Goal: Task Accomplishment & Management: Manage account settings

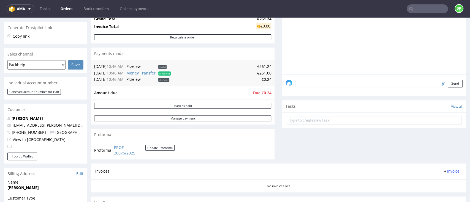
scroll to position [263, 0]
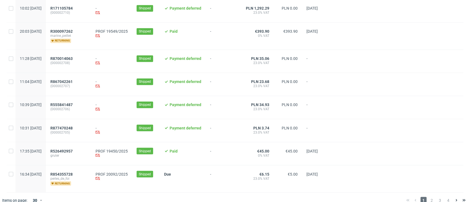
scroll to position [586, 0]
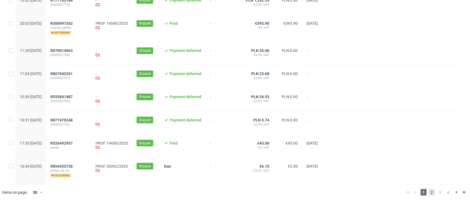
click at [429, 193] on span "2" at bounding box center [432, 192] width 6 height 7
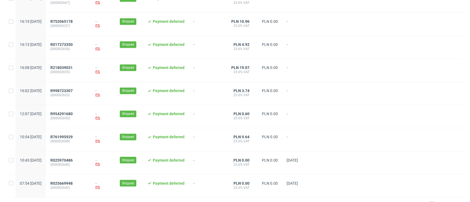
scroll to position [575, 0]
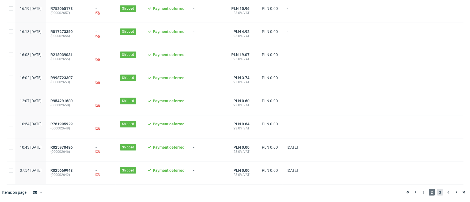
click at [437, 194] on span "3" at bounding box center [440, 192] width 6 height 7
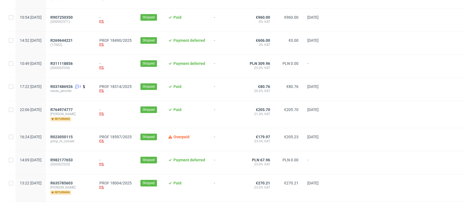
scroll to position [404, 0]
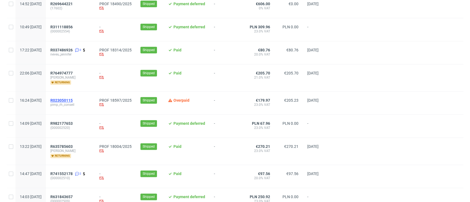
click at [73, 99] on span "R023050115" at bounding box center [61, 100] width 22 height 4
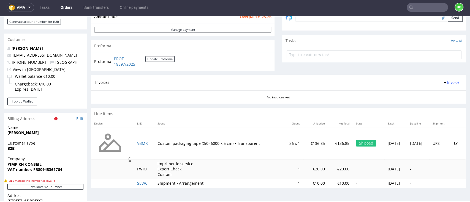
scroll to position [220, 0]
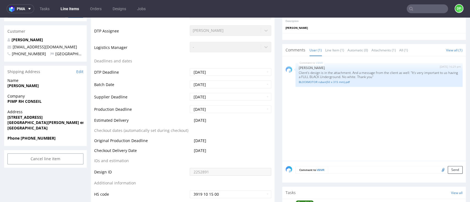
scroll to position [220, 0]
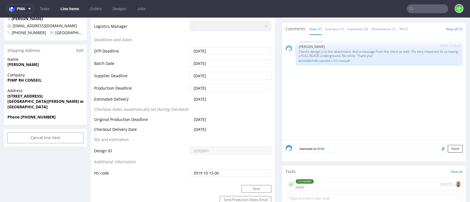
click at [319, 184] on div "Completed issue 21 days ago" at bounding box center [374, 184] width 175 height 13
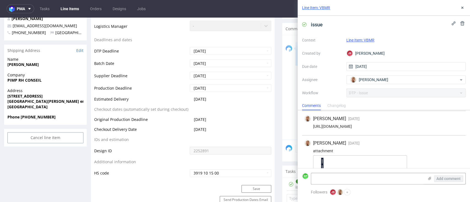
scroll to position [39, 0]
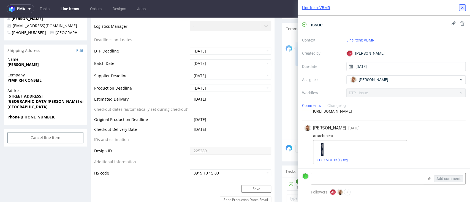
click at [459, 9] on button at bounding box center [462, 7] width 7 height 7
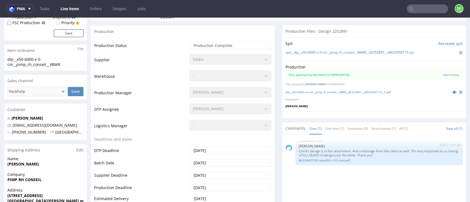
scroll to position [110, 0]
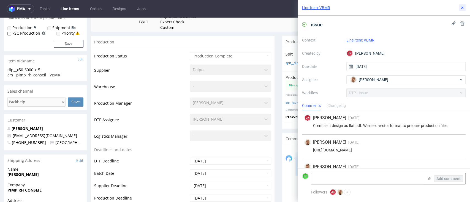
scroll to position [39, 0]
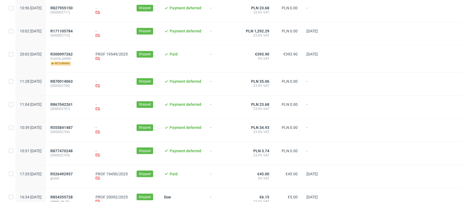
scroll to position [586, 0]
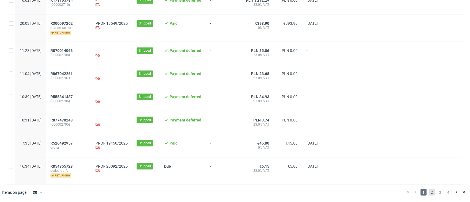
click at [429, 192] on span "2" at bounding box center [432, 192] width 6 height 7
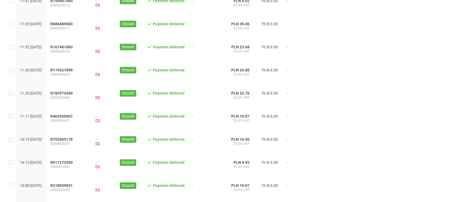
scroll to position [575, 0]
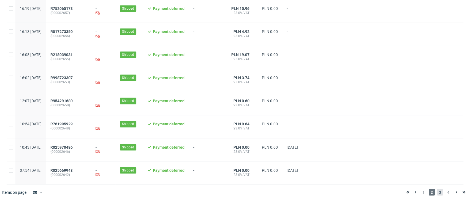
click at [437, 192] on span "3" at bounding box center [440, 192] width 6 height 7
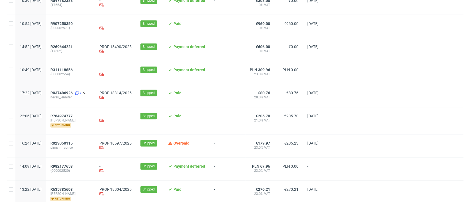
scroll to position [367, 0]
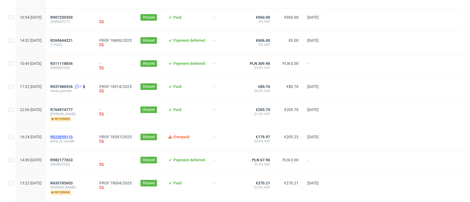
click at [73, 135] on span "R023050115" at bounding box center [61, 137] width 22 height 4
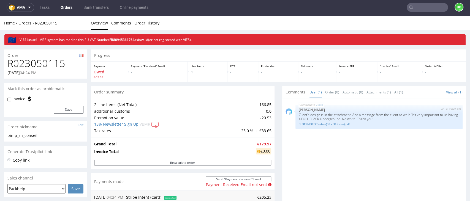
scroll to position [37, 0]
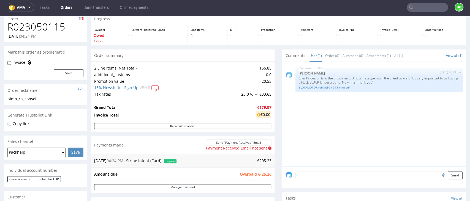
click at [285, 155] on div "VBMR 26th Aug 25 | 16:29 pm Bogna Krystian Client's design is in the attachment…" at bounding box center [375, 115] width 180 height 101
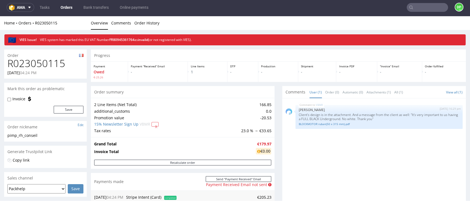
scroll to position [0, 0]
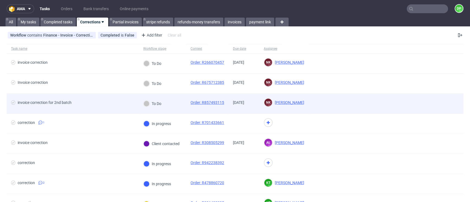
click at [92, 109] on div "invoice correction for 2nd batch" at bounding box center [73, 104] width 132 height 20
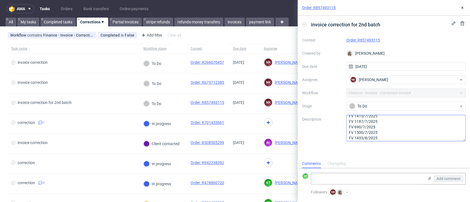
scroll to position [22, 0]
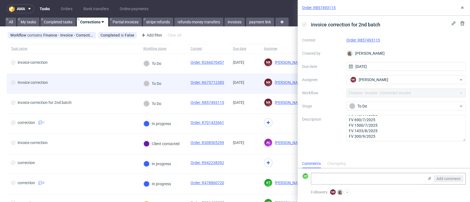
click at [97, 81] on span "Invoice correction" at bounding box center [72, 83] width 123 height 7
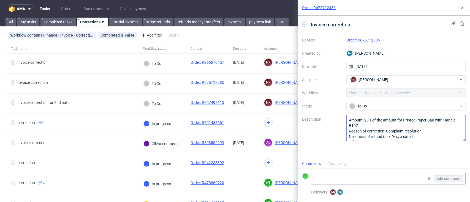
scroll to position [6, 0]
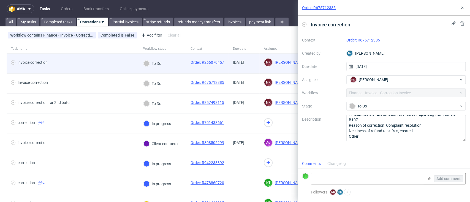
click at [64, 63] on span "invoice correction" at bounding box center [72, 63] width 123 height 7
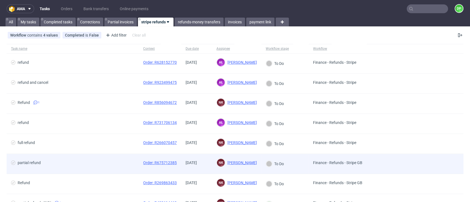
scroll to position [73, 0]
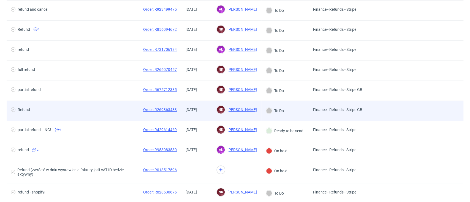
click at [90, 101] on div "Refund" at bounding box center [73, 111] width 132 height 20
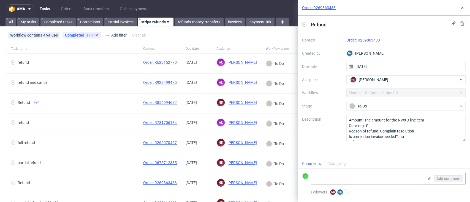
click at [97, 50] on span "Task name" at bounding box center [72, 49] width 123 height 5
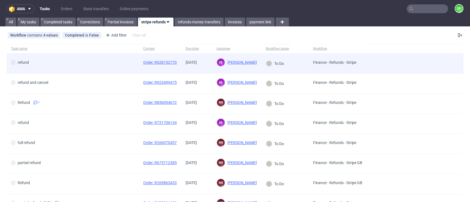
click at [101, 73] on div "refund" at bounding box center [73, 64] width 132 height 20
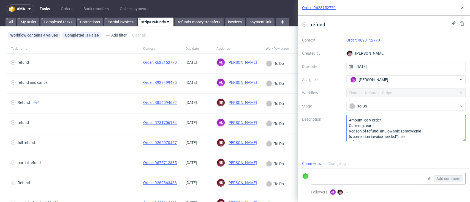
scroll to position [6, 0]
click at [364, 40] on link "Order: R628152770" at bounding box center [363, 40] width 34 height 4
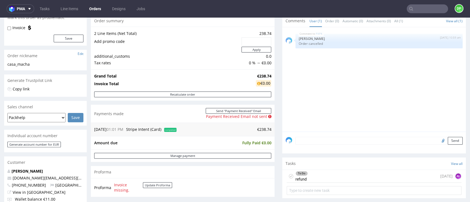
scroll to position [73, 0]
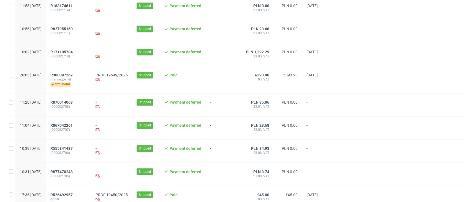
scroll to position [551, 0]
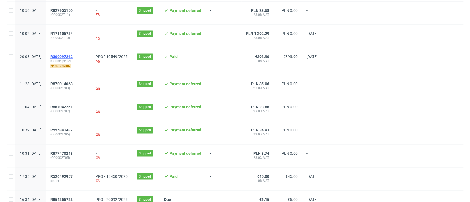
click at [73, 57] on span "R300097262" at bounding box center [61, 57] width 22 height 4
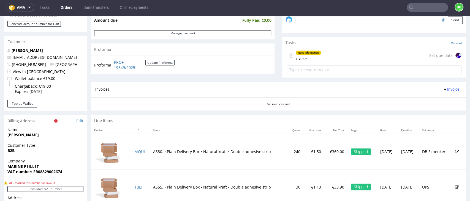
scroll to position [183, 0]
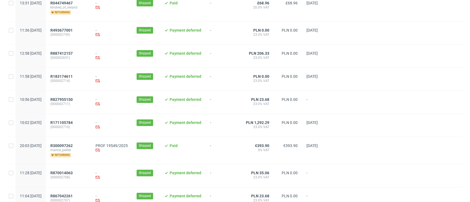
scroll to position [586, 0]
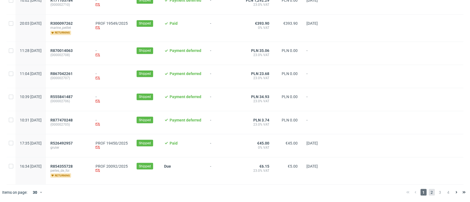
click at [429, 190] on span "2" at bounding box center [432, 192] width 6 height 7
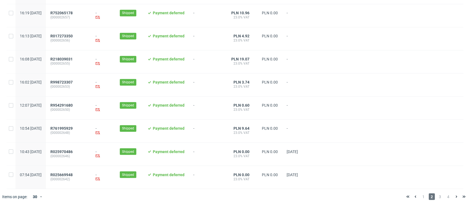
scroll to position [575, 0]
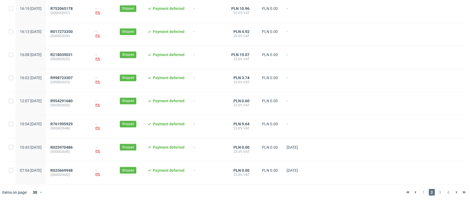
click at [430, 191] on div "1 2 3 4" at bounding box center [436, 192] width 64 height 7
click at [437, 193] on span "3" at bounding box center [440, 192] width 6 height 7
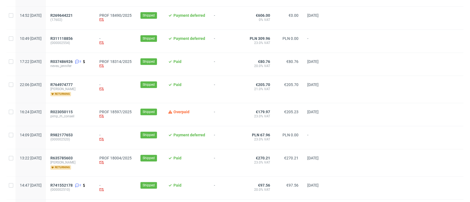
scroll to position [404, 0]
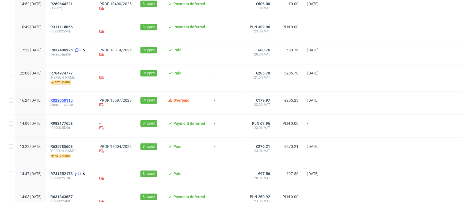
click at [73, 101] on span "R023050115" at bounding box center [61, 100] width 22 height 4
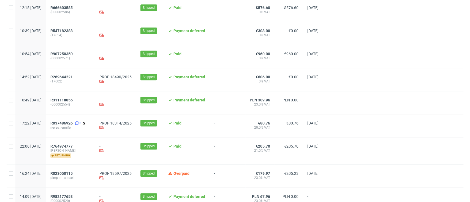
scroll to position [367, 0]
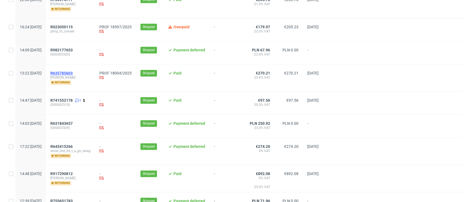
click at [73, 74] on span "R635785603" at bounding box center [61, 73] width 22 height 4
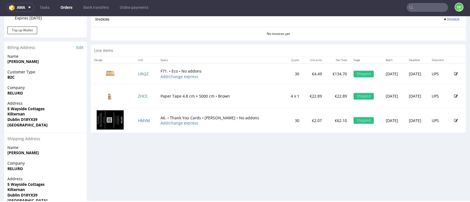
scroll to position [275, 0]
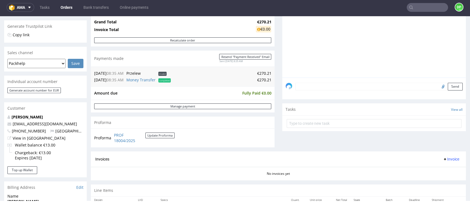
scroll to position [257, 0]
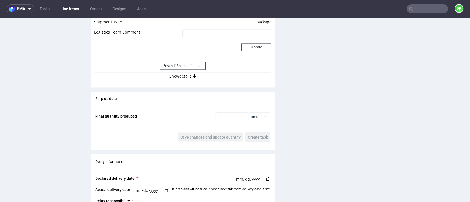
scroll to position [551, 0]
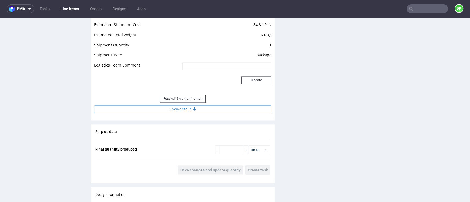
click at [163, 107] on button "Show details" at bounding box center [182, 109] width 177 height 8
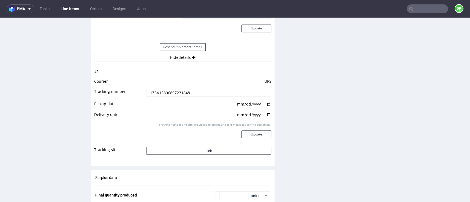
scroll to position [587, 0]
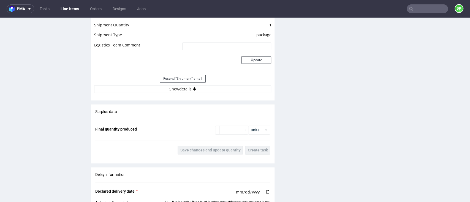
scroll to position [551, 0]
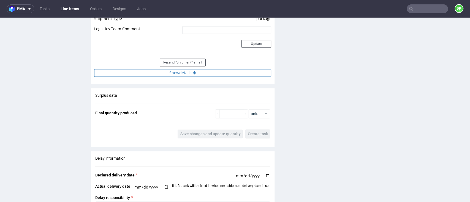
click at [178, 72] on button "Show details" at bounding box center [182, 73] width 177 height 8
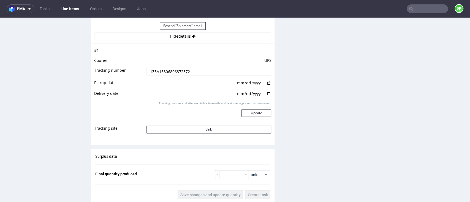
scroll to position [624, 0]
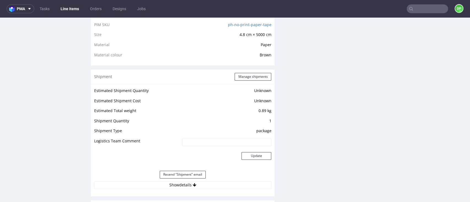
scroll to position [477, 0]
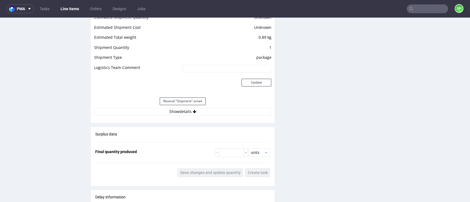
click at [156, 105] on div "Resend "Shipment" email" at bounding box center [182, 101] width 177 height 13
click at [154, 112] on button "Show details" at bounding box center [182, 112] width 177 height 8
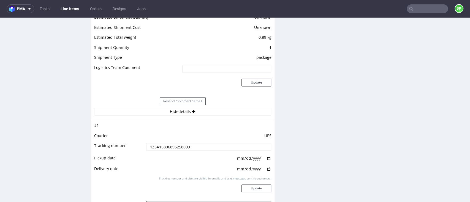
drag, startPoint x: 163, startPoint y: 163, endPoint x: 53, endPoint y: 91, distance: 130.9
click at [53, 91] on div "R635785603 25.08.2025 01:22 PM ZHCE Returning DID Mark this line item problemat…" at bounding box center [45, 60] width 83 height 1005
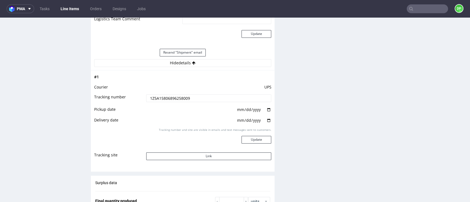
scroll to position [587, 0]
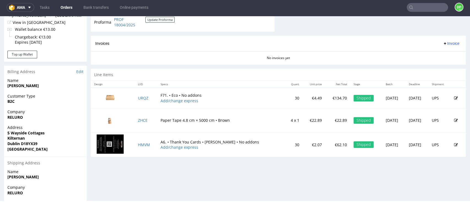
scroll to position [165, 0]
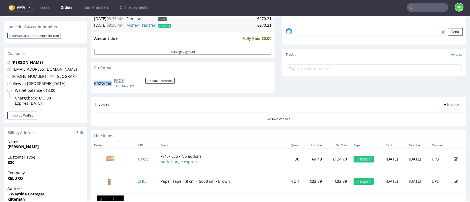
drag, startPoint x: 149, startPoint y: 89, endPoint x: 115, endPoint y: 81, distance: 35.7
click at [115, 81] on td "PROF 18004/2025 Update Proforma" at bounding box center [144, 83] width 62 height 12
copy tbody "Proforma"
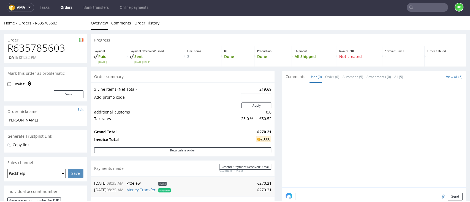
scroll to position [183, 0]
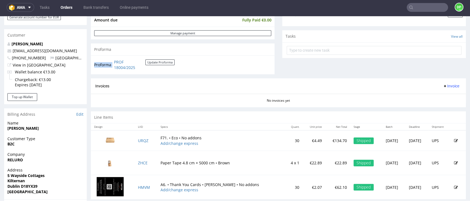
copy tbody "Proforma"
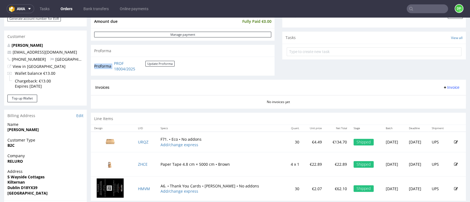
click at [443, 86] on icon at bounding box center [445, 87] width 4 height 4
click at [427, 109] on span "Upload" at bounding box center [439, 110] width 27 height 6
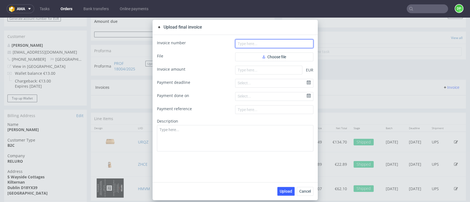
click at [254, 42] on input "text" at bounding box center [274, 43] width 78 height 9
paste input "FV 1096/9/2025"
type input "FV 1096/9/2025"
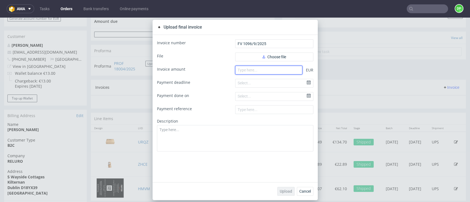
click at [235, 68] on input "number" at bounding box center [268, 70] width 67 height 9
paste input "28.15"
type input "28.15"
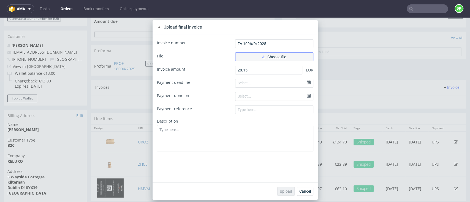
click at [264, 56] on span "Choose file" at bounding box center [274, 57] width 24 height 4
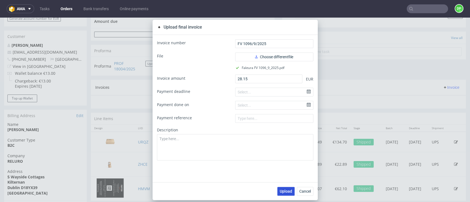
click at [280, 191] on span "Upload" at bounding box center [286, 192] width 12 height 4
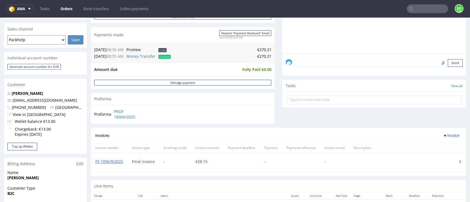
scroll to position [183, 0]
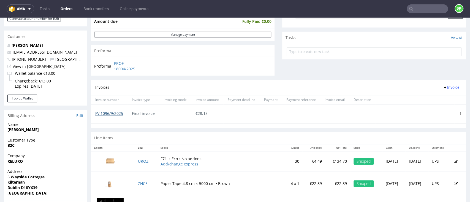
click at [112, 115] on link "FV 1096/9/2025" at bounding box center [109, 113] width 28 height 5
click at [441, 84] on button "Invoice" at bounding box center [450, 87] width 21 height 7
click at [429, 99] on span "Upload" at bounding box center [439, 100] width 27 height 6
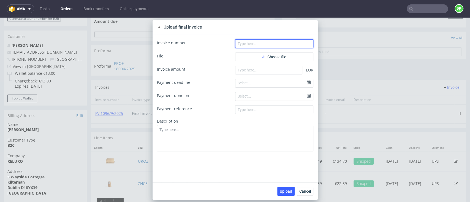
click at [245, 44] on input "text" at bounding box center [274, 43] width 78 height 9
paste input "FV 1099/9/2025"
type input "FV 1099/9/2025"
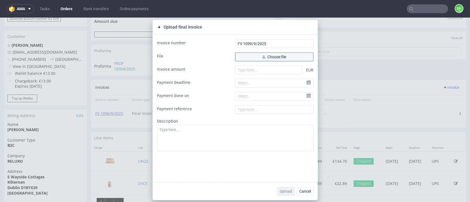
click at [251, 56] on button "Choose file" at bounding box center [274, 57] width 78 height 9
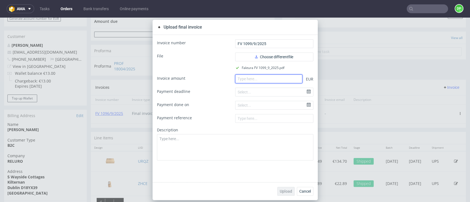
click at [242, 80] on input "number" at bounding box center [268, 79] width 67 height 9
paste input "242.06"
type input "242.06"
click at [281, 190] on span "Upload" at bounding box center [286, 192] width 12 height 4
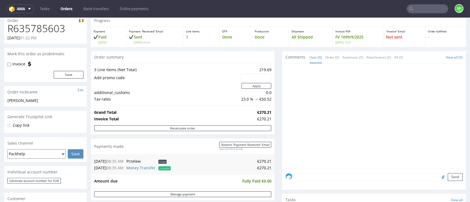
scroll to position [18, 0]
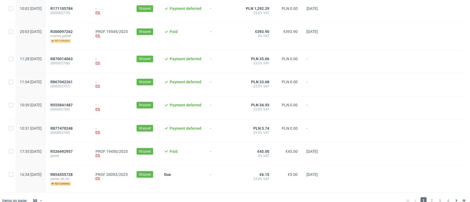
scroll to position [586, 0]
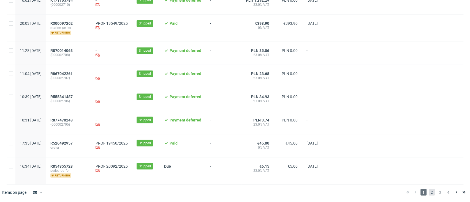
click at [429, 192] on span "2" at bounding box center [432, 192] width 6 height 7
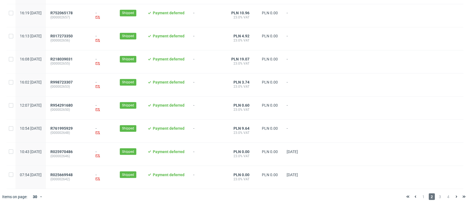
scroll to position [575, 0]
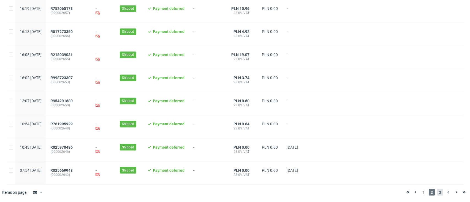
click at [437, 193] on span "3" at bounding box center [440, 192] width 6 height 7
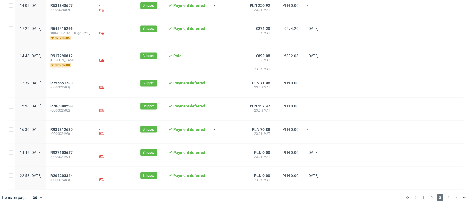
scroll to position [598, 0]
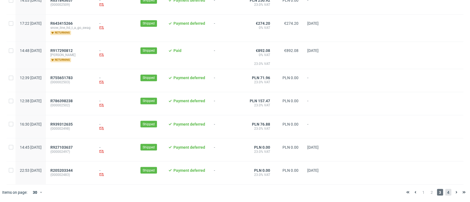
click at [445, 191] on span "4" at bounding box center [448, 192] width 6 height 7
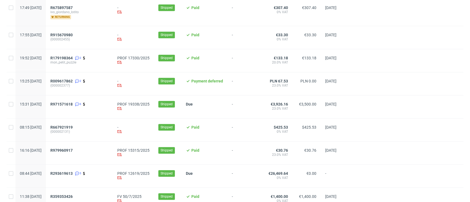
scroll to position [220, 0]
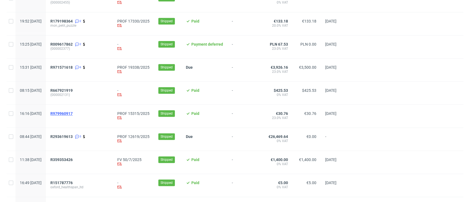
click at [72, 113] on span "R979960917" at bounding box center [61, 113] width 22 height 4
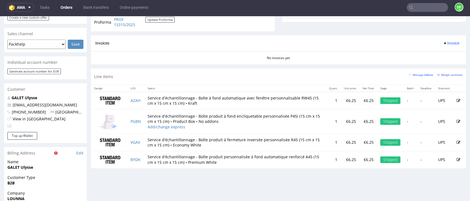
scroll to position [257, 0]
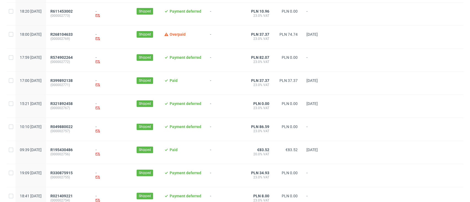
scroll to position [147, 0]
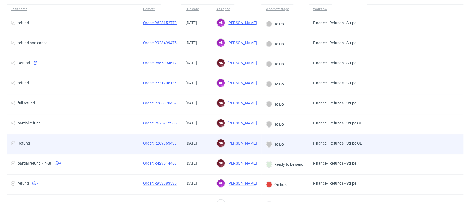
scroll to position [73, 0]
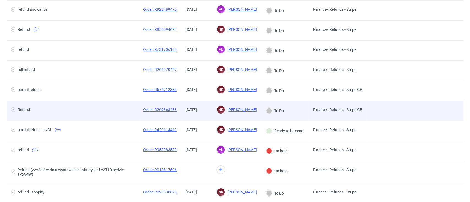
click at [106, 111] on span "Refund" at bounding box center [72, 111] width 123 height 7
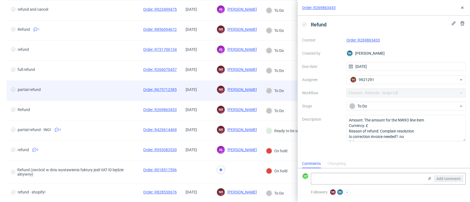
scroll to position [4, 0]
click at [104, 96] on div "partial refund" at bounding box center [73, 91] width 132 height 20
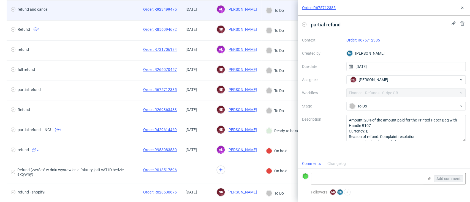
scroll to position [4, 0]
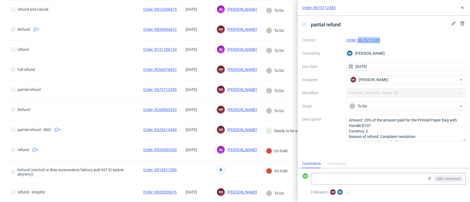
drag, startPoint x: 379, startPoint y: 39, endPoint x: 444, endPoint y: 39, distance: 65.0
click at [358, 42] on div "Order: R675712385" at bounding box center [405, 40] width 119 height 7
copy link "R675712385"
click at [319, 6] on link "Order: R675712385" at bounding box center [319, 8] width 34 height 6
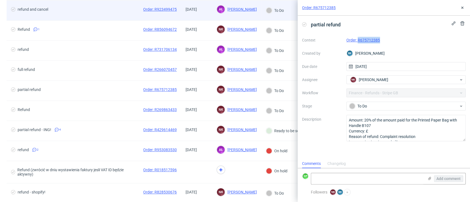
scroll to position [37, 0]
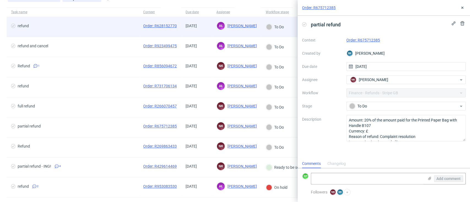
click at [107, 30] on span "refund" at bounding box center [72, 27] width 123 height 7
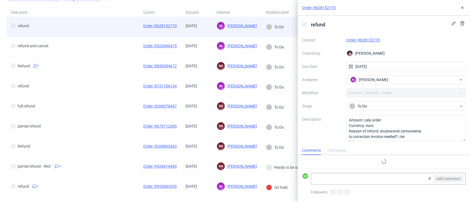
scroll to position [4, 0]
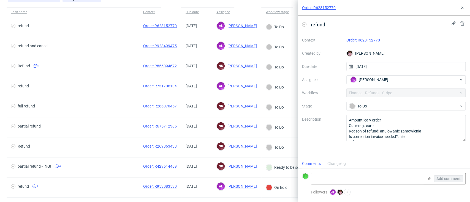
click at [362, 39] on link "Order: R628152770" at bounding box center [363, 40] width 34 height 4
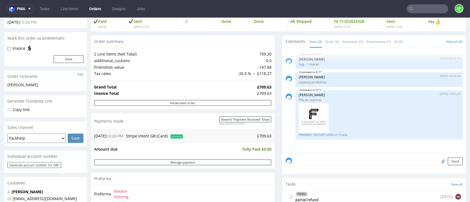
scroll to position [73, 0]
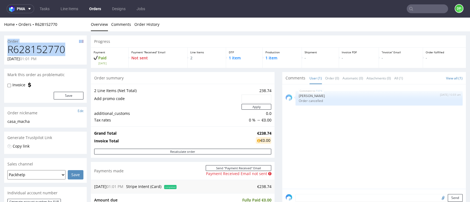
drag, startPoint x: 67, startPoint y: 47, endPoint x: 0, endPoint y: 41, distance: 67.2
drag, startPoint x: 73, startPoint y: 60, endPoint x: 70, endPoint y: 56, distance: 4.6
click at [73, 59] on div "[DATE] 01:01 PM" at bounding box center [45, 59] width 76 height 6
drag, startPoint x: 70, startPoint y: 53, endPoint x: 0, endPoint y: 51, distance: 70.2
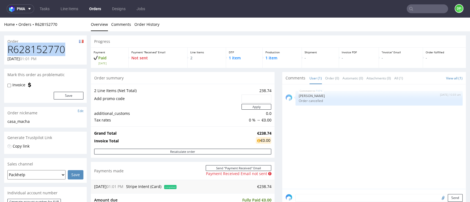
copy h1 "R628152770"
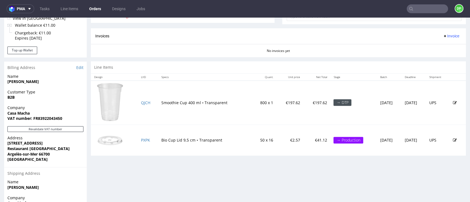
scroll to position [220, 0]
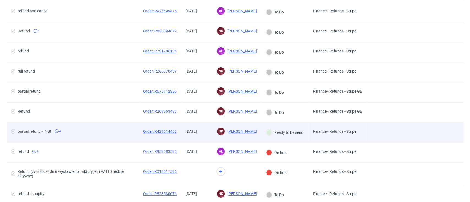
scroll to position [73, 0]
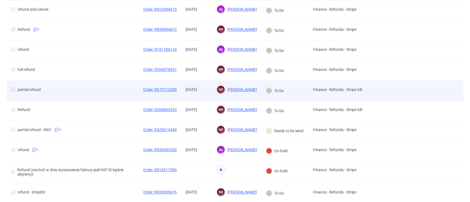
click at [129, 100] on div "partial refund" at bounding box center [73, 91] width 132 height 20
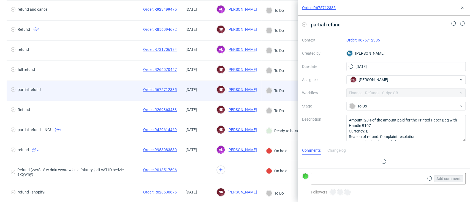
scroll to position [4, 0]
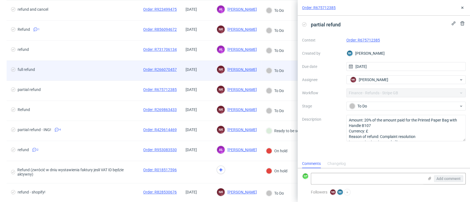
click at [135, 71] on div "full refund" at bounding box center [73, 71] width 132 height 20
click at [119, 67] on span "full refund" at bounding box center [72, 70] width 123 height 7
click at [119, 71] on span "full refund" at bounding box center [72, 70] width 123 height 7
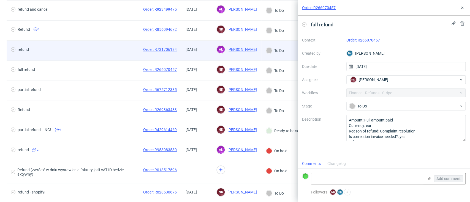
click at [125, 48] on span "refund" at bounding box center [72, 50] width 123 height 7
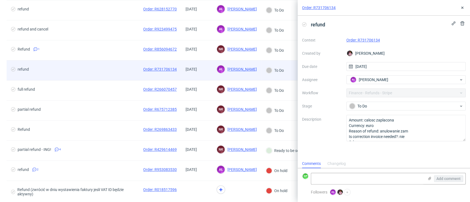
scroll to position [37, 0]
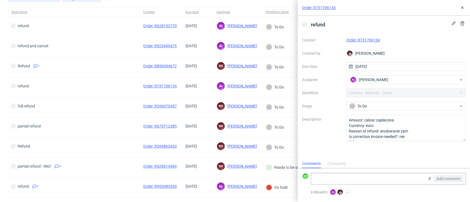
click at [368, 39] on link "Order: R731706134" at bounding box center [363, 40] width 34 height 4
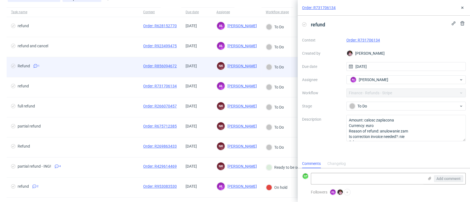
click at [118, 64] on span "Refund 1" at bounding box center [72, 67] width 123 height 7
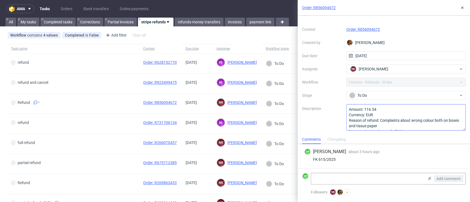
scroll to position [11, 0]
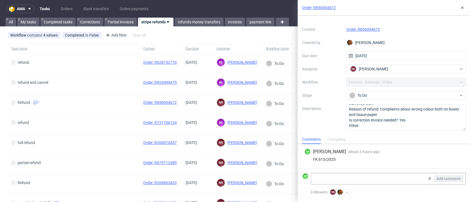
click at [360, 30] on link "Order: R856094672" at bounding box center [363, 29] width 34 height 4
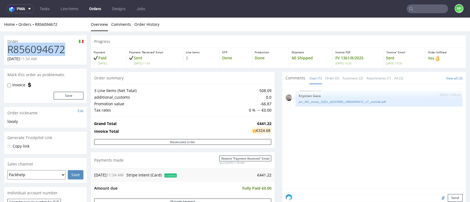
drag, startPoint x: 58, startPoint y: 52, endPoint x: 0, endPoint y: 45, distance: 58.7
copy h1 "R856094672"
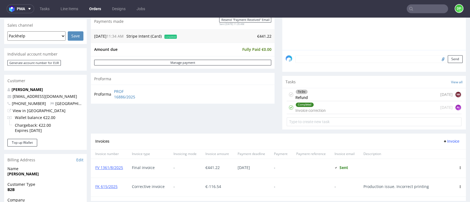
scroll to position [147, 0]
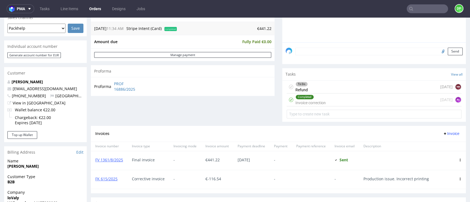
drag, startPoint x: 319, startPoint y: 85, endPoint x: 319, endPoint y: 103, distance: 17.6
click at [319, 85] on div "To Do Refund today NK" at bounding box center [374, 87] width 175 height 13
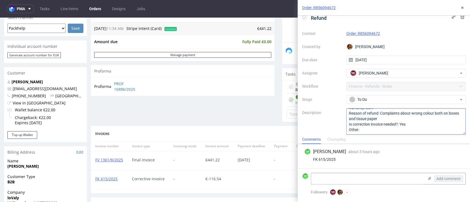
scroll to position [11, 0]
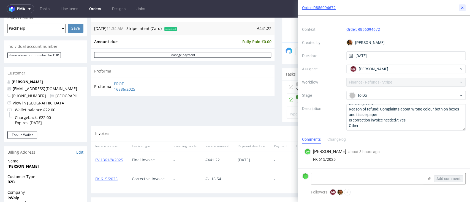
click at [460, 7] on icon at bounding box center [462, 8] width 4 height 4
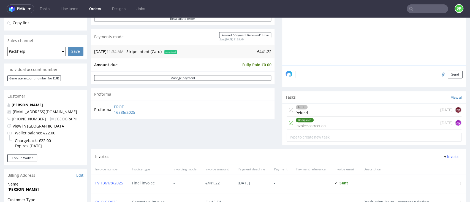
scroll to position [183, 0]
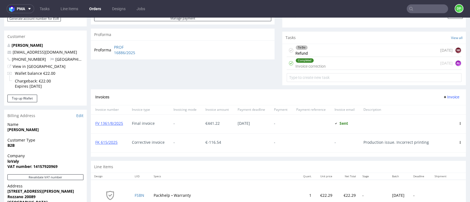
click at [319, 47] on div "To Do Refund today NK" at bounding box center [374, 50] width 175 height 13
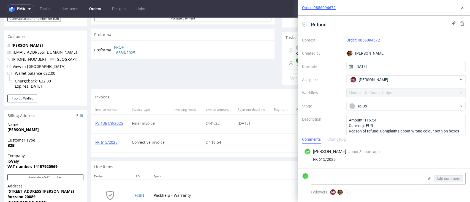
click at [306, 24] on icon at bounding box center [304, 24] width 4 height 4
click at [324, 177] on textarea at bounding box center [367, 178] width 113 height 11
type textarea "Refunded 19.09.2025"
click at [449, 176] on button "Add comment" at bounding box center [448, 179] width 29 height 7
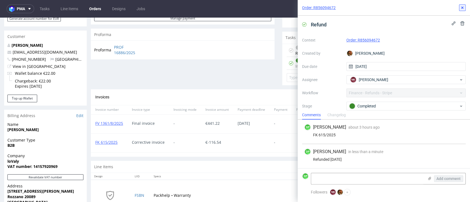
click at [463, 5] on button at bounding box center [462, 7] width 7 height 7
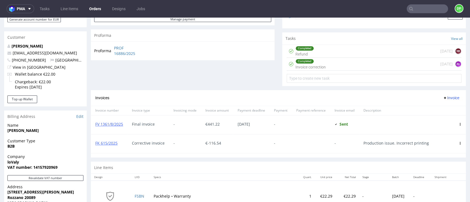
scroll to position [183, 0]
drag, startPoint x: 127, startPoint y: 122, endPoint x: 93, endPoint y: 123, distance: 33.9
click at [93, 123] on div "FV 1361/8/2025" at bounding box center [109, 124] width 37 height 19
copy link "FV 1361/8/2025"
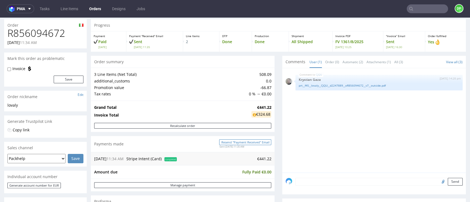
scroll to position [0, 0]
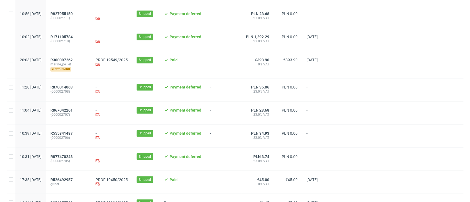
scroll to position [586, 0]
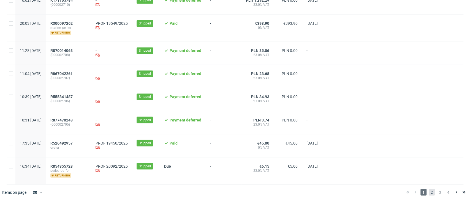
click at [429, 191] on span "2" at bounding box center [432, 192] width 6 height 7
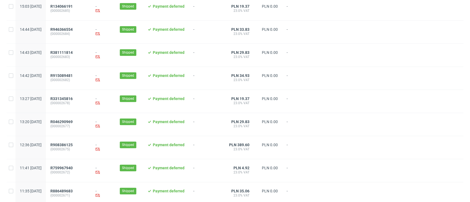
scroll to position [208, 0]
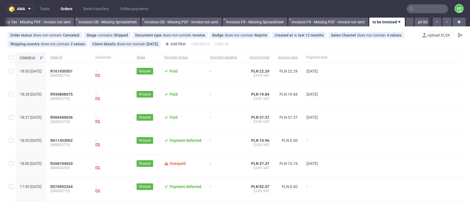
scroll to position [0, 660]
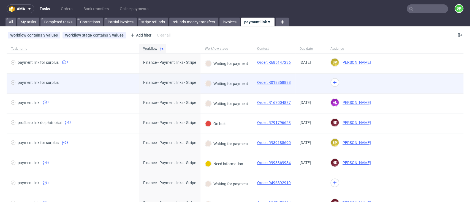
click at [113, 83] on span "payment link for surplus" at bounding box center [72, 83] width 123 height 7
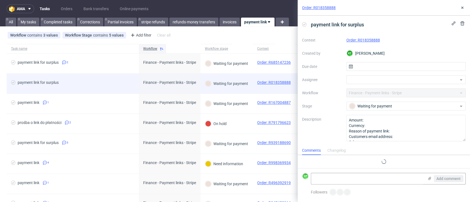
scroll to position [4, 0]
click at [113, 83] on span "payment link for surplus" at bounding box center [72, 83] width 123 height 7
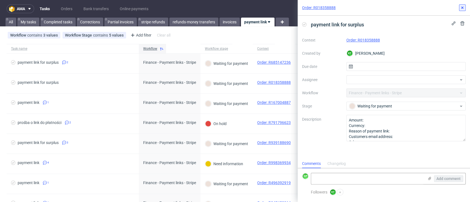
click at [460, 8] on icon at bounding box center [462, 8] width 4 height 4
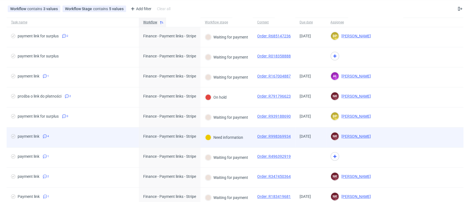
scroll to position [37, 0]
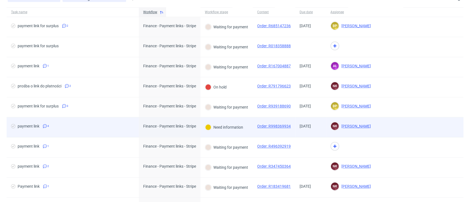
click at [114, 127] on span "payment link 4" at bounding box center [72, 127] width 123 height 7
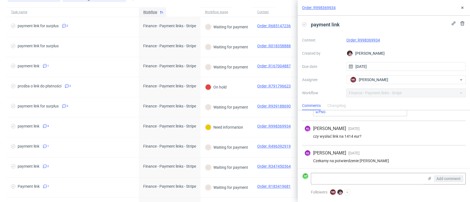
scroll to position [63, 0]
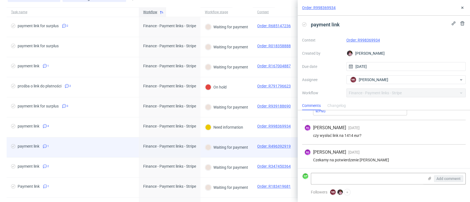
click at [113, 141] on div "payment link 1" at bounding box center [73, 148] width 132 height 20
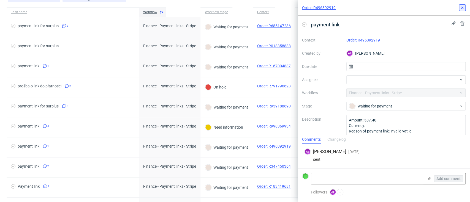
click at [459, 8] on button at bounding box center [462, 7] width 7 height 7
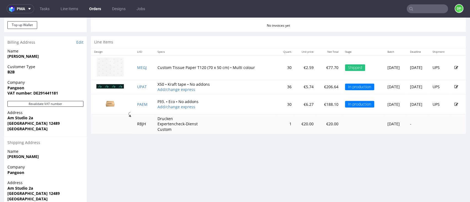
scroll to position [110, 0]
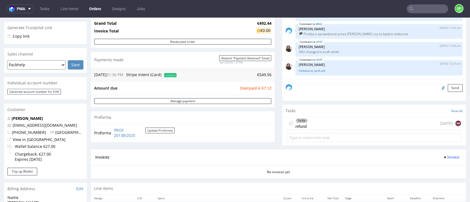
click at [320, 126] on div "To Do refund today NK" at bounding box center [374, 123] width 175 height 13
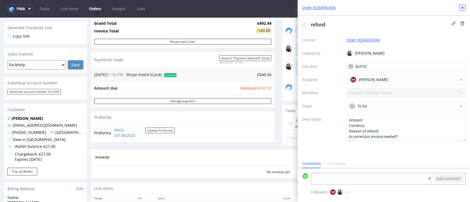
click at [461, 10] on button at bounding box center [462, 7] width 7 height 7
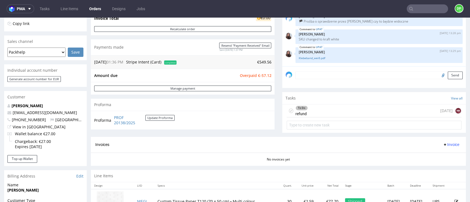
scroll to position [58, 0]
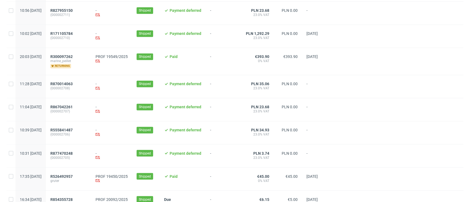
scroll to position [586, 0]
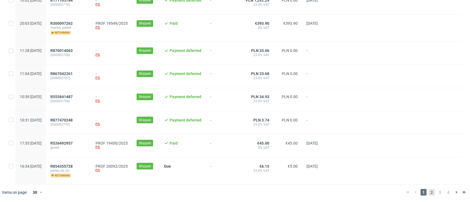
click at [429, 194] on span "2" at bounding box center [432, 192] width 6 height 7
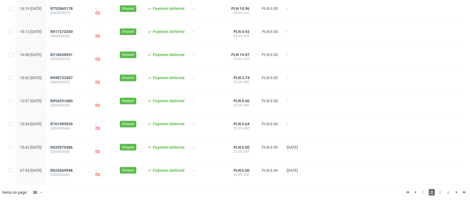
scroll to position [575, 0]
click at [437, 193] on span "3" at bounding box center [440, 192] width 6 height 7
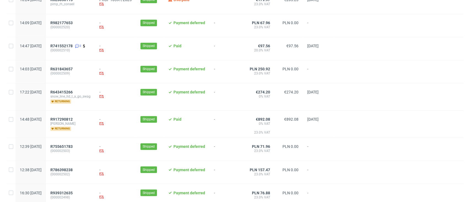
scroll to position [598, 0]
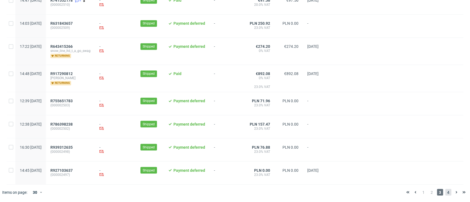
click at [445, 192] on span "4" at bounding box center [448, 192] width 6 height 7
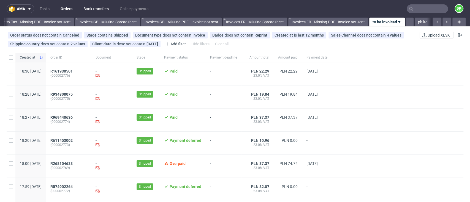
scroll to position [0, 660]
drag, startPoint x: 455, startPoint y: 1, endPoint x: 409, endPoint y: 84, distance: 94.8
click at [412, 88] on div at bounding box center [398, 97] width 132 height 23
click at [415, 23] on link "ph ltd" at bounding box center [423, 22] width 16 height 9
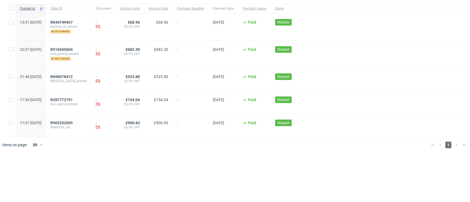
scroll to position [51, 0]
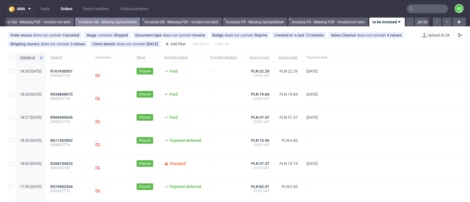
scroll to position [0, 660]
drag, startPoint x: 353, startPoint y: 4, endPoint x: 394, endPoint y: 71, distance: 78.5
click at [394, 72] on div at bounding box center [398, 73] width 132 height 23
click at [418, 22] on link "ph ltd" at bounding box center [423, 22] width 16 height 9
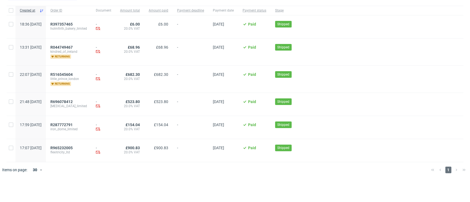
scroll to position [51, 0]
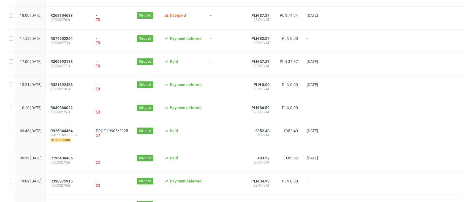
scroll to position [183, 0]
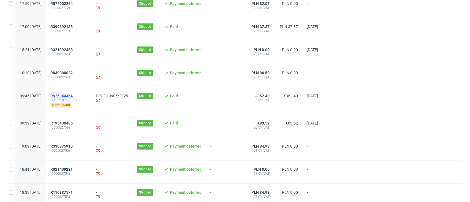
click at [73, 96] on span "R925044464" at bounding box center [61, 96] width 22 height 4
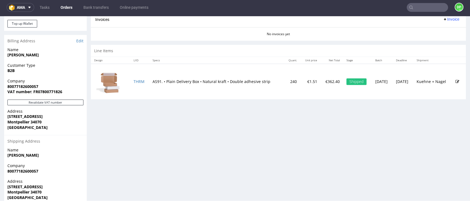
scroll to position [279, 0]
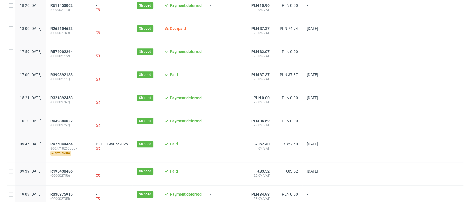
scroll to position [147, 0]
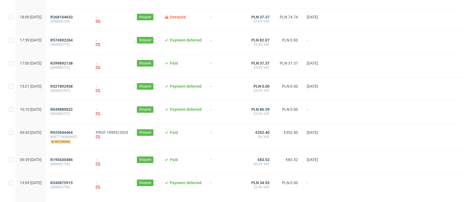
click at [81, 130] on div "R925044464 80077182600057 returning" at bounding box center [68, 137] width 45 height 27
click at [73, 131] on span "R925044464" at bounding box center [61, 132] width 22 height 4
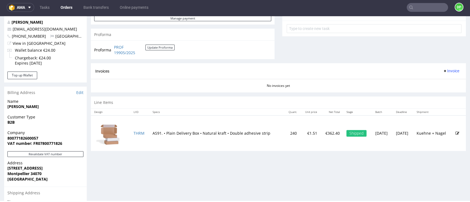
scroll to position [220, 0]
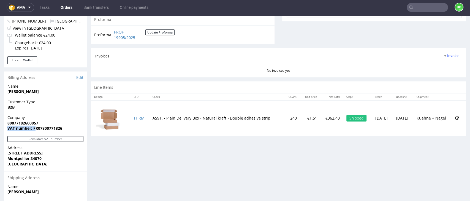
drag, startPoint x: 66, startPoint y: 125, endPoint x: 43, endPoint y: 130, distance: 23.1
click at [39, 130] on p "Company 80077182600057 VAT number: FR07800771826" at bounding box center [45, 123] width 76 height 16
click at [64, 130] on span "VAT number: FR07800771826" at bounding box center [45, 129] width 76 height 6
drag, startPoint x: 62, startPoint y: 129, endPoint x: 37, endPoint y: 133, distance: 25.9
click at [37, 133] on div "Company 80077182600057 VAT number: FR07800771826" at bounding box center [45, 125] width 83 height 21
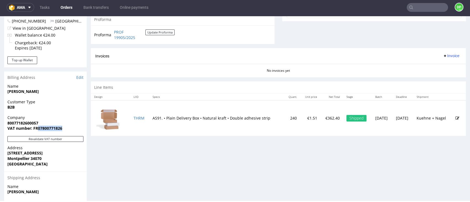
copy strong "07800771826"
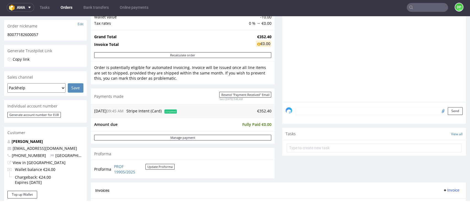
scroll to position [257, 0]
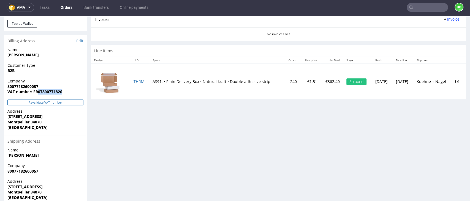
click at [46, 101] on button "Revalidate VAT number" at bounding box center [45, 103] width 76 height 6
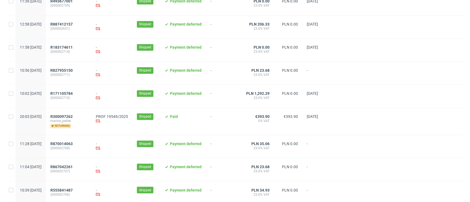
scroll to position [583, 0]
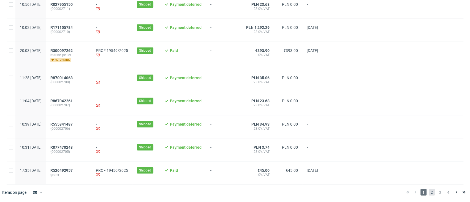
click at [429, 190] on span "2" at bounding box center [432, 192] width 6 height 7
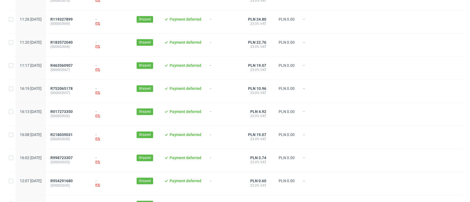
scroll to position [579, 0]
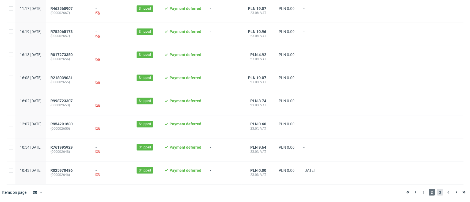
click at [437, 191] on span "3" at bounding box center [440, 192] width 6 height 7
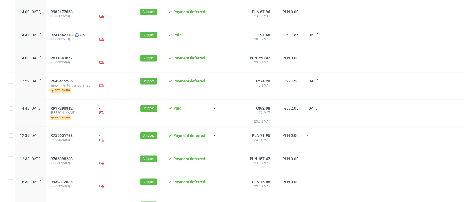
scroll to position [598, 0]
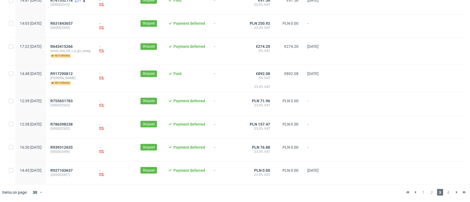
click at [445, 193] on span "4" at bounding box center [448, 192] width 6 height 7
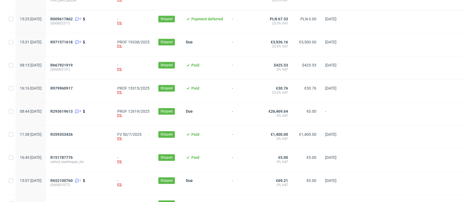
scroll to position [257, 0]
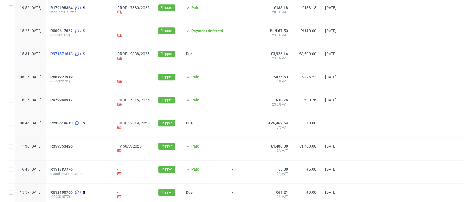
click at [73, 54] on span "R971571618" at bounding box center [61, 54] width 22 height 4
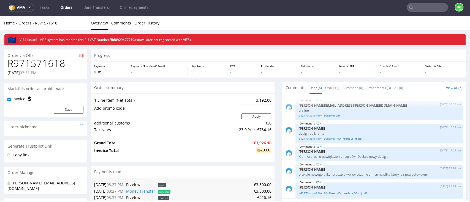
scroll to position [25, 0]
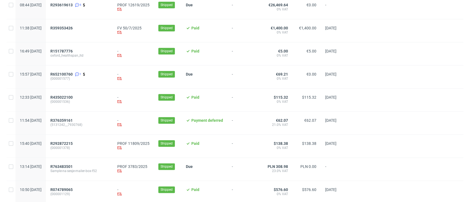
scroll to position [521, 0]
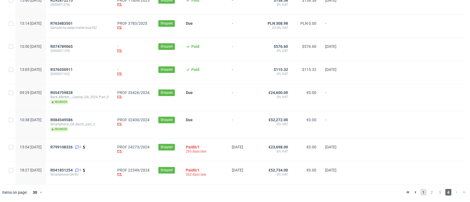
click at [420, 192] on span "1" at bounding box center [423, 192] width 6 height 7
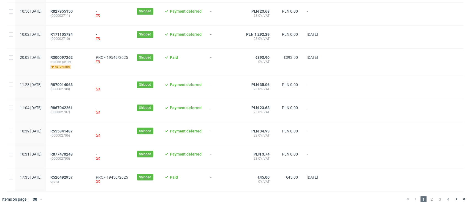
scroll to position [583, 0]
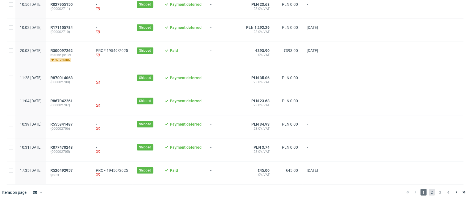
click at [429, 191] on span "2" at bounding box center [432, 192] width 6 height 7
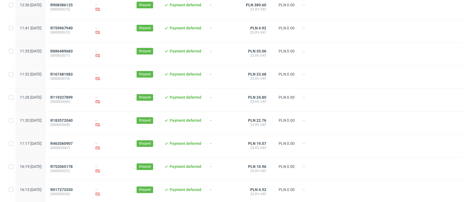
scroll to position [579, 0]
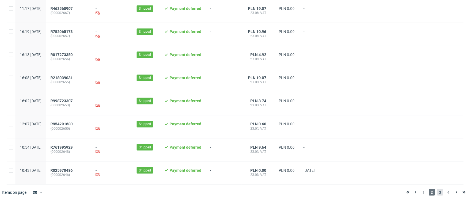
click at [437, 191] on span "3" at bounding box center [440, 192] width 6 height 7
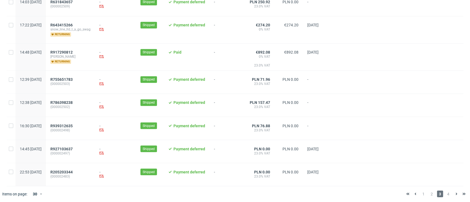
scroll to position [598, 0]
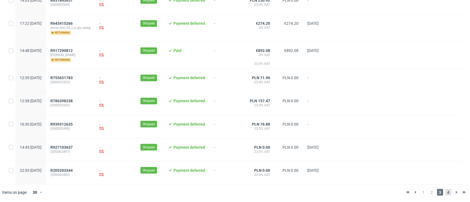
click at [445, 193] on span "4" at bounding box center [448, 192] width 6 height 7
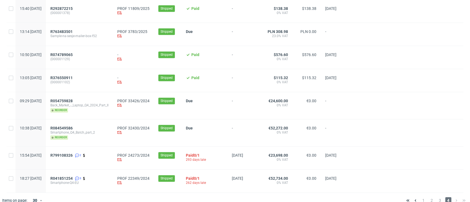
scroll to position [497, 0]
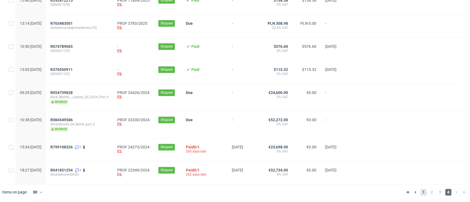
click at [420, 195] on span "1" at bounding box center [423, 192] width 6 height 7
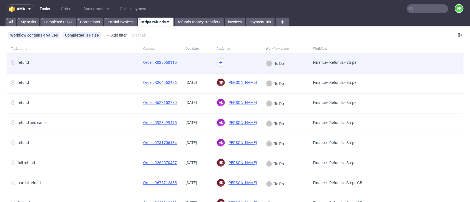
click at [89, 60] on span "refund" at bounding box center [72, 63] width 123 height 7
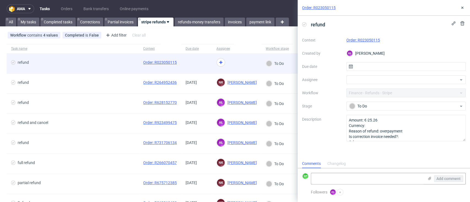
scroll to position [4, 0]
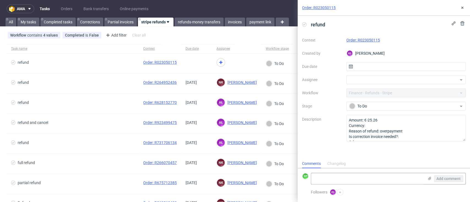
click at [363, 39] on link "Order: R023050115" at bounding box center [363, 40] width 34 height 4
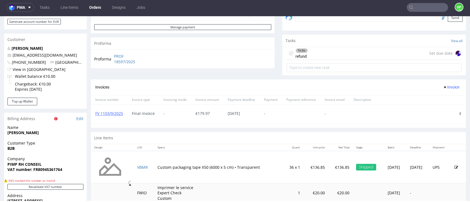
scroll to position [147, 0]
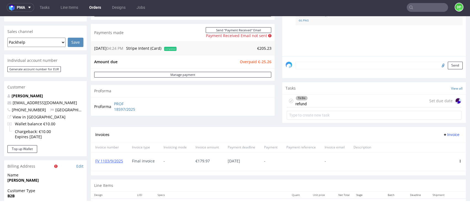
click at [333, 99] on div "To Do refund Set due date" at bounding box center [374, 101] width 175 height 13
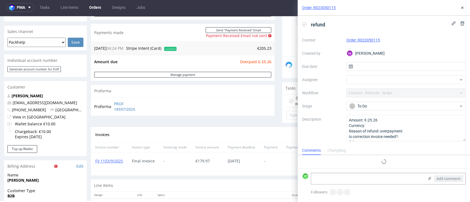
scroll to position [4, 0]
click at [331, 163] on div "Changelog" at bounding box center [336, 164] width 18 height 9
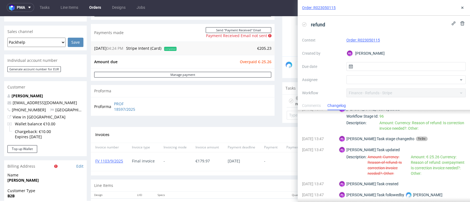
scroll to position [0, 0]
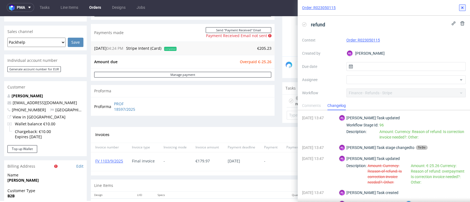
click at [460, 10] on icon at bounding box center [462, 8] width 4 height 4
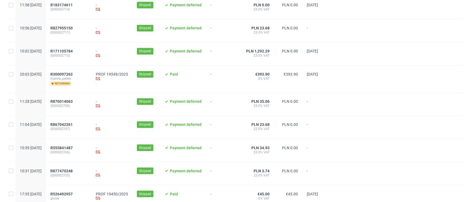
scroll to position [583, 0]
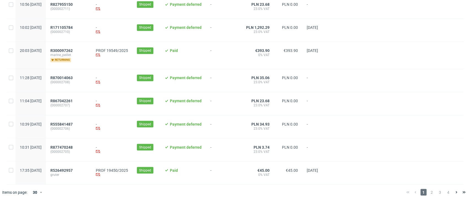
click at [429, 194] on span "2" at bounding box center [432, 192] width 6 height 7
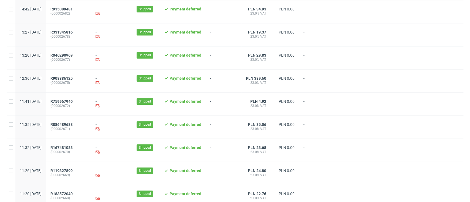
scroll to position [579, 0]
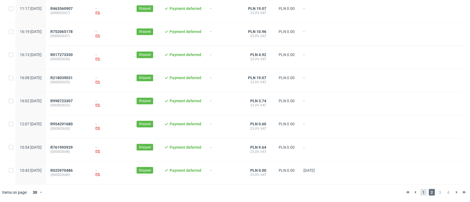
click at [420, 192] on span "1" at bounding box center [423, 192] width 6 height 7
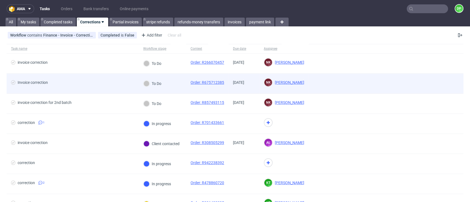
click at [92, 91] on div "Invoice correction" at bounding box center [73, 84] width 132 height 20
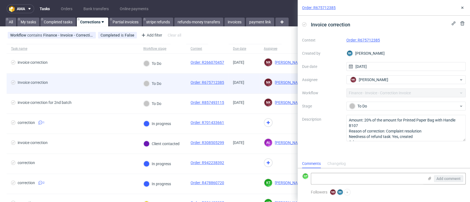
scroll to position [4, 0]
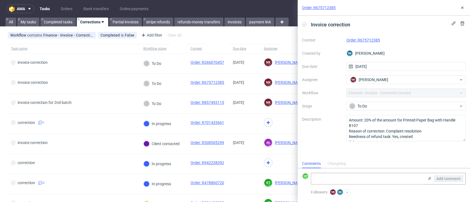
click at [360, 38] on link "Order: R675712385" at bounding box center [363, 40] width 34 height 4
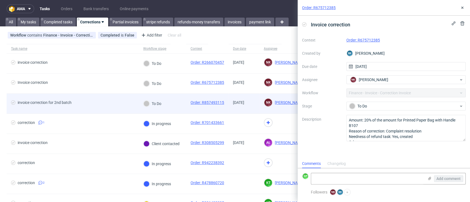
click at [126, 100] on span "invoice correction for 2nd batch" at bounding box center [72, 103] width 123 height 7
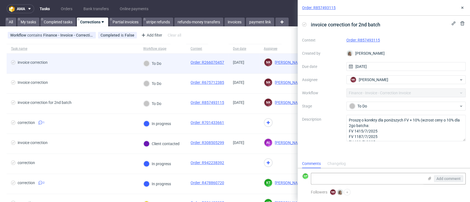
scroll to position [4, 0]
click at [115, 65] on span "invoice correction" at bounding box center [72, 63] width 123 height 7
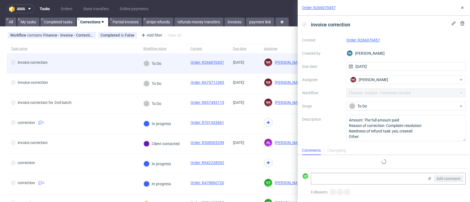
scroll to position [4, 0]
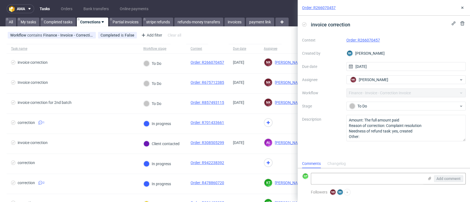
click at [361, 41] on link "Order: R266070457" at bounding box center [363, 40] width 34 height 4
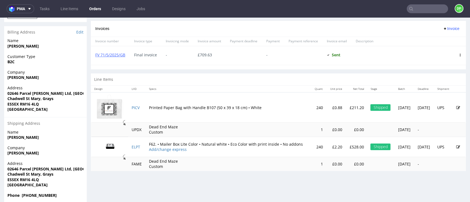
scroll to position [257, 0]
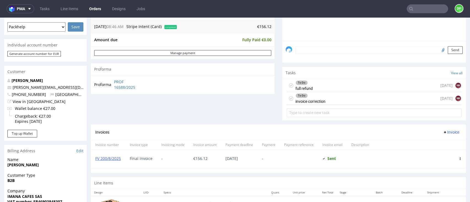
scroll to position [147, 0]
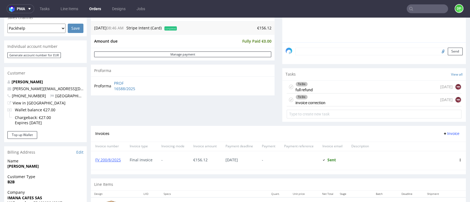
click at [317, 85] on div "To Do full refund [DATE] NK" at bounding box center [374, 87] width 175 height 13
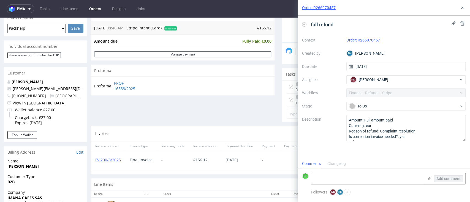
scroll to position [4, 0]
click at [461, 11] on button at bounding box center [462, 7] width 7 height 7
click at [462, 6] on icon at bounding box center [462, 8] width 4 height 4
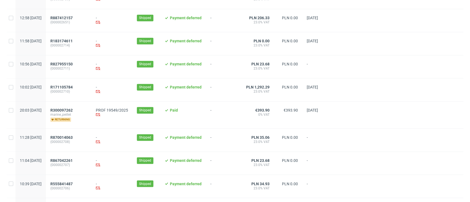
scroll to position [583, 0]
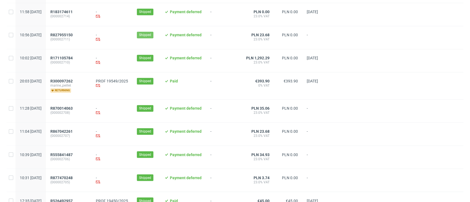
scroll to position [583, 0]
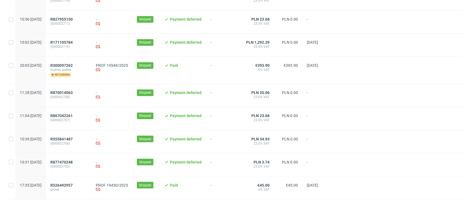
scroll to position [583, 0]
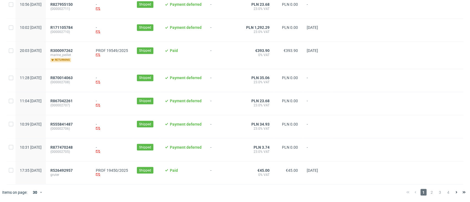
click at [429, 192] on span "2" at bounding box center [432, 192] width 6 height 7
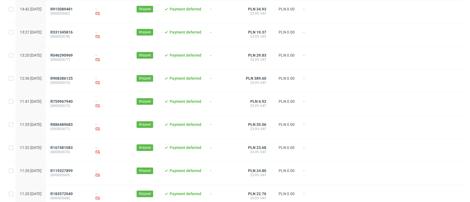
scroll to position [579, 0]
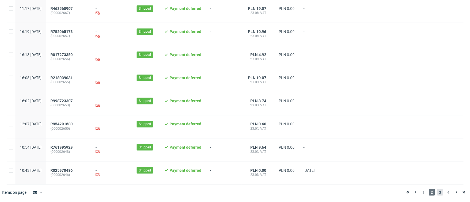
click at [437, 192] on span "3" at bounding box center [440, 192] width 6 height 7
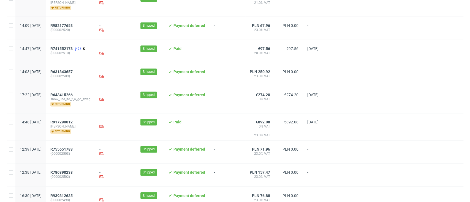
scroll to position [598, 0]
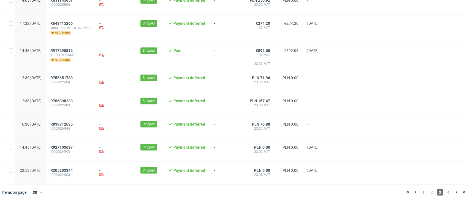
click at [445, 191] on span "4" at bounding box center [448, 192] width 6 height 7
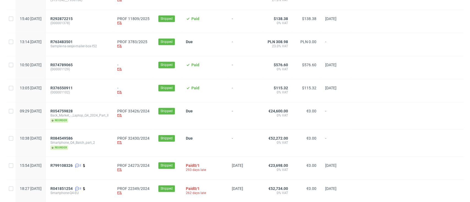
scroll to position [497, 0]
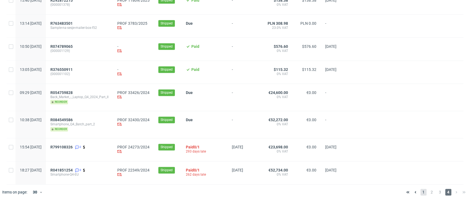
click at [420, 190] on span "1" at bounding box center [423, 192] width 6 height 7
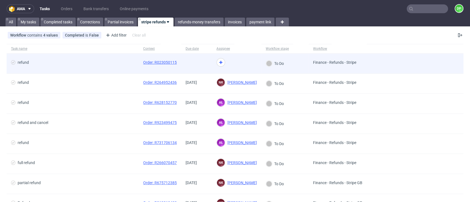
click at [106, 72] on div "refund" at bounding box center [73, 64] width 132 height 20
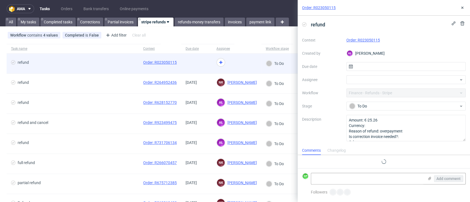
scroll to position [4, 0]
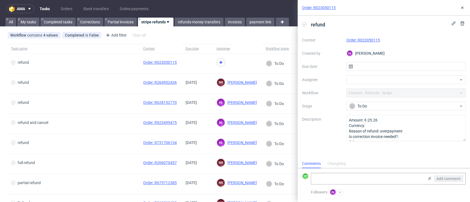
click at [355, 39] on link "Order: R023050115" at bounding box center [363, 40] width 34 height 4
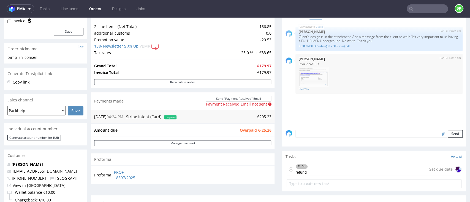
scroll to position [73, 0]
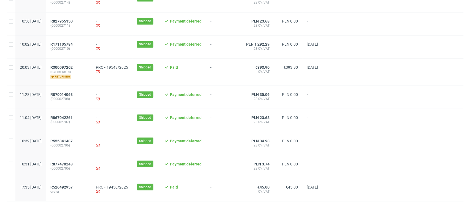
scroll to position [546, 0]
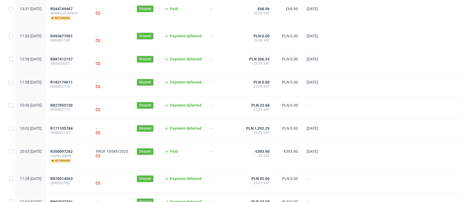
scroll to position [583, 0]
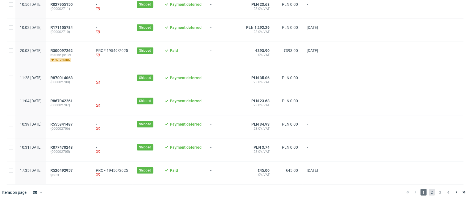
click at [429, 193] on span "2" at bounding box center [432, 192] width 6 height 7
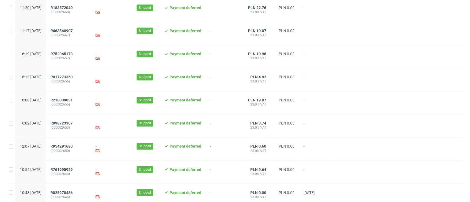
scroll to position [579, 0]
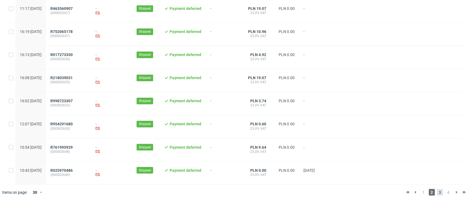
click at [437, 190] on span "3" at bounding box center [440, 192] width 6 height 7
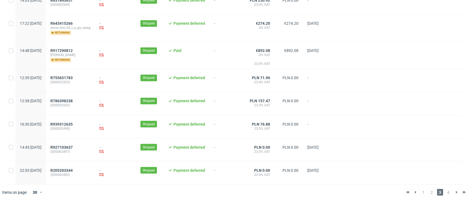
scroll to position [598, 0]
click at [445, 195] on span "4" at bounding box center [448, 192] width 6 height 7
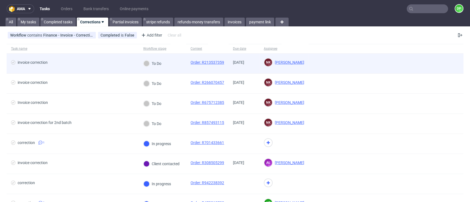
click at [98, 63] on span "invoice correction" at bounding box center [72, 63] width 123 height 7
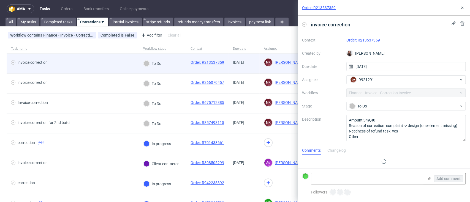
scroll to position [4, 0]
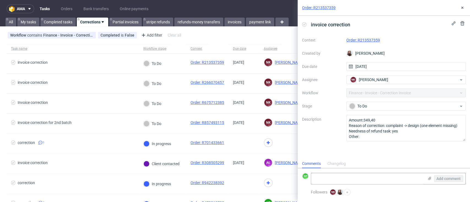
click at [360, 37] on div "Order: R213537359" at bounding box center [405, 40] width 119 height 7
click at [361, 41] on link "Order: R213537359" at bounding box center [363, 40] width 34 height 4
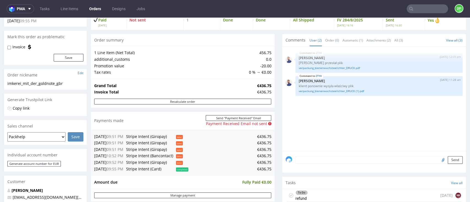
scroll to position [110, 0]
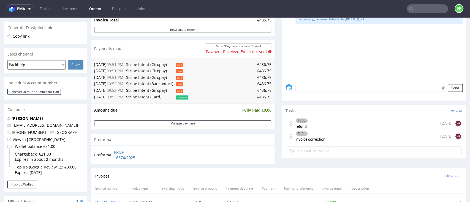
click at [322, 125] on div "To Do refund [DATE] NK" at bounding box center [374, 123] width 175 height 13
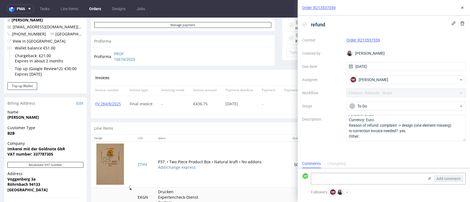
scroll to position [220, 0]
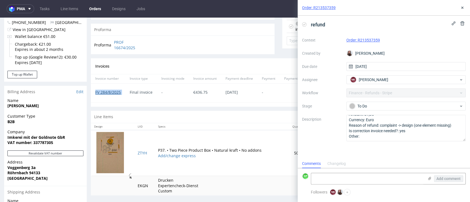
drag, startPoint x: 127, startPoint y: 97, endPoint x: 96, endPoint y: 94, distance: 31.3
click at [96, 94] on div "FV 284/8/2025 Final invoice - € 436.75 13.08.2025 - Sent Sent at 06.08.2025" at bounding box center [278, 93] width 375 height 19
copy link "FV 284/8/2025"
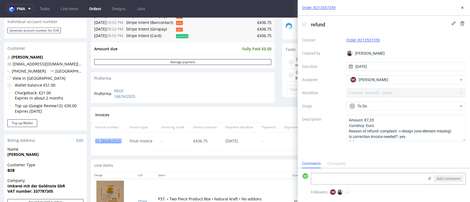
scroll to position [181, 0]
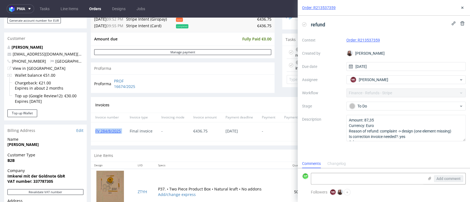
copy link "FV 284/8/2025"
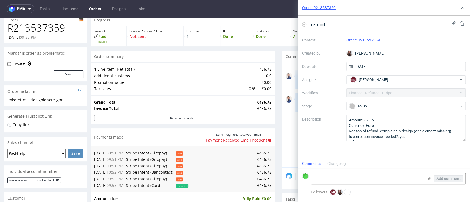
scroll to position [0, 0]
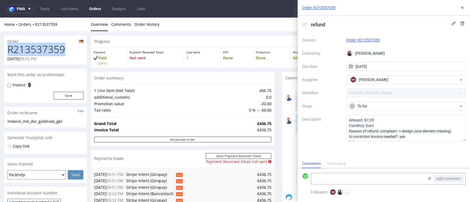
drag, startPoint x: 73, startPoint y: 51, endPoint x: 0, endPoint y: 54, distance: 72.7
copy h1 "R213537359"
click at [461, 8] on use at bounding box center [462, 8] width 2 height 2
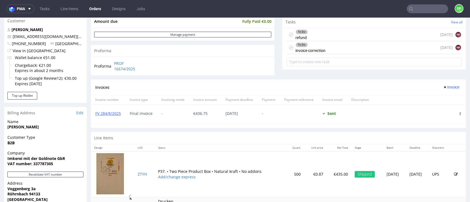
scroll to position [220, 0]
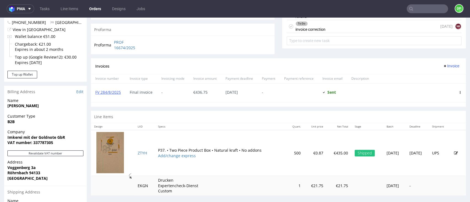
click at [444, 67] on use at bounding box center [445, 66] width 2 height 2
click at [432, 87] on span "Add corrective" at bounding box center [440, 89] width 28 height 6
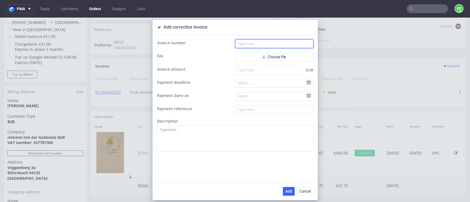
click at [238, 43] on input "text" at bounding box center [274, 43] width 78 height 9
paste input "FK 617/2025"
type input "FK 617/2025"
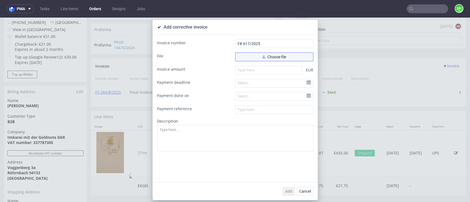
click at [252, 56] on button "Choose file" at bounding box center [274, 57] width 78 height 9
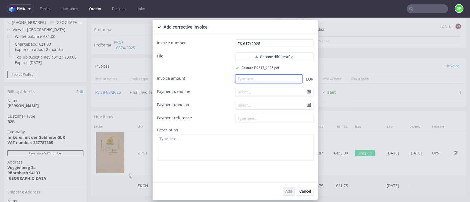
click at [237, 80] on input "number" at bounding box center [268, 79] width 67 height 9
paste input "-87.35"
type input "-87.35"
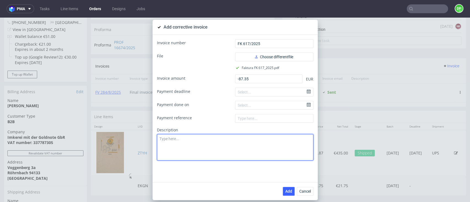
click at [186, 142] on textarea at bounding box center [235, 147] width 156 height 26
paste textarea "Production issue. Incorrect printing"
type textarea "Production issue. Incorrect printing"
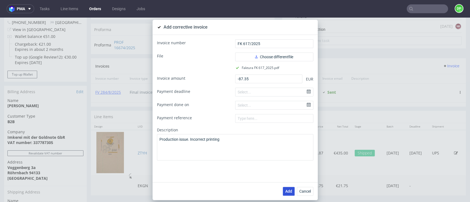
click at [285, 192] on span "Add" at bounding box center [288, 192] width 7 height 4
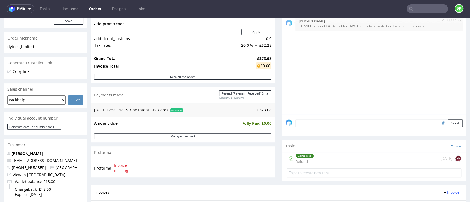
scroll to position [73, 0]
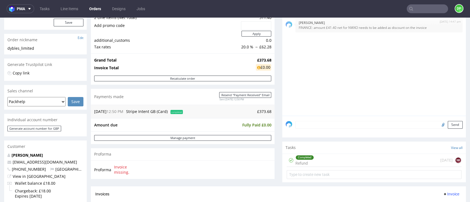
click at [323, 151] on div "Tasks View all" at bounding box center [374, 148] width 184 height 12
click at [318, 164] on div "Completed Refund 1 day ago NK" at bounding box center [374, 160] width 175 height 13
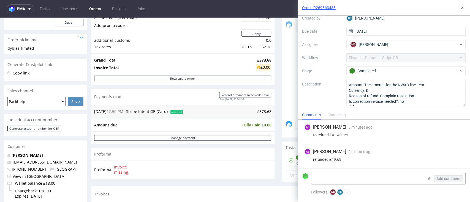
scroll to position [40, 0]
click at [463, 6] on icon at bounding box center [462, 8] width 4 height 4
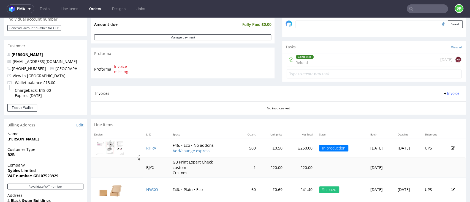
scroll to position [183, 0]
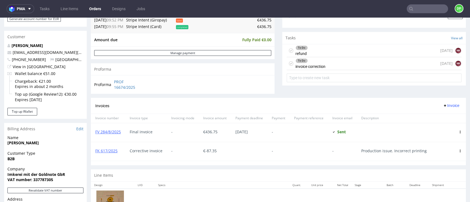
scroll to position [147, 0]
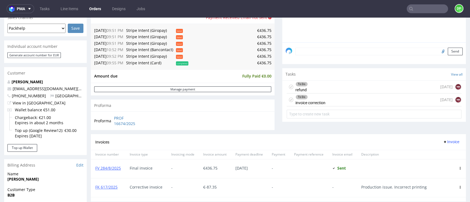
click at [326, 105] on div "To Do invoice correction [DATE] NK" at bounding box center [374, 100] width 175 height 13
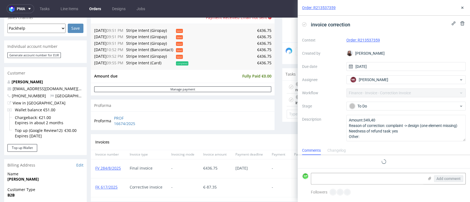
scroll to position [4, 0]
click at [303, 24] on use at bounding box center [304, 24] width 2 height 2
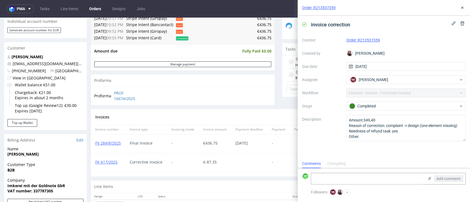
scroll to position [183, 0]
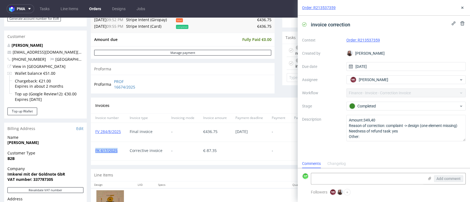
drag, startPoint x: 119, startPoint y: 150, endPoint x: 95, endPoint y: 155, distance: 24.8
click at [95, 155] on div "FK 617/2025" at bounding box center [108, 151] width 34 height 19
copy link "FK 617/2025"
click at [360, 179] on textarea at bounding box center [367, 178] width 113 height 11
paste textarea "FK 617/2025"
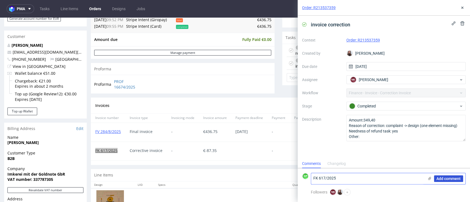
type textarea "FK 617/2025"
click at [440, 180] on span "Add comment" at bounding box center [448, 179] width 24 height 4
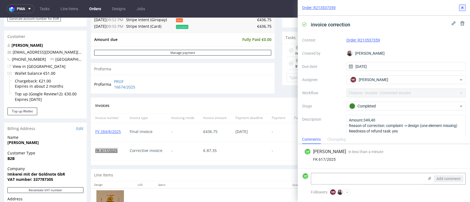
click at [459, 7] on button at bounding box center [462, 7] width 7 height 7
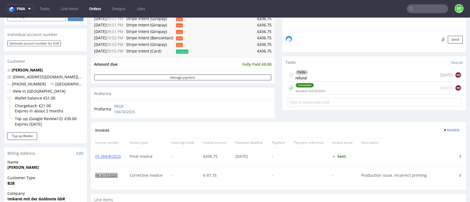
scroll to position [147, 0]
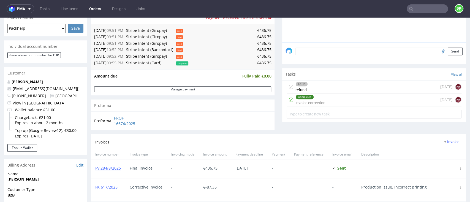
click at [314, 87] on div "To Do refund [DATE] NK" at bounding box center [374, 87] width 175 height 13
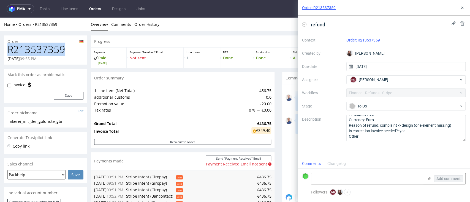
drag, startPoint x: 68, startPoint y: 53, endPoint x: 6, endPoint y: 54, distance: 62.8
click at [7, 54] on div "R213537359 [DATE] 09:55 PM" at bounding box center [45, 54] width 83 height 21
copy h1 "R213537359"
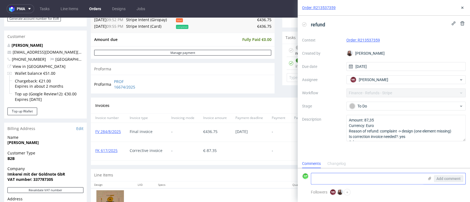
click at [332, 179] on textarea at bounding box center [367, 178] width 113 height 11
type textarea "refunded [DATE]"
click at [444, 177] on span "Add comment" at bounding box center [448, 179] width 24 height 4
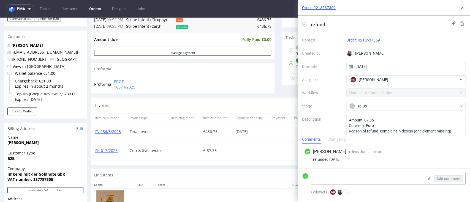
click at [303, 26] on icon at bounding box center [304, 24] width 4 height 4
click at [461, 9] on icon at bounding box center [462, 8] width 4 height 4
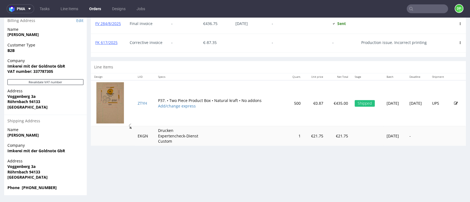
scroll to position [2, 0]
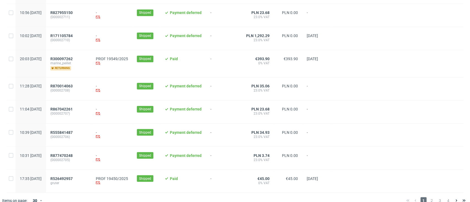
scroll to position [583, 0]
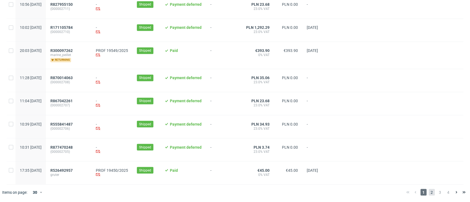
click at [429, 191] on span "2" at bounding box center [432, 192] width 6 height 7
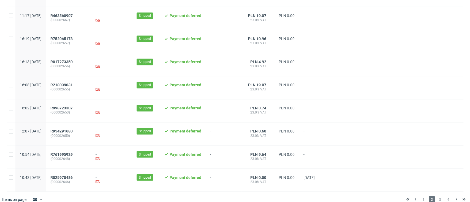
scroll to position [579, 0]
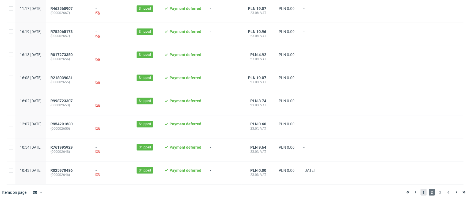
click at [420, 193] on span "1" at bounding box center [423, 192] width 6 height 7
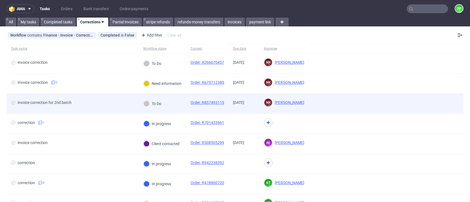
click at [99, 96] on div "invoice correction for 2nd batch" at bounding box center [73, 104] width 132 height 20
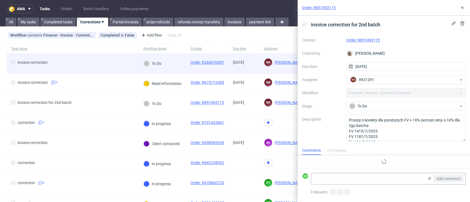
scroll to position [4, 0]
click at [95, 57] on div "invoice correction" at bounding box center [73, 64] width 132 height 20
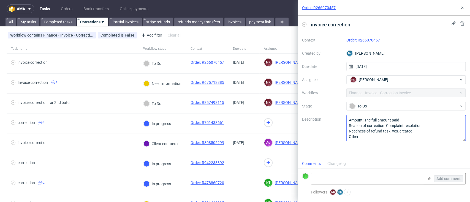
scroll to position [0, 0]
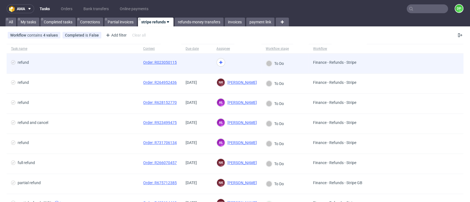
click at [121, 61] on span "refund" at bounding box center [72, 63] width 123 height 7
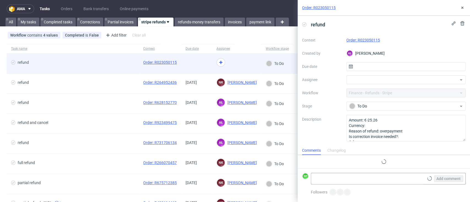
scroll to position [4, 0]
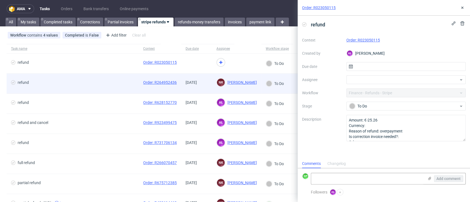
click at [98, 81] on span "refund" at bounding box center [72, 83] width 123 height 7
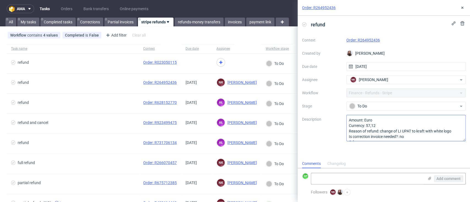
scroll to position [6, 0]
click at [355, 40] on link "Order: R264952436" at bounding box center [363, 40] width 34 height 4
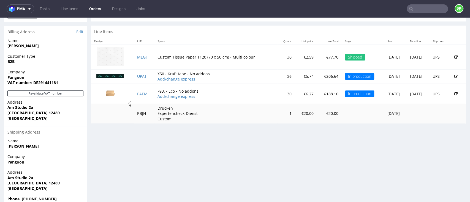
scroll to position [279, 0]
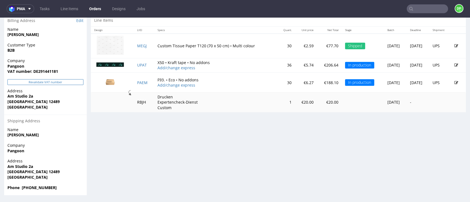
click at [49, 82] on button "Revalidate VAT number" at bounding box center [45, 82] width 76 height 6
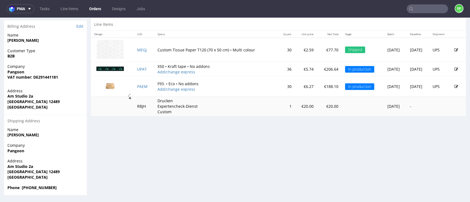
scroll to position [49, 0]
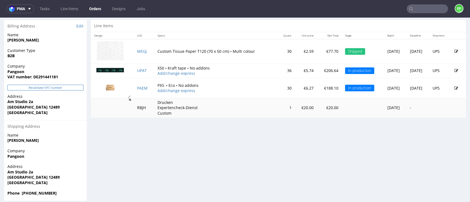
click at [59, 85] on button "Revalidate VAT number" at bounding box center [45, 88] width 76 height 6
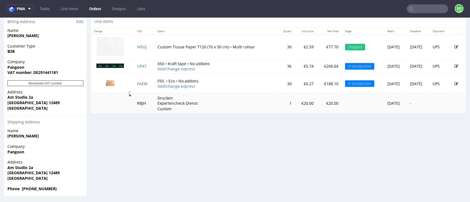
scroll to position [279, 0]
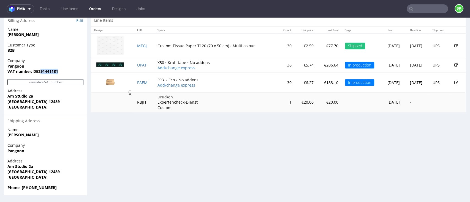
drag, startPoint x: 60, startPoint y: 72, endPoint x: 39, endPoint y: 73, distance: 20.6
click at [39, 73] on span "VAT number: DE291441181" at bounding box center [45, 72] width 76 height 6
click at [67, 73] on span "VAT number: DE291441181" at bounding box center [45, 72] width 76 height 6
click at [67, 69] on p "Company Pangoon VAT number: DE291441181" at bounding box center [45, 66] width 76 height 16
drag, startPoint x: 61, startPoint y: 72, endPoint x: 57, endPoint y: 74, distance: 4.7
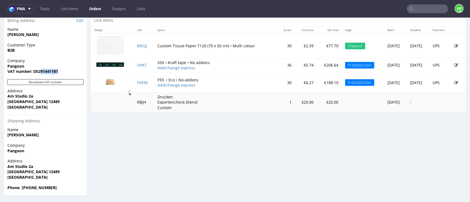
click at [61, 72] on span "VAT number: DE291441181" at bounding box center [45, 72] width 76 height 6
click at [58, 73] on strong "VAT number: DE291441181" at bounding box center [32, 71] width 51 height 5
drag, startPoint x: 60, startPoint y: 72, endPoint x: 38, endPoint y: 76, distance: 22.7
click at [38, 76] on div "Company Pangoon VAT number: DE291441181" at bounding box center [45, 68] width 83 height 21
copy strong "291441181"
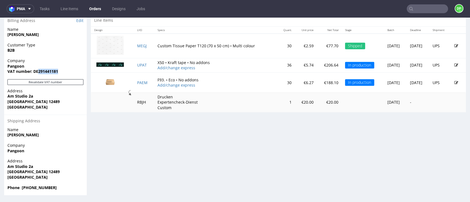
copy strong "291441181"
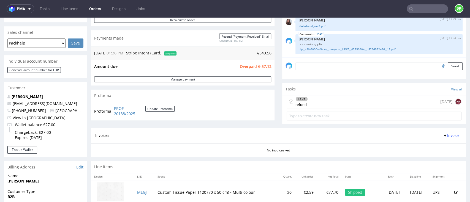
scroll to position [168, 0]
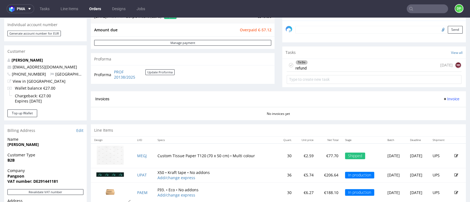
click at [316, 67] on div "To Do refund [DATE] NK" at bounding box center [374, 65] width 175 height 13
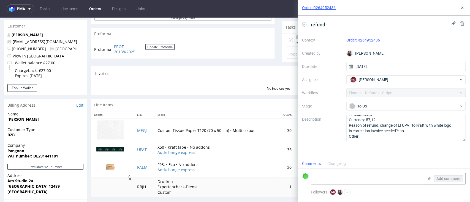
scroll to position [205, 0]
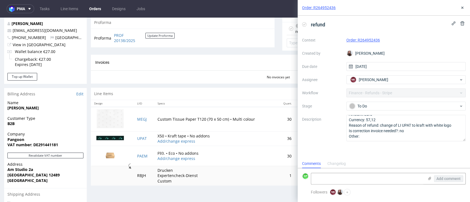
click at [168, 67] on div "Invoices Invoice" at bounding box center [278, 63] width 375 height 16
click at [464, 9] on icon at bounding box center [462, 8] width 4 height 4
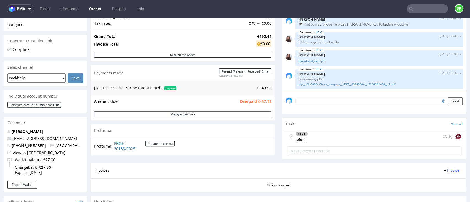
scroll to position [95, 0]
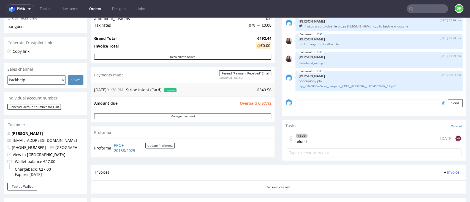
click at [316, 142] on div "To Do refund today NK" at bounding box center [374, 138] width 175 height 13
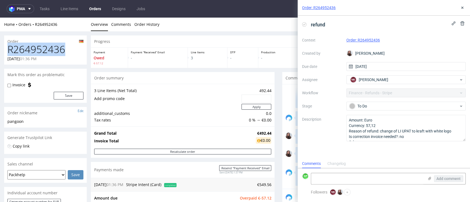
drag, startPoint x: 62, startPoint y: 51, endPoint x: 0, endPoint y: 50, distance: 62.2
copy h1 "R264952436"
click at [303, 24] on icon at bounding box center [304, 24] width 4 height 4
click at [318, 181] on textarea at bounding box center [367, 178] width 113 height 11
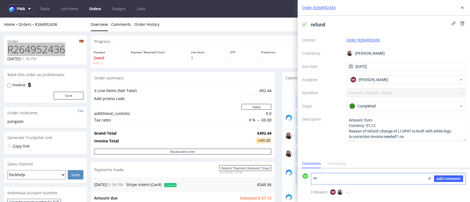
type textarea "r"
type textarea "refunded 19.09.2025"
click at [445, 180] on span "Add comment" at bounding box center [448, 179] width 24 height 4
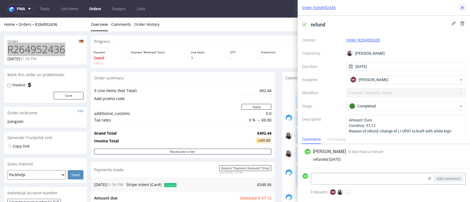
click at [462, 9] on icon at bounding box center [462, 8] width 4 height 4
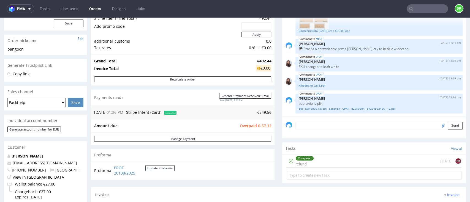
scroll to position [73, 0]
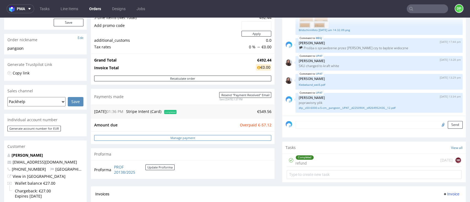
click at [190, 137] on link "Manage payment" at bounding box center [182, 138] width 177 height 6
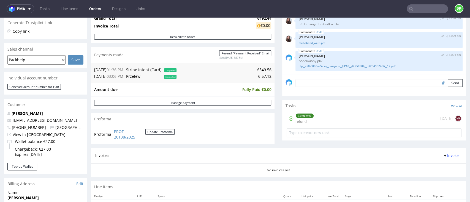
scroll to position [220, 0]
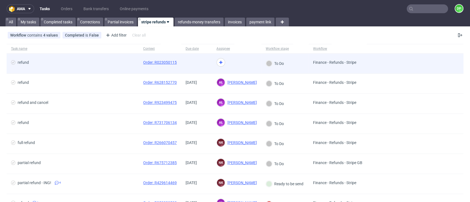
click at [97, 60] on div "refund" at bounding box center [73, 64] width 132 height 20
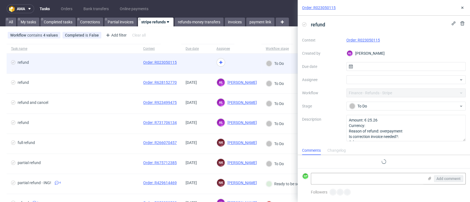
scroll to position [4, 0]
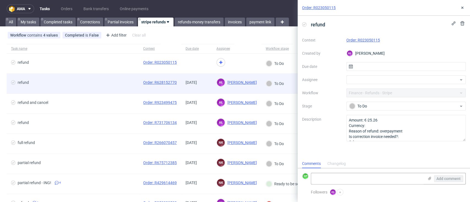
click at [114, 87] on div "refund" at bounding box center [73, 84] width 132 height 20
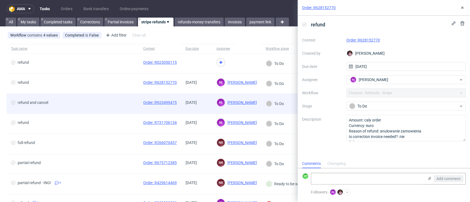
click at [113, 102] on span "refund and cancel" at bounding box center [72, 103] width 123 height 7
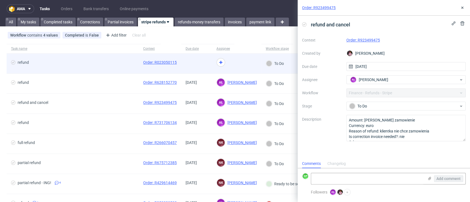
click at [123, 63] on span "refund" at bounding box center [72, 63] width 123 height 7
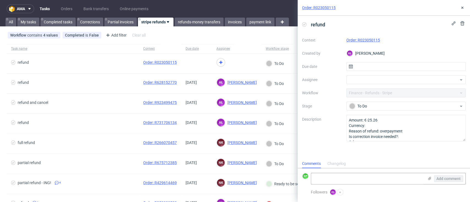
scroll to position [4, 0]
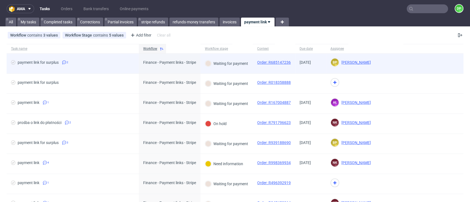
click at [106, 60] on div "payment link for surplus 2" at bounding box center [73, 64] width 132 height 20
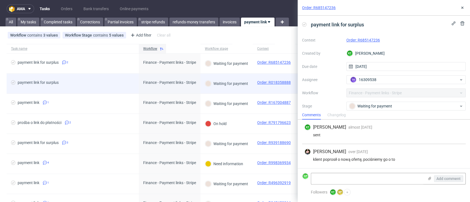
click at [104, 81] on span "payment link for surplus" at bounding box center [72, 83] width 123 height 7
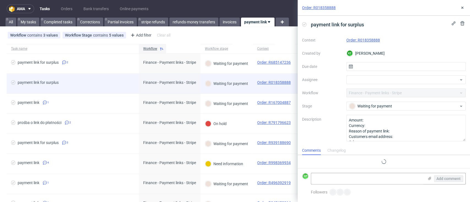
scroll to position [4, 0]
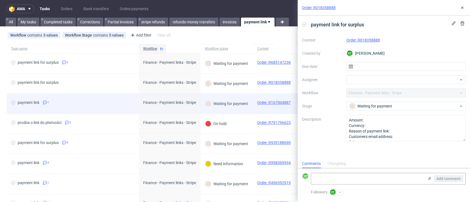
click at [106, 110] on div "payment link 1" at bounding box center [73, 104] width 132 height 20
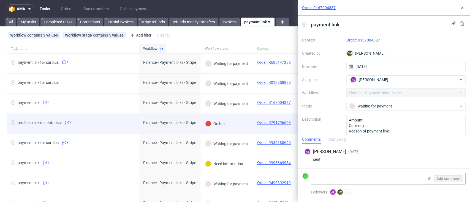
click at [104, 123] on span "prośba o link do płatności 2" at bounding box center [72, 124] width 123 height 7
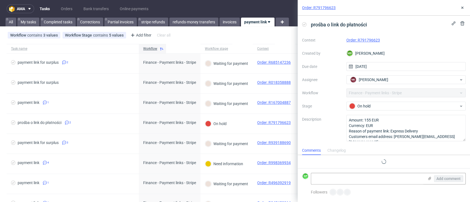
scroll to position [3, 0]
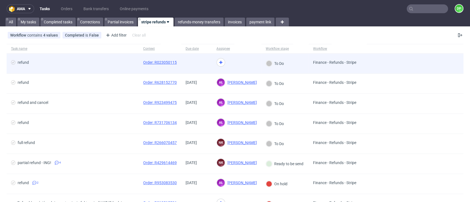
click at [85, 54] on div "refund" at bounding box center [73, 64] width 132 height 20
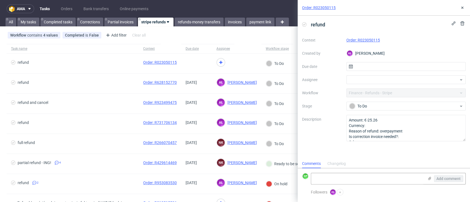
scroll to position [4, 0]
click at [365, 40] on link "Order: R023050115" at bounding box center [363, 40] width 34 height 4
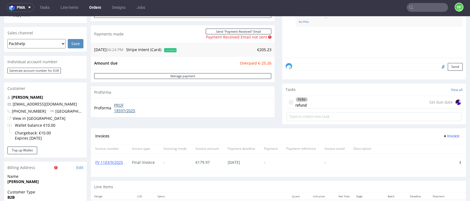
scroll to position [117, 0]
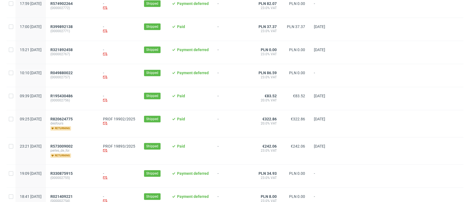
scroll to position [220, 0]
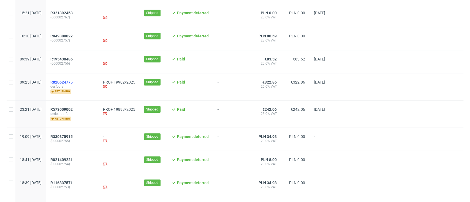
click at [73, 83] on span "R820624775" at bounding box center [61, 82] width 22 height 4
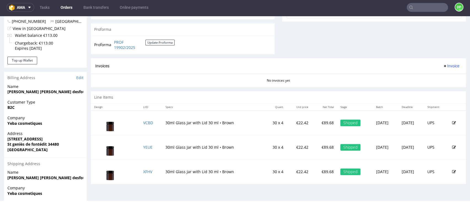
scroll to position [220, 0]
click at [443, 68] on span "Invoice" at bounding box center [451, 66] width 17 height 4
click at [424, 78] on icon at bounding box center [423, 78] width 3 height 3
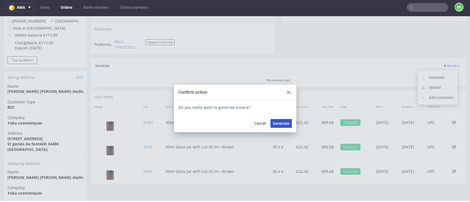
click at [276, 125] on span "Generate" at bounding box center [281, 124] width 17 height 4
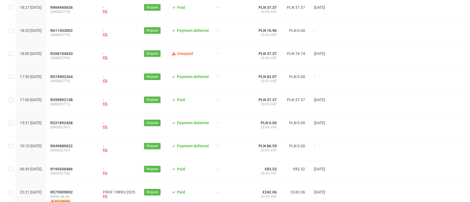
scroll to position [220, 0]
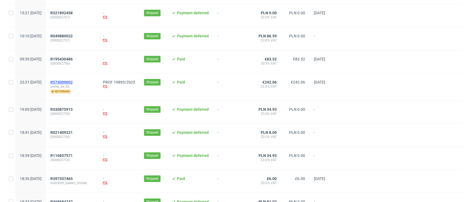
click at [73, 84] on span "R573009002" at bounding box center [61, 82] width 22 height 4
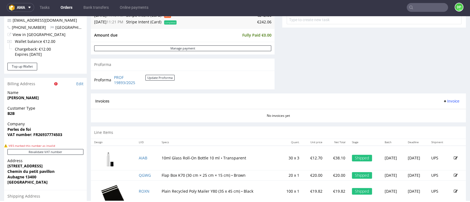
scroll to position [183, 0]
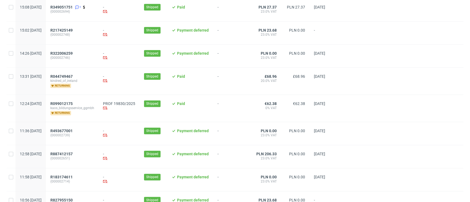
scroll to position [440, 0]
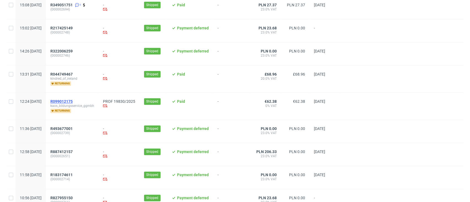
click at [73, 102] on span "R099012175" at bounding box center [61, 101] width 22 height 4
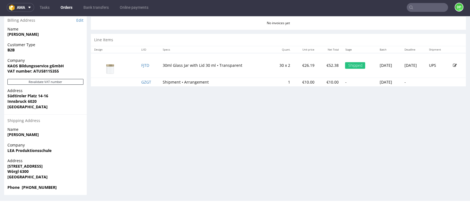
scroll to position [279, 0]
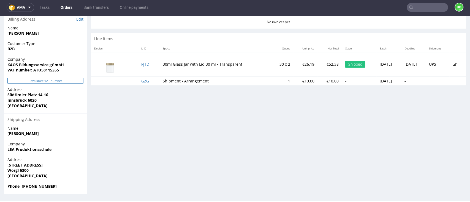
click at [36, 78] on button "Revalidate VAT number" at bounding box center [45, 81] width 76 height 6
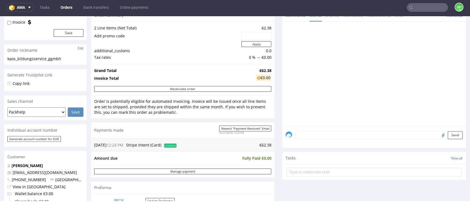
scroll to position [183, 0]
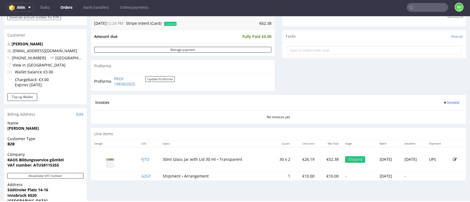
drag, startPoint x: 445, startPoint y: 102, endPoint x: 439, endPoint y: 102, distance: 6.3
click at [445, 102] on span "Invoice" at bounding box center [451, 102] width 17 height 4
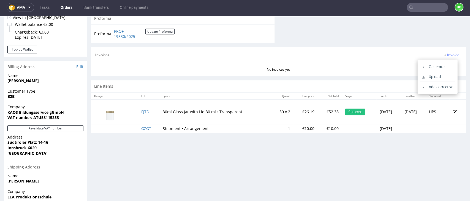
scroll to position [257, 0]
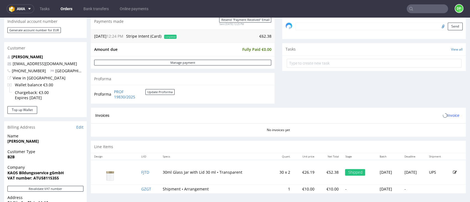
scroll to position [183, 0]
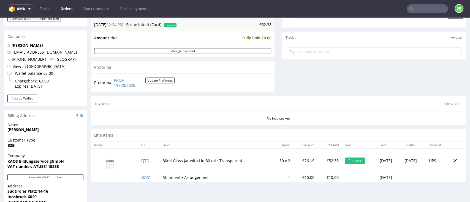
click at [443, 104] on span "Invoice" at bounding box center [451, 104] width 17 height 4
click at [431, 112] on li "Generate" at bounding box center [438, 116] width 36 height 10
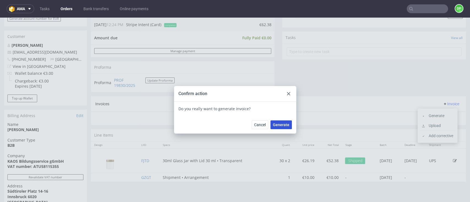
click at [272, 128] on button "Generate" at bounding box center [280, 125] width 21 height 9
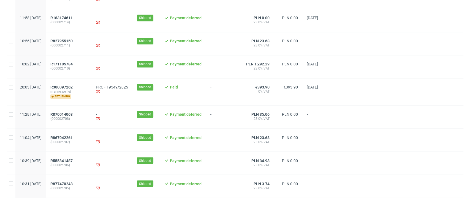
scroll to position [586, 0]
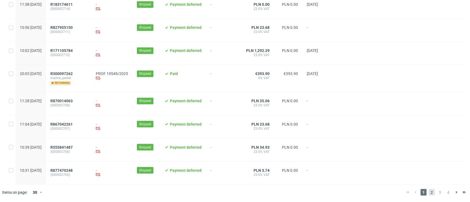
click at [429, 192] on span "2" at bounding box center [432, 192] width 6 height 7
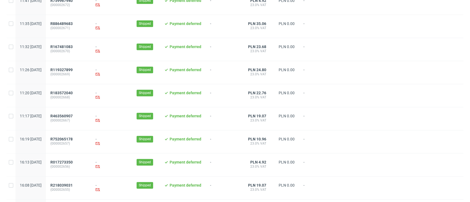
scroll to position [579, 0]
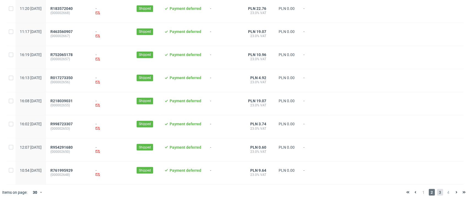
click at [437, 190] on span "3" at bounding box center [440, 192] width 6 height 7
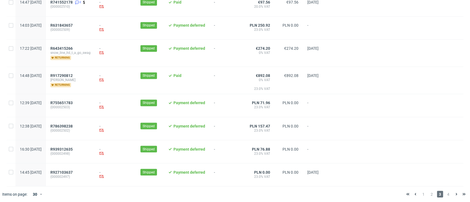
scroll to position [598, 0]
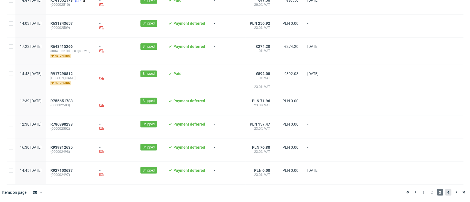
click at [445, 193] on span "4" at bounding box center [448, 192] width 6 height 7
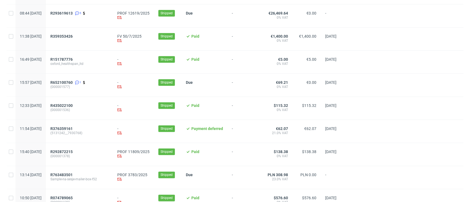
scroll to position [521, 0]
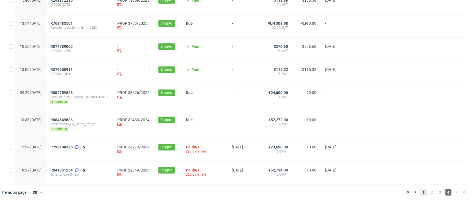
click at [420, 193] on span "1" at bounding box center [423, 192] width 6 height 7
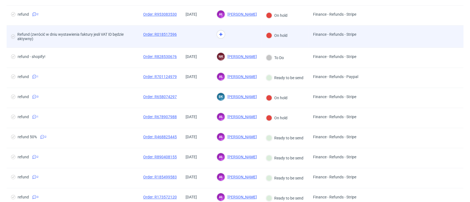
scroll to position [73, 0]
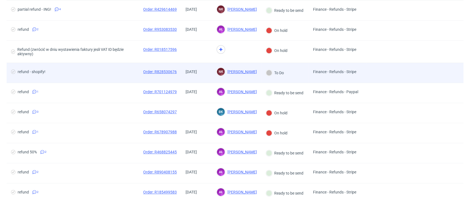
click at [112, 78] on div "refund - shopify!" at bounding box center [73, 73] width 132 height 20
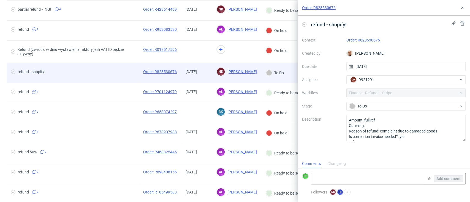
scroll to position [4, 0]
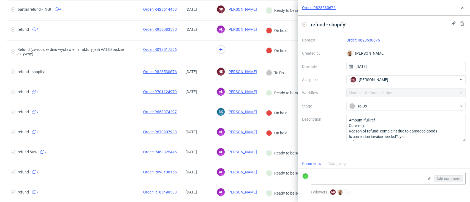
click at [365, 40] on link "Order: R828530676" at bounding box center [363, 40] width 34 height 4
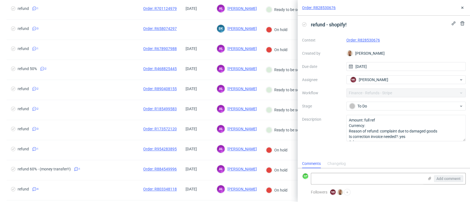
scroll to position [183, 0]
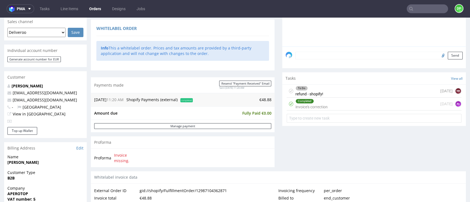
scroll to position [147, 0]
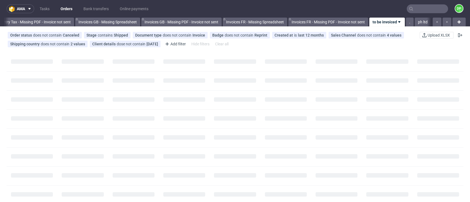
scroll to position [0, 660]
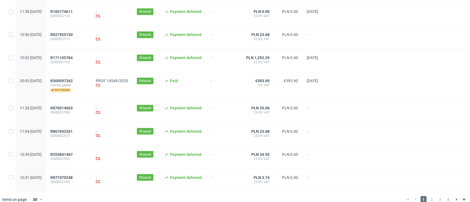
scroll to position [586, 0]
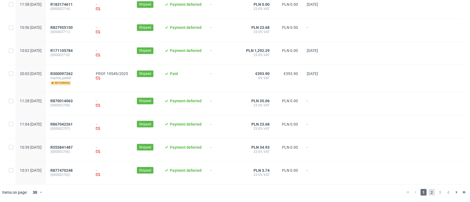
click at [429, 192] on span "2" at bounding box center [432, 192] width 6 height 7
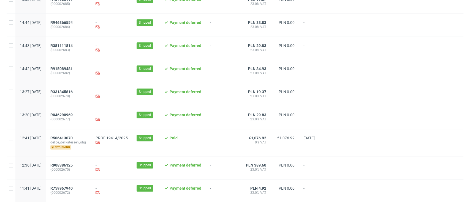
scroll to position [367, 0]
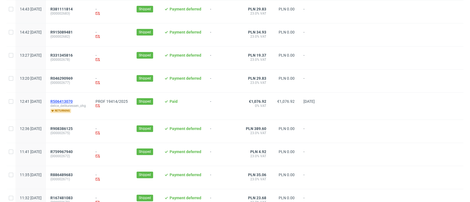
click at [73, 102] on span "R506413070" at bounding box center [61, 101] width 22 height 4
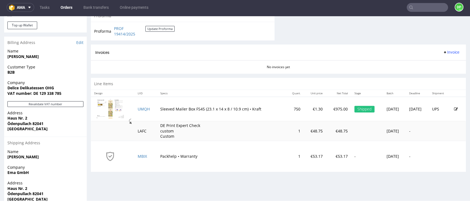
scroll to position [257, 0]
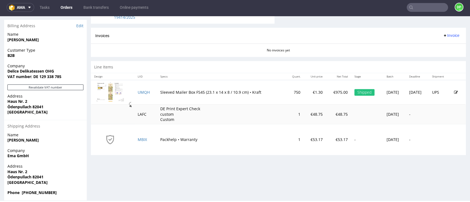
click at [39, 84] on div "Company Delice Delikatessen OHG VAT number: DE 129 338 785" at bounding box center [45, 73] width 83 height 21
click at [43, 88] on button "Revalidate VAT number" at bounding box center [45, 88] width 76 height 6
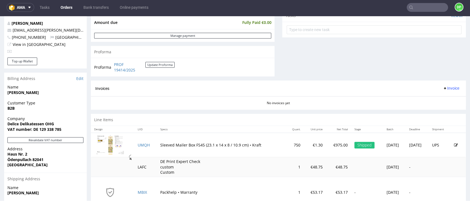
scroll to position [220, 0]
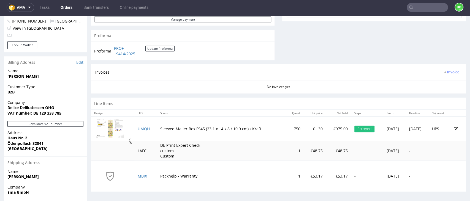
click at [438, 69] on div "Invoices Invoice" at bounding box center [278, 72] width 375 height 16
click at [443, 73] on span "Invoice" at bounding box center [451, 72] width 17 height 4
click at [434, 77] on div "Generate Upload Add corrective" at bounding box center [437, 94] width 40 height 34
click at [434, 80] on li "Generate" at bounding box center [438, 84] width 36 height 10
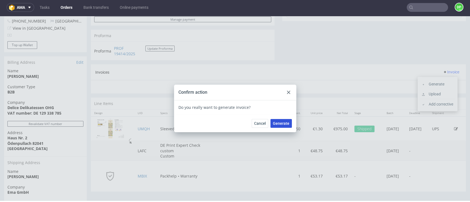
click at [278, 123] on span "Generate" at bounding box center [281, 124] width 17 height 4
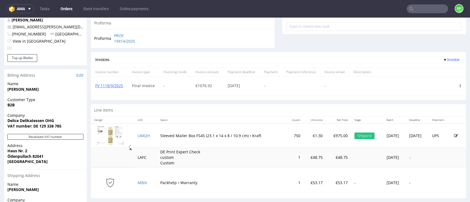
scroll to position [220, 0]
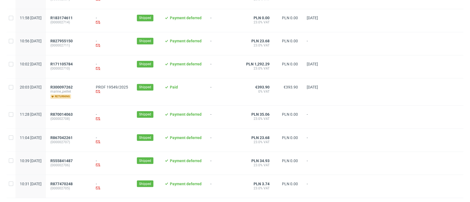
scroll to position [586, 0]
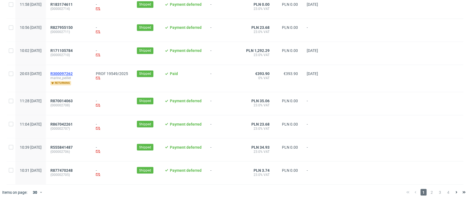
click at [73, 73] on span "R300097262" at bounding box center [61, 74] width 22 height 4
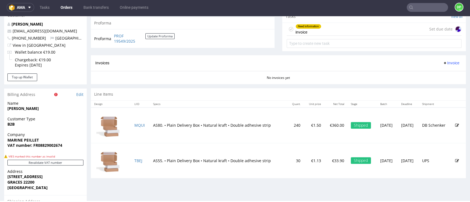
scroll to position [220, 0]
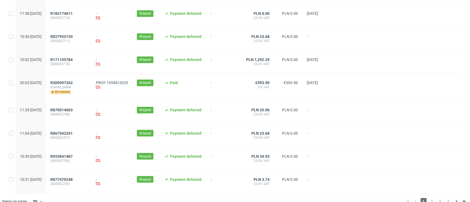
scroll to position [586, 0]
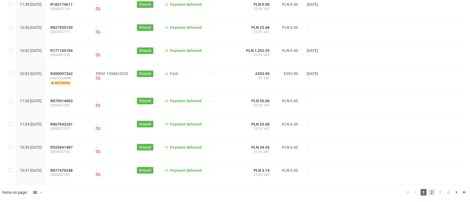
click at [429, 195] on span "2" at bounding box center [432, 192] width 6 height 7
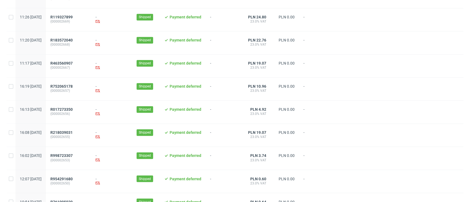
scroll to position [579, 0]
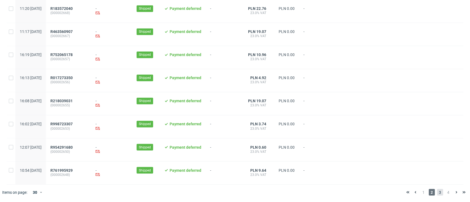
click at [437, 192] on span "3" at bounding box center [440, 192] width 6 height 7
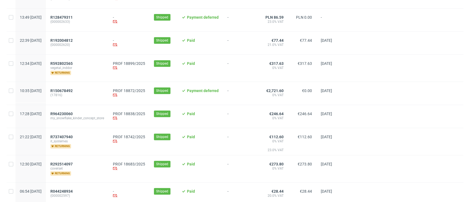
scroll to position [183, 0]
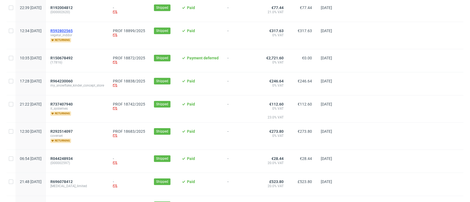
click at [73, 29] on span "R592802565" at bounding box center [61, 31] width 22 height 4
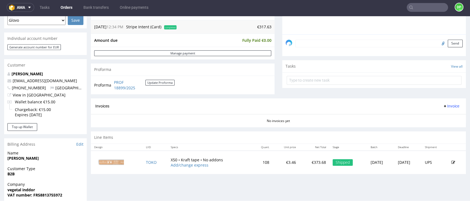
scroll to position [183, 0]
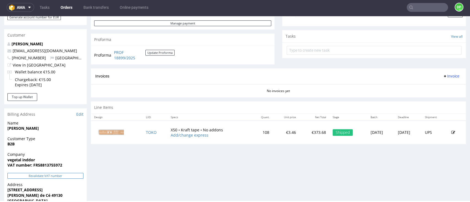
click at [55, 178] on button "Revalidate VAT number" at bounding box center [45, 176] width 76 height 6
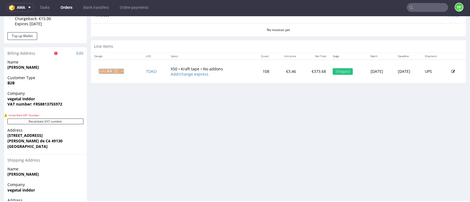
scroll to position [256, 0]
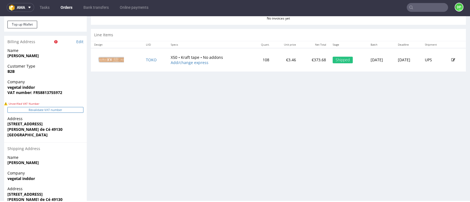
click at [63, 110] on button "Revalidate VAT number" at bounding box center [45, 110] width 76 height 6
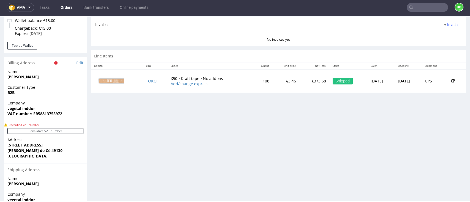
scroll to position [257, 0]
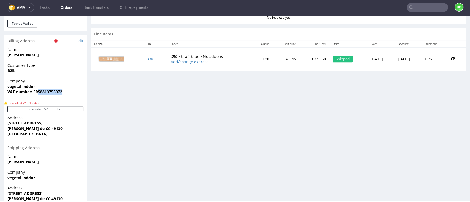
drag, startPoint x: 71, startPoint y: 93, endPoint x: 38, endPoint y: 97, distance: 33.3
click at [38, 97] on div "Company vegetal inddor VAT number: FR58813755972" at bounding box center [45, 88] width 83 height 21
copy strong "58813755972"
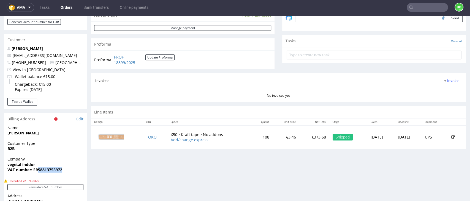
scroll to position [212, 0]
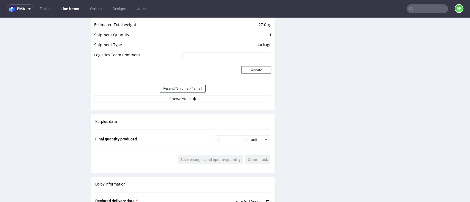
scroll to position [514, 0]
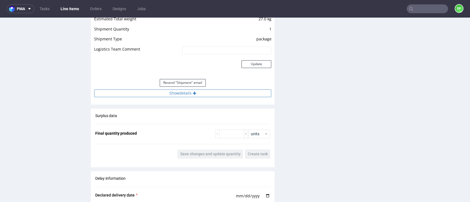
click at [163, 94] on button "Show details" at bounding box center [182, 93] width 177 height 8
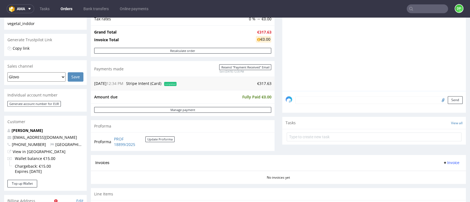
scroll to position [110, 0]
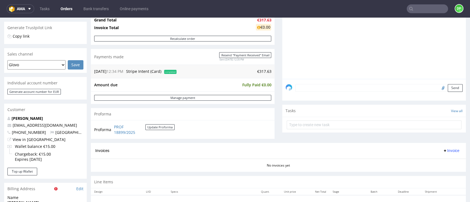
click at [438, 89] on input "file" at bounding box center [442, 87] width 8 height 7
type input "C:\fakepath\Zrzut ekranu 2025-09-19 153051.png"
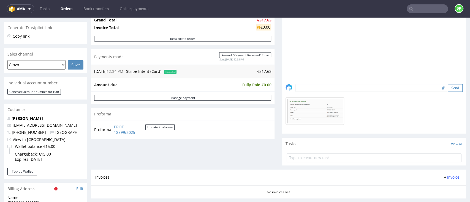
click at [448, 88] on button "Send" at bounding box center [455, 88] width 15 height 8
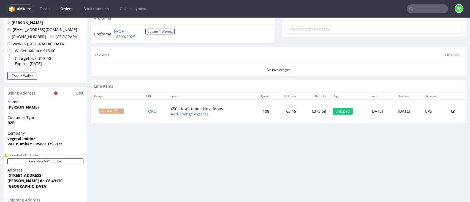
scroll to position [147, 0]
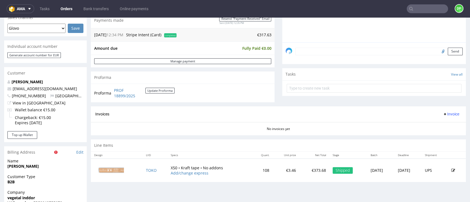
click at [447, 115] on span "Invoice" at bounding box center [451, 114] width 17 height 4
click at [429, 125] on span "Generate" at bounding box center [439, 126] width 27 height 6
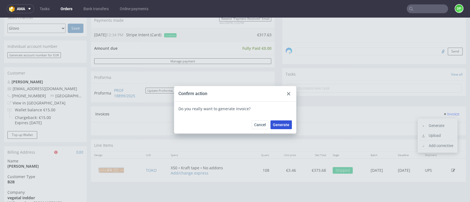
click at [280, 124] on span "Generate" at bounding box center [281, 125] width 17 height 4
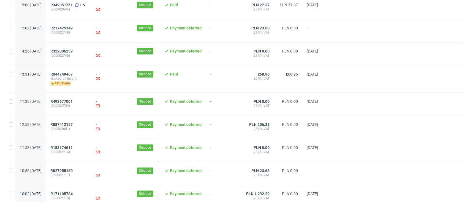
scroll to position [586, 0]
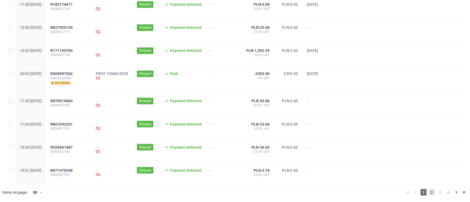
click at [429, 190] on span "2" at bounding box center [432, 192] width 6 height 7
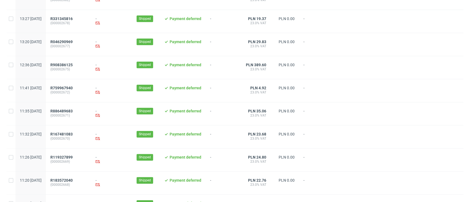
scroll to position [579, 0]
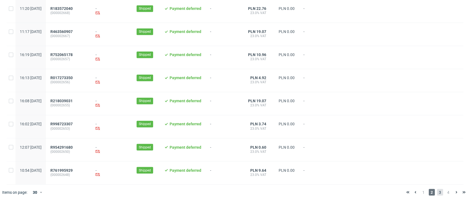
click at [437, 193] on span "3" at bounding box center [440, 192] width 6 height 7
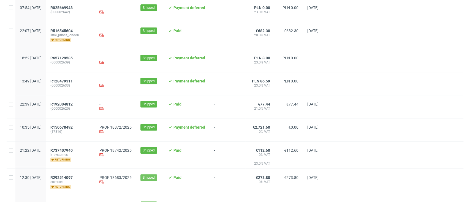
scroll to position [147, 0]
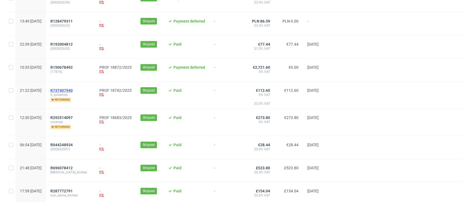
click at [73, 89] on span "R737407940" at bounding box center [61, 90] width 22 height 4
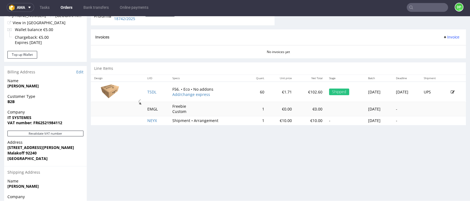
scroll to position [257, 0]
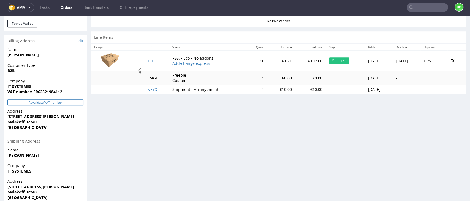
click at [50, 102] on button "Revalidate VAT number" at bounding box center [45, 103] width 76 height 6
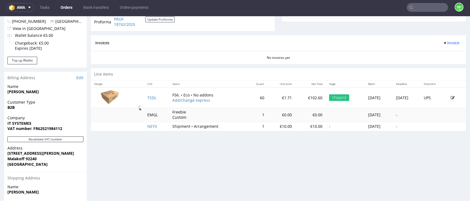
scroll to position [220, 0]
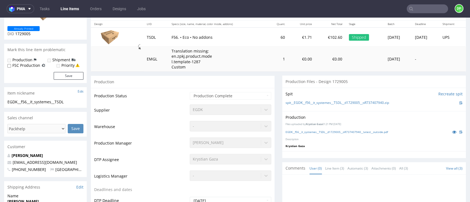
scroll to position [73, 0]
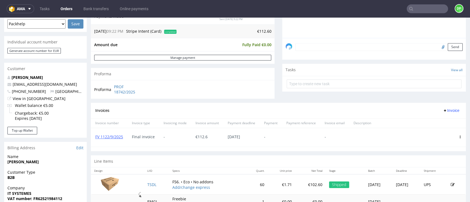
scroll to position [110, 0]
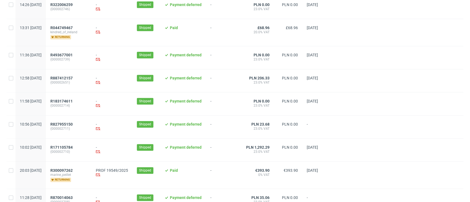
scroll to position [586, 0]
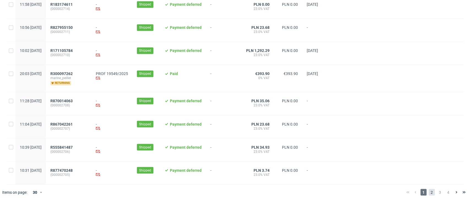
click at [429, 192] on span "2" at bounding box center [432, 192] width 6 height 7
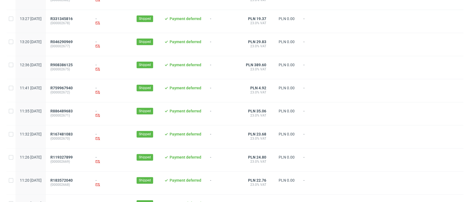
scroll to position [579, 0]
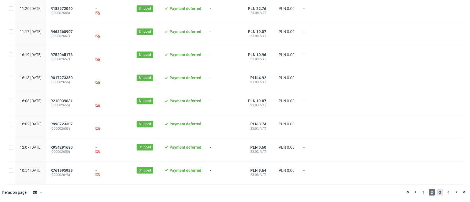
click at [437, 190] on span "3" at bounding box center [440, 192] width 6 height 7
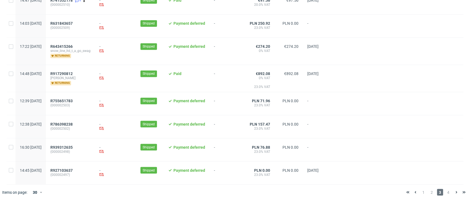
scroll to position [598, 0]
click at [445, 193] on span "4" at bounding box center [448, 192] width 6 height 7
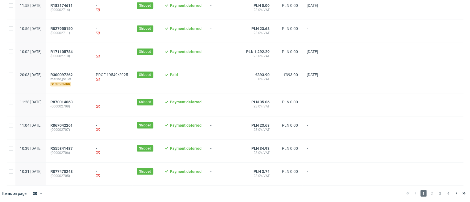
scroll to position [586, 0]
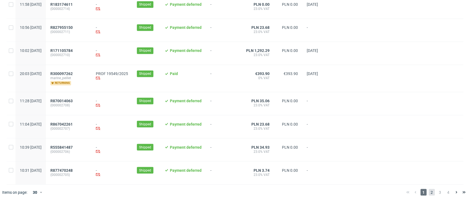
click at [429, 195] on span "2" at bounding box center [432, 192] width 6 height 7
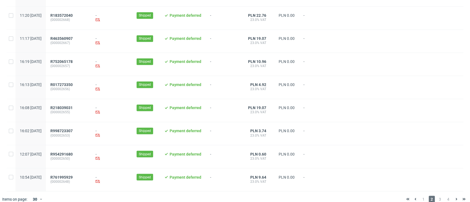
scroll to position [579, 0]
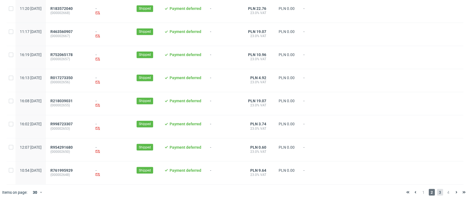
click at [437, 194] on span "3" at bounding box center [440, 192] width 6 height 7
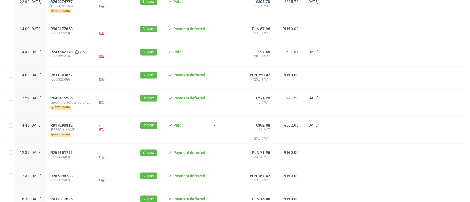
scroll to position [598, 0]
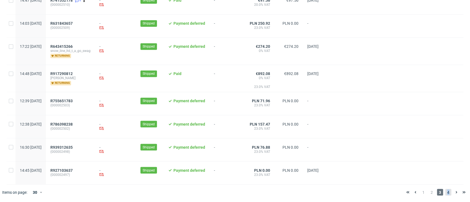
click at [445, 192] on span "4" at bounding box center [448, 192] width 6 height 7
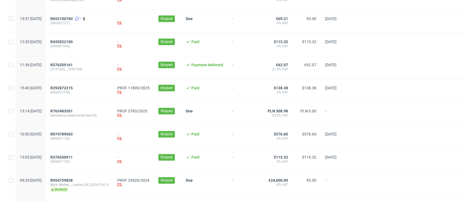
scroll to position [493, 0]
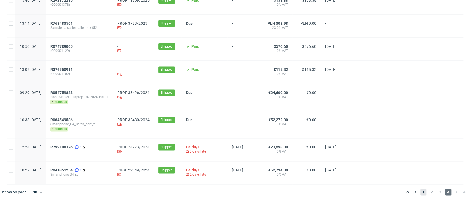
click at [420, 193] on span "1" at bounding box center [423, 192] width 6 height 7
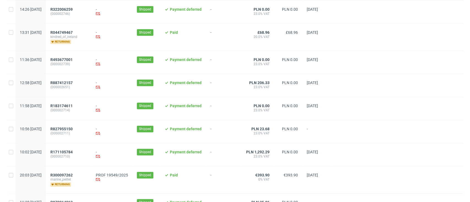
scroll to position [586, 0]
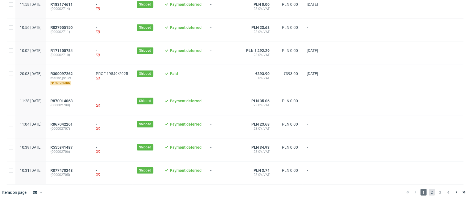
click at [429, 192] on span "2" at bounding box center [432, 192] width 6 height 7
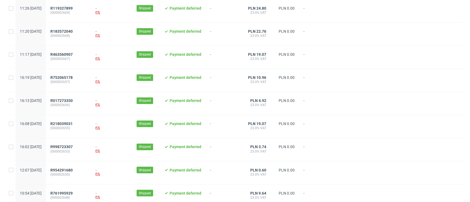
scroll to position [579, 0]
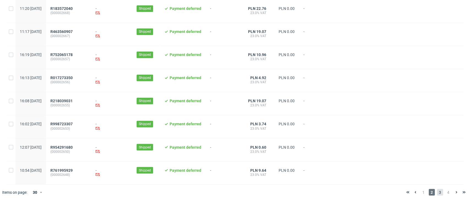
click at [437, 194] on span "3" at bounding box center [440, 192] width 6 height 7
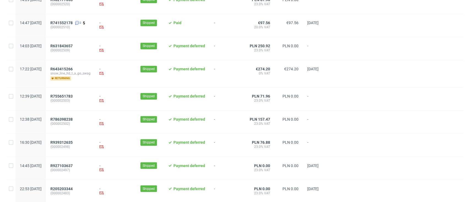
scroll to position [594, 0]
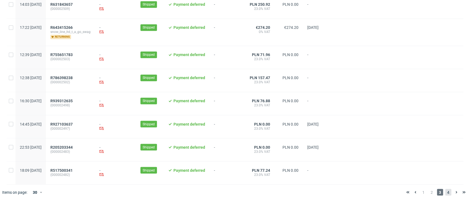
click at [445, 191] on span "4" at bounding box center [448, 192] width 6 height 7
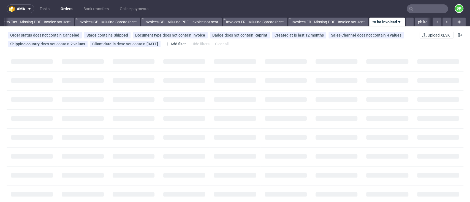
scroll to position [0, 660]
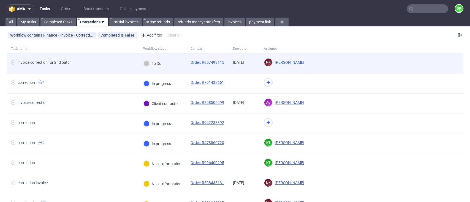
click at [95, 61] on span "invoice correction for 2nd batch" at bounding box center [72, 63] width 123 height 7
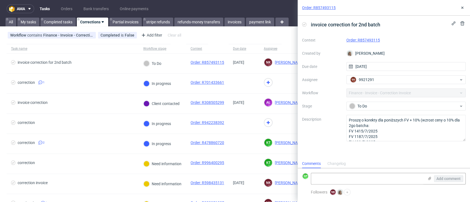
scroll to position [4, 0]
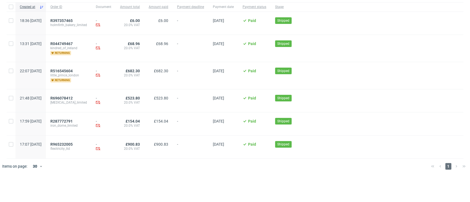
scroll to position [0, 660]
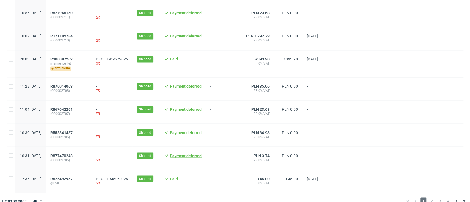
scroll to position [583, 0]
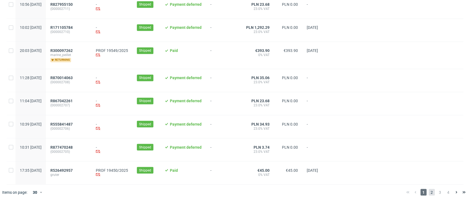
click at [429, 194] on span "2" at bounding box center [432, 192] width 6 height 7
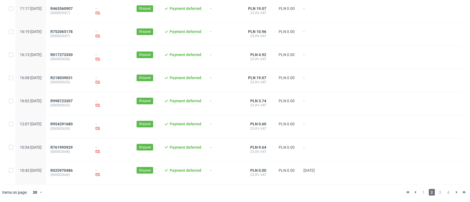
scroll to position [579, 0]
click at [420, 192] on span "1" at bounding box center [423, 192] width 6 height 7
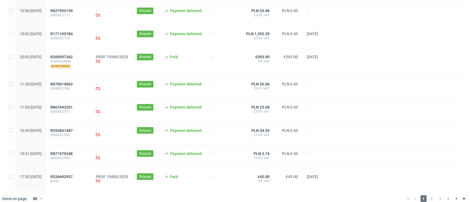
scroll to position [583, 0]
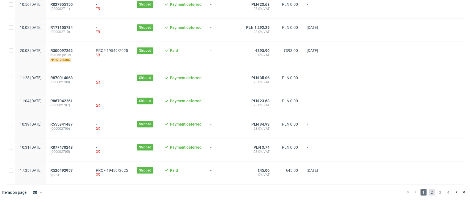
click at [429, 193] on span "2" at bounding box center [432, 192] width 6 height 7
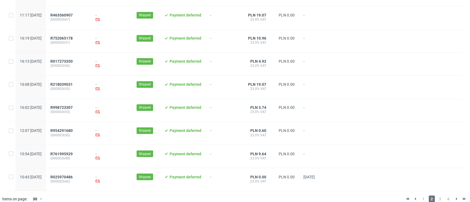
scroll to position [579, 0]
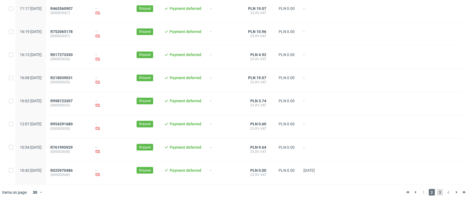
click at [437, 193] on span "3" at bounding box center [440, 192] width 6 height 7
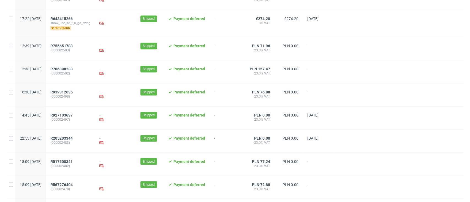
scroll to position [590, 0]
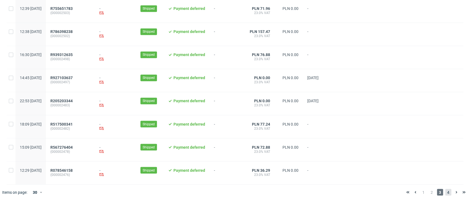
click at [445, 191] on span "4" at bounding box center [448, 192] width 6 height 7
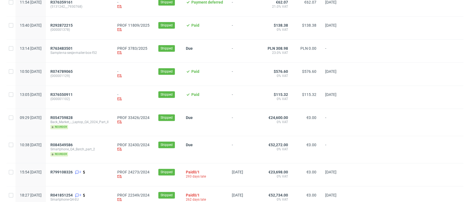
scroll to position [401, 0]
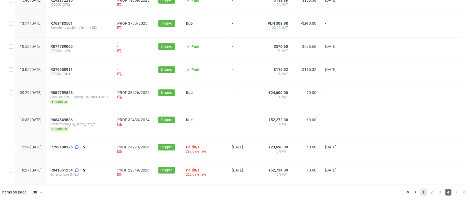
click at [420, 190] on span "1" at bounding box center [423, 192] width 6 height 7
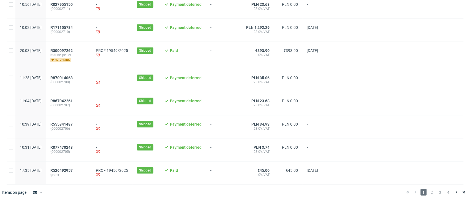
scroll to position [583, 0]
click at [429, 193] on span "2" at bounding box center [432, 192] width 6 height 7
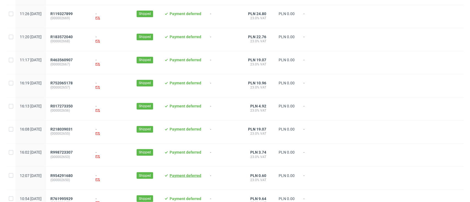
scroll to position [579, 0]
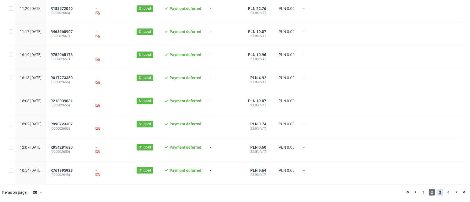
click at [437, 190] on span "3" at bounding box center [440, 192] width 6 height 7
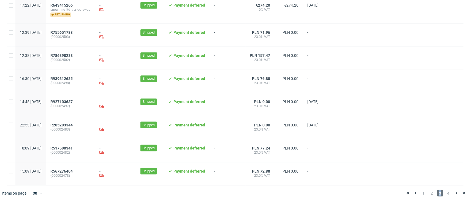
scroll to position [590, 0]
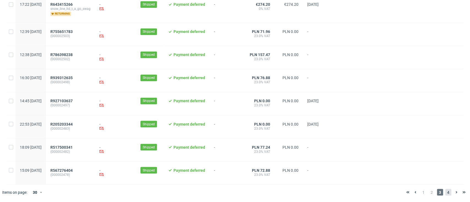
click at [445, 194] on span "4" at bounding box center [448, 192] width 6 height 7
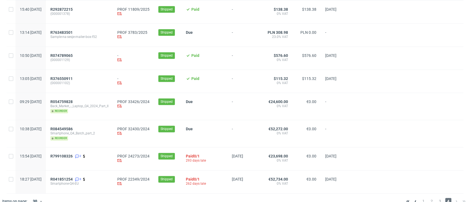
scroll to position [424, 0]
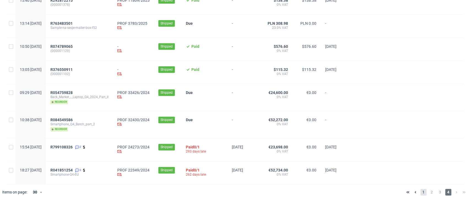
click at [420, 193] on span "1" at bounding box center [423, 192] width 6 height 7
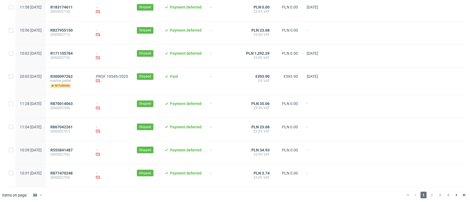
scroll to position [583, 0]
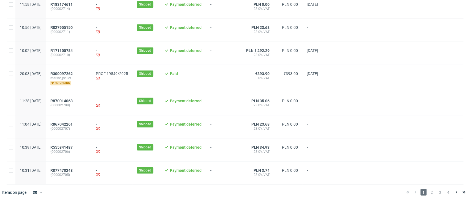
click at [429, 191] on span "2" at bounding box center [432, 192] width 6 height 7
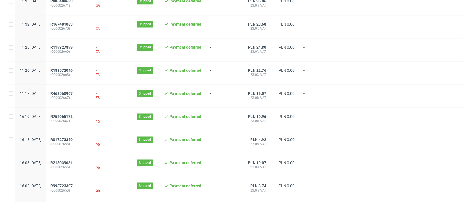
scroll to position [579, 0]
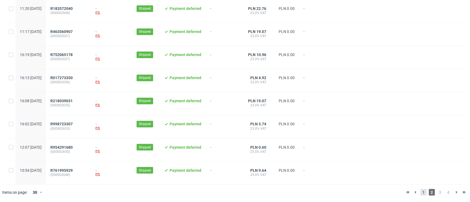
click at [420, 193] on span "1" at bounding box center [423, 192] width 6 height 7
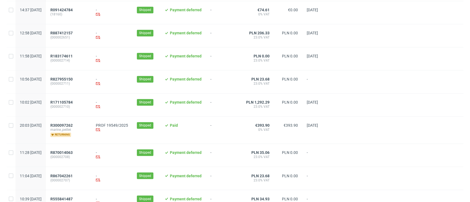
scroll to position [583, 0]
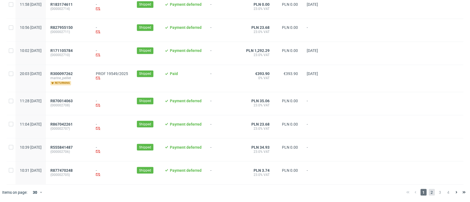
click at [429, 193] on span "2" at bounding box center [432, 192] width 6 height 7
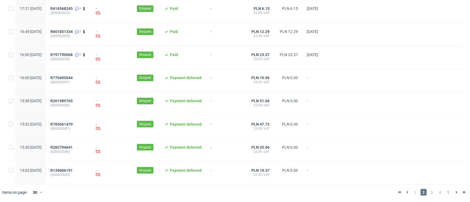
scroll to position [586, 0]
click at [429, 191] on span "3" at bounding box center [432, 192] width 6 height 7
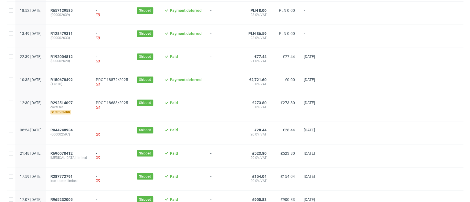
scroll to position [583, 0]
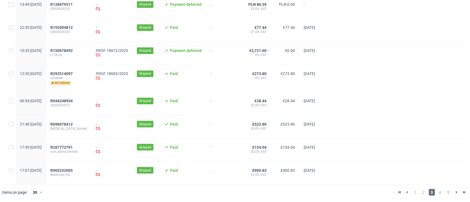
click at [437, 190] on div "1 2 3 4 5" at bounding box center [432, 192] width 72 height 7
click at [437, 191] on span "4" at bounding box center [440, 192] width 6 height 7
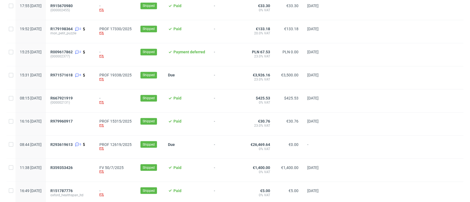
scroll to position [586, 0]
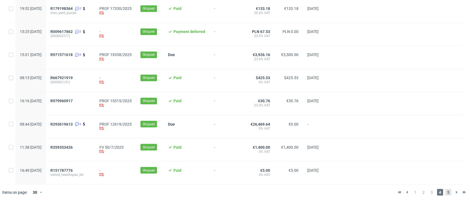
click at [445, 194] on span "5" at bounding box center [448, 192] width 6 height 7
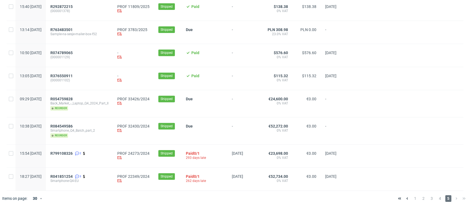
scroll to position [141, 0]
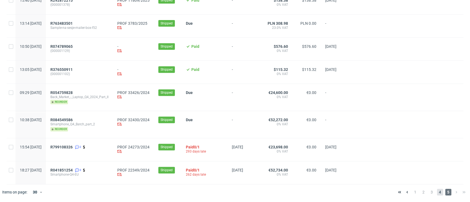
click at [437, 190] on span "4" at bounding box center [440, 192] width 6 height 7
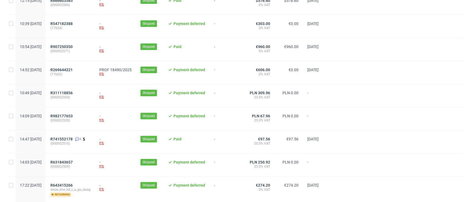
scroll to position [110, 0]
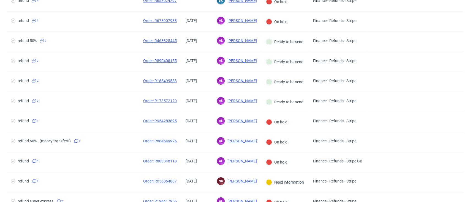
scroll to position [183, 0]
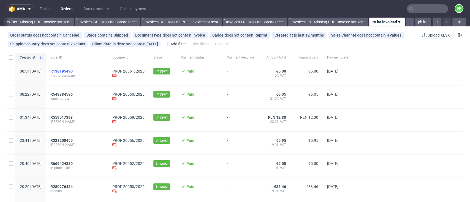
click at [73, 69] on span "R138195490" at bounding box center [61, 71] width 22 height 4
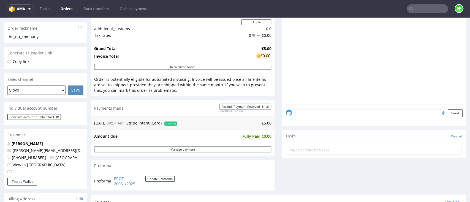
scroll to position [73, 0]
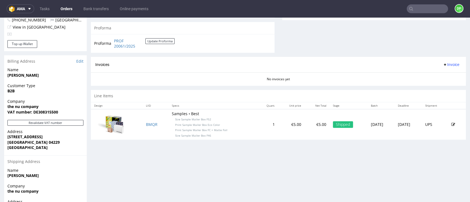
scroll to position [269, 0]
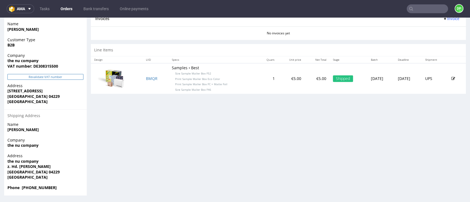
click at [57, 76] on button "Revalidate VAT number" at bounding box center [45, 77] width 76 height 6
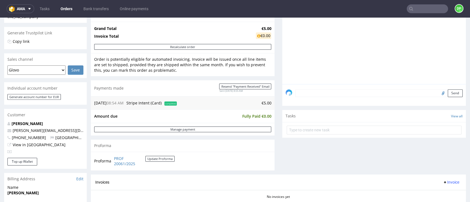
scroll to position [183, 0]
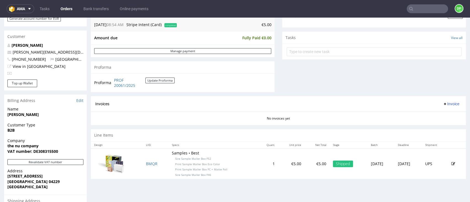
click at [443, 104] on span "Invoice" at bounding box center [451, 104] width 17 height 4
click at [430, 115] on span "Generate" at bounding box center [439, 116] width 27 height 6
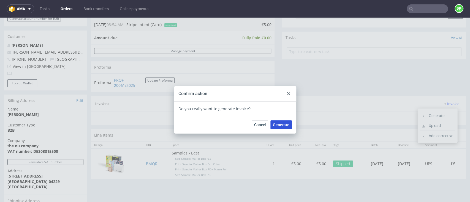
click at [281, 126] on span "Generate" at bounding box center [281, 125] width 17 height 4
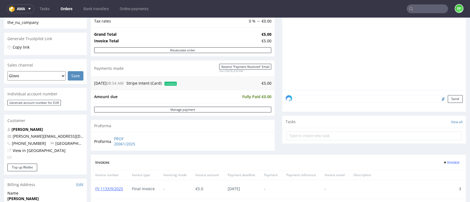
scroll to position [37, 0]
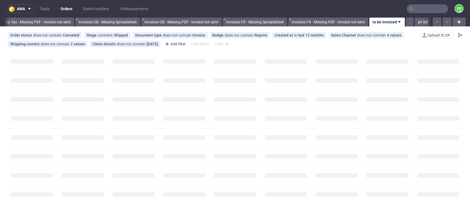
scroll to position [0, 660]
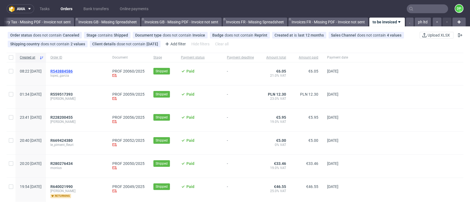
click at [73, 70] on span "R543884586" at bounding box center [61, 71] width 22 height 4
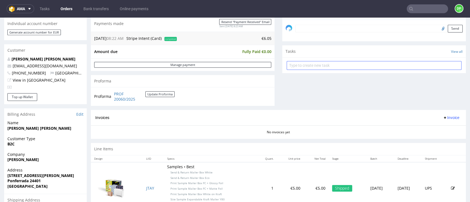
scroll to position [139, 0]
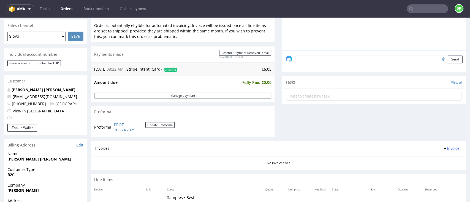
click at [443, 146] on span "Invoice" at bounding box center [451, 148] width 17 height 4
click at [433, 156] on li "Generate" at bounding box center [438, 160] width 36 height 10
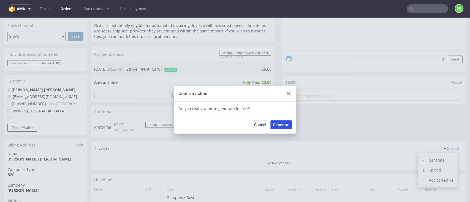
click at [278, 126] on span "Generate" at bounding box center [281, 125] width 17 height 4
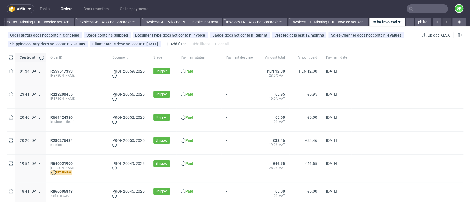
scroll to position [0, 660]
click at [73, 69] on span "R559517393" at bounding box center [61, 71] width 22 height 4
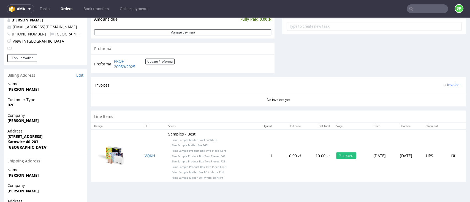
scroll to position [220, 0]
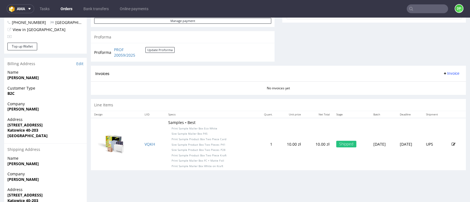
click at [443, 74] on icon at bounding box center [445, 73] width 4 height 4
click at [427, 86] on span "Generate" at bounding box center [439, 86] width 27 height 6
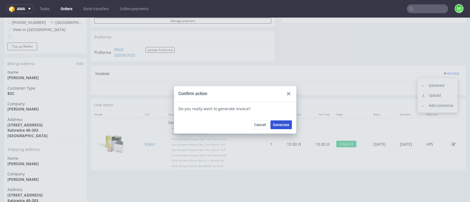
click at [282, 123] on span "Generate" at bounding box center [281, 125] width 17 height 4
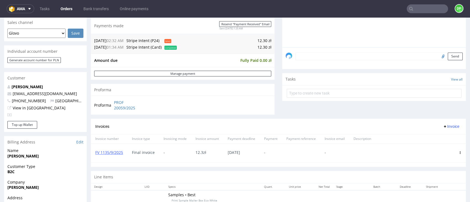
scroll to position [73, 0]
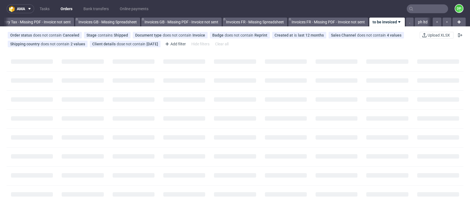
scroll to position [0, 660]
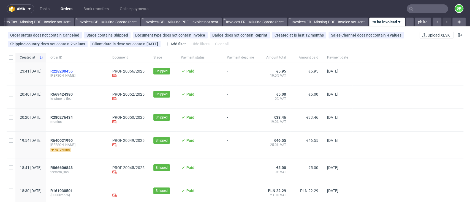
click at [73, 70] on span "R228200455" at bounding box center [61, 71] width 22 height 4
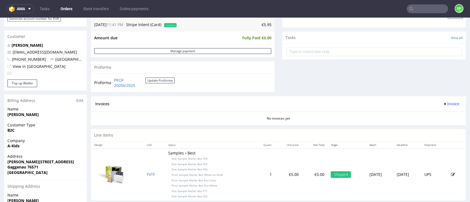
scroll to position [220, 0]
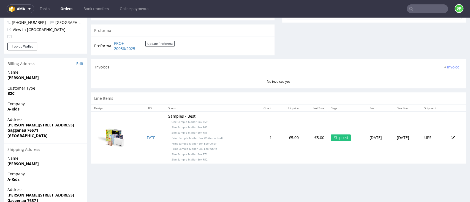
click at [445, 68] on span "Invoice" at bounding box center [451, 67] width 17 height 4
click at [430, 77] on span "Generate" at bounding box center [439, 79] width 27 height 6
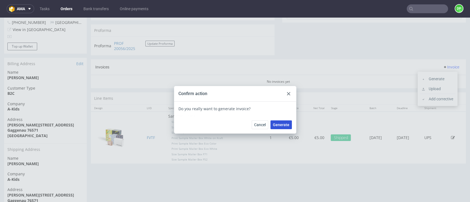
click at [280, 126] on span "Generate" at bounding box center [281, 125] width 17 height 4
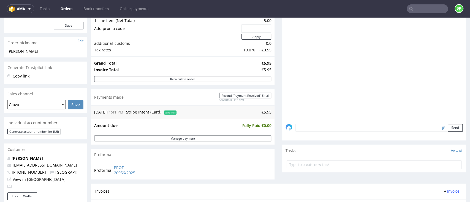
scroll to position [73, 0]
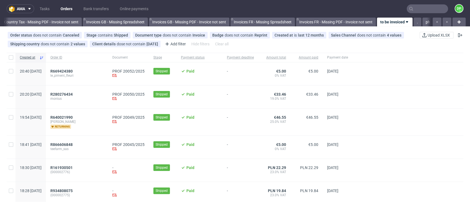
scroll to position [0, 660]
click at [73, 72] on span "R669424380" at bounding box center [61, 71] width 22 height 4
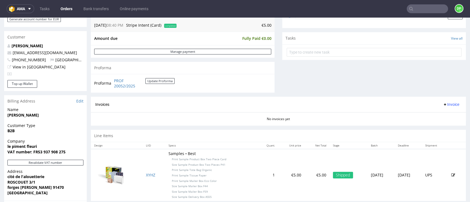
scroll to position [183, 0]
click at [55, 160] on button "Revalidate VAT number" at bounding box center [45, 162] width 76 height 6
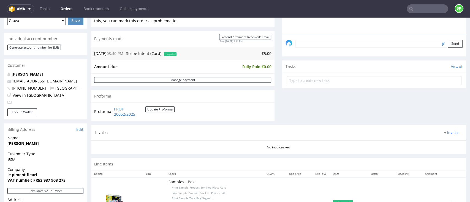
scroll to position [257, 0]
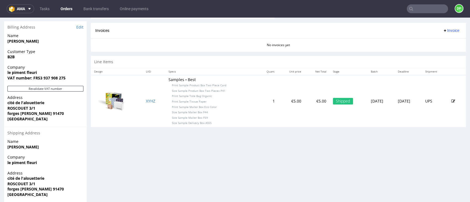
click at [440, 33] on button "Invoice" at bounding box center [450, 30] width 21 height 7
click at [429, 41] on span "Generate" at bounding box center [439, 42] width 27 height 6
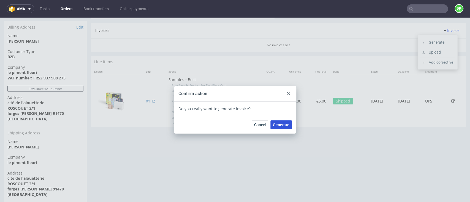
click at [275, 127] on span "Generate" at bounding box center [281, 125] width 17 height 4
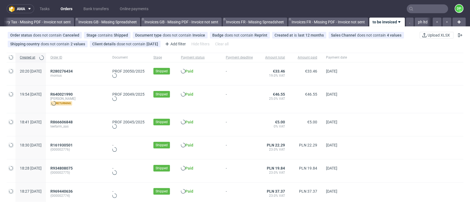
scroll to position [0, 660]
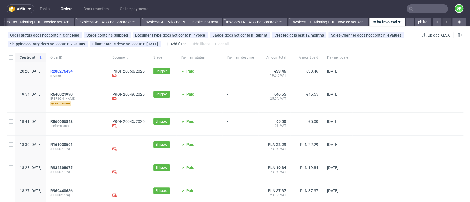
click at [73, 70] on span "R280276434" at bounding box center [61, 71] width 22 height 4
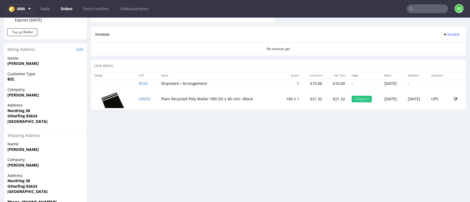
scroll to position [257, 0]
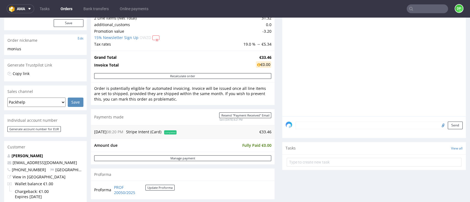
scroll to position [183, 0]
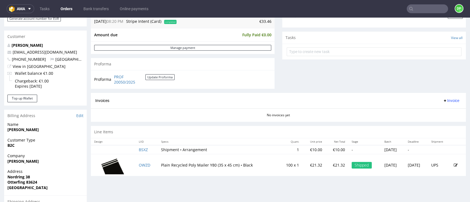
click at [443, 99] on span "Invoice" at bounding box center [451, 101] width 17 height 4
click at [423, 112] on icon at bounding box center [423, 112] width 3 height 3
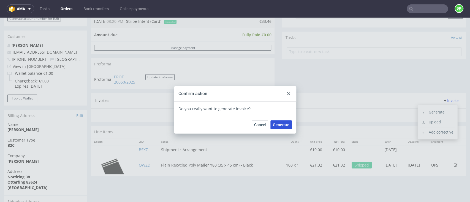
click at [277, 124] on span "Generate" at bounding box center [281, 125] width 17 height 4
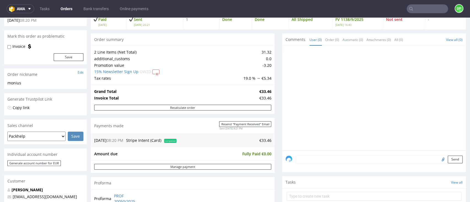
scroll to position [37, 0]
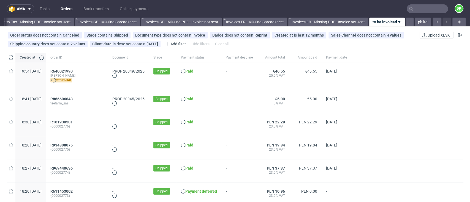
scroll to position [0, 660]
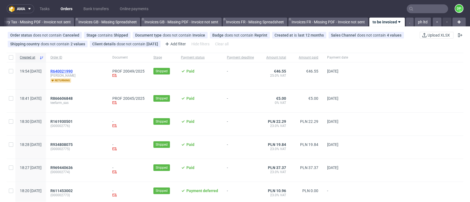
click at [73, 70] on span "R640021990" at bounding box center [61, 71] width 22 height 4
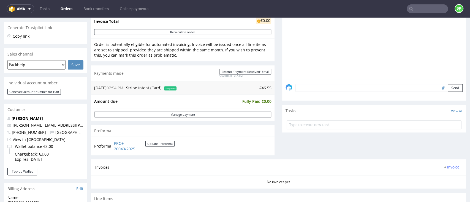
scroll to position [264, 0]
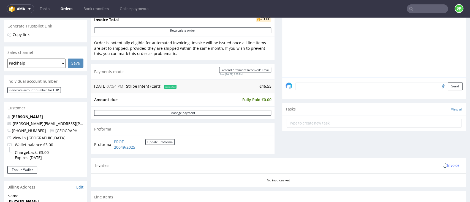
scroll to position [183, 0]
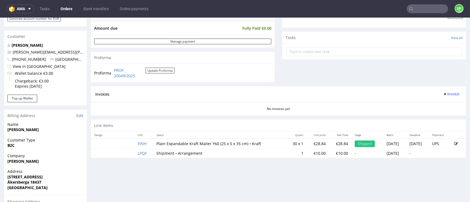
click at [443, 94] on span "Invoice" at bounding box center [451, 94] width 17 height 4
click at [430, 103] on span "Generate" at bounding box center [439, 106] width 27 height 6
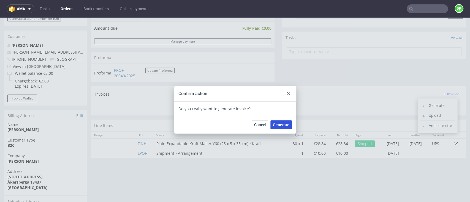
click at [277, 123] on span "Generate" at bounding box center [281, 125] width 17 height 4
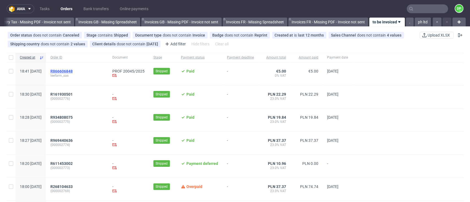
click at [73, 69] on span "R866606848" at bounding box center [61, 71] width 22 height 4
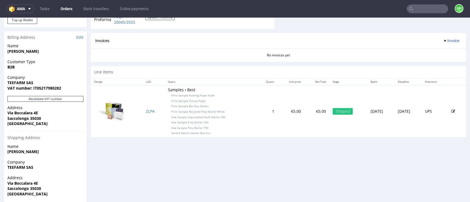
scroll to position [263, 0]
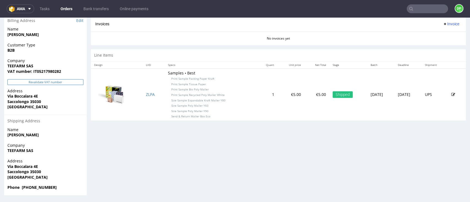
click at [55, 81] on button "Revalidate VAT number" at bounding box center [45, 82] width 76 height 6
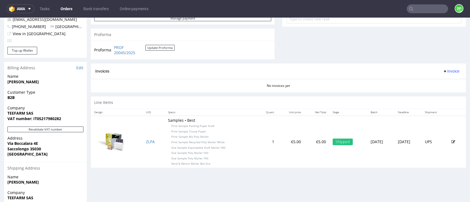
scroll to position [220, 0]
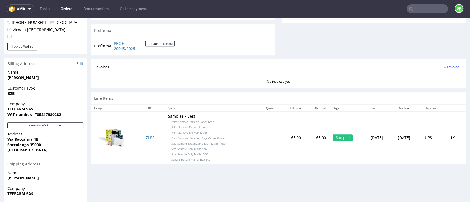
click at [443, 69] on span "Invoice" at bounding box center [451, 67] width 17 height 4
click at [428, 78] on span "Generate" at bounding box center [439, 79] width 27 height 6
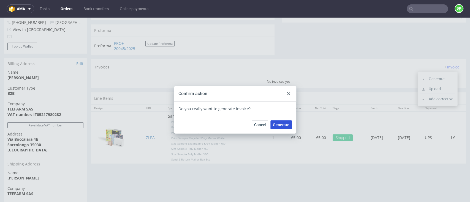
click at [281, 123] on span "Generate" at bounding box center [281, 125] width 17 height 4
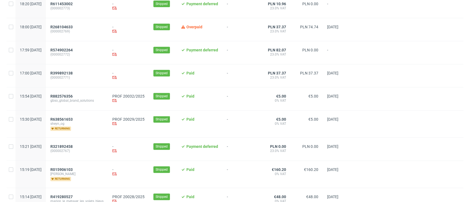
scroll to position [147, 0]
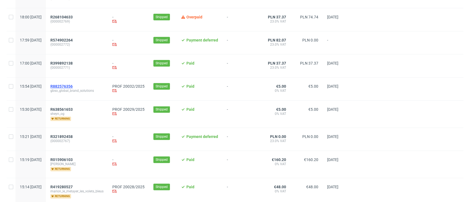
click at [73, 85] on span "R882576356" at bounding box center [61, 86] width 22 height 4
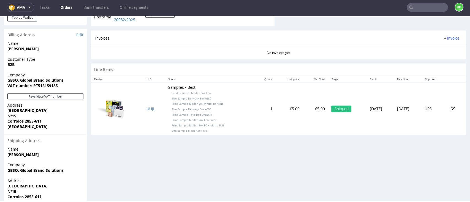
scroll to position [274, 0]
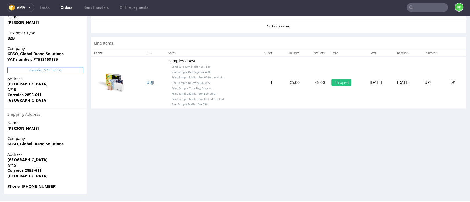
click at [39, 70] on button "Revalidate VAT number" at bounding box center [45, 70] width 76 height 6
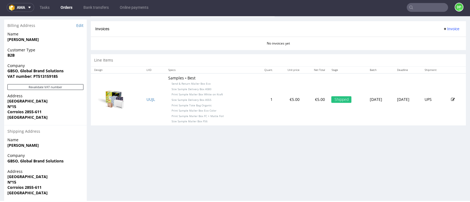
scroll to position [201, 0]
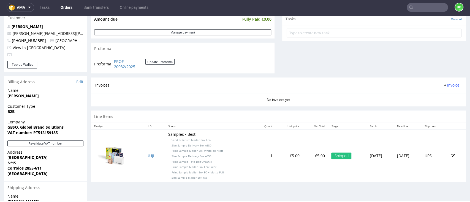
click at [443, 86] on span "Invoice" at bounding box center [451, 85] width 17 height 4
click at [432, 95] on span "Generate" at bounding box center [439, 97] width 27 height 6
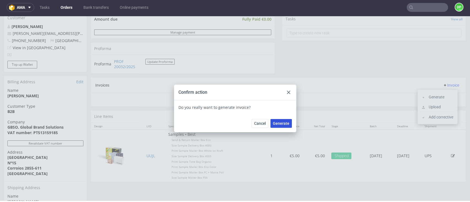
click at [279, 124] on span "Generate" at bounding box center [281, 124] width 17 height 4
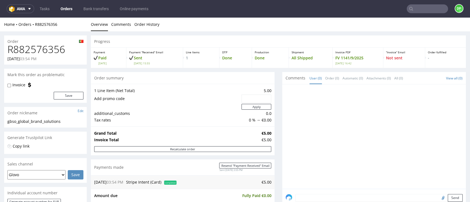
scroll to position [183, 0]
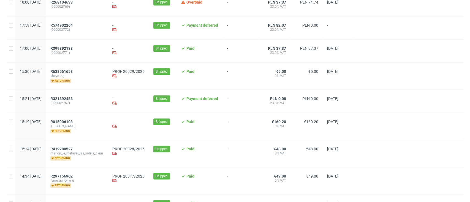
scroll to position [183, 0]
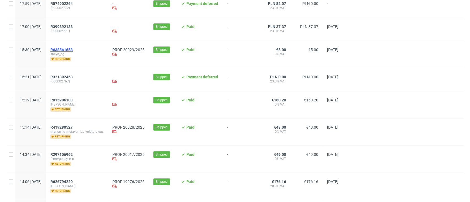
click at [73, 50] on span "R638561653" at bounding box center [61, 50] width 22 height 4
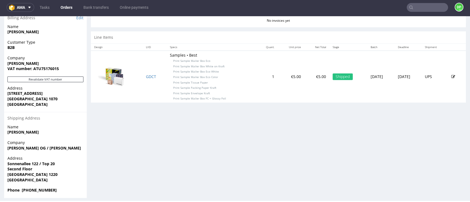
scroll to position [284, 0]
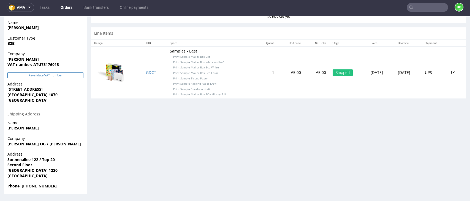
click at [41, 76] on button "Revalidate VAT number" at bounding box center [45, 75] width 76 height 6
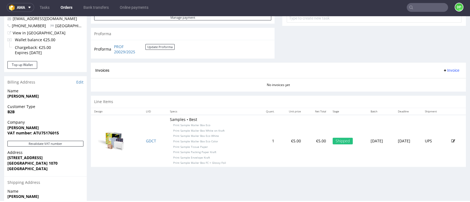
scroll to position [220, 0]
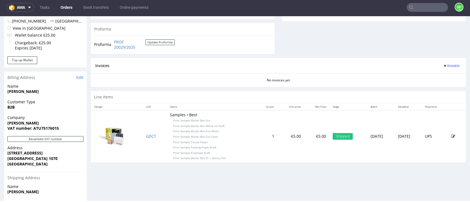
click at [443, 67] on span "Invoice" at bounding box center [451, 66] width 17 height 4
click at [425, 77] on span at bounding box center [424, 77] width 4 height 4
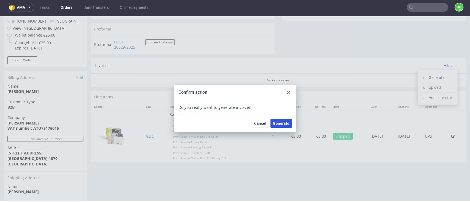
click at [280, 123] on span "Generate" at bounding box center [281, 124] width 17 height 4
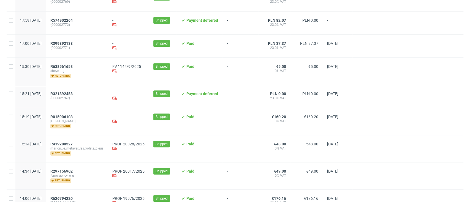
scroll to position [183, 0]
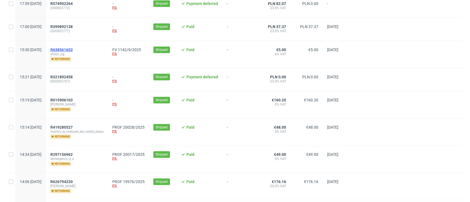
click at [73, 51] on span "R638561653" at bounding box center [61, 50] width 22 height 4
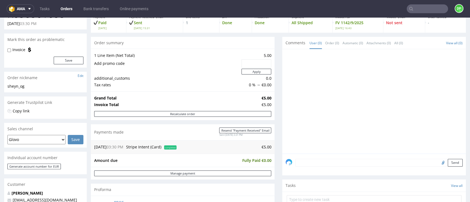
scroll to position [37, 0]
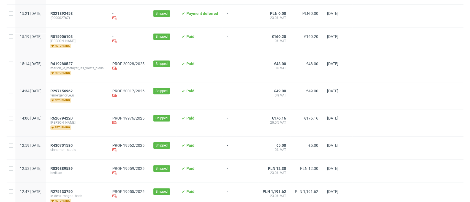
scroll to position [220, 0]
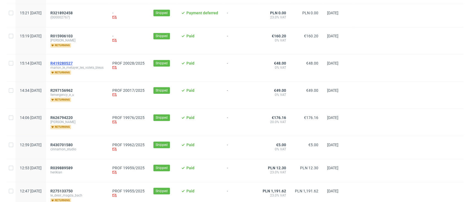
click at [73, 65] on span "R419280527" at bounding box center [61, 63] width 22 height 4
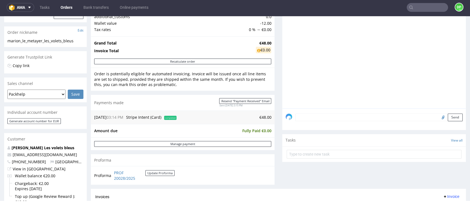
scroll to position [220, 0]
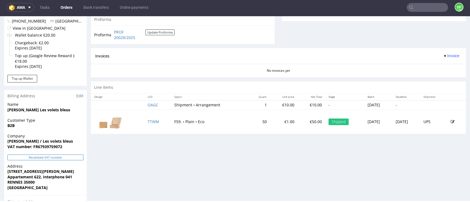
click at [34, 159] on button "Revalidate VAT number" at bounding box center [45, 158] width 76 height 6
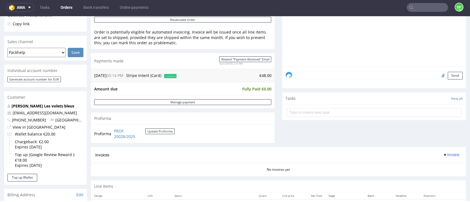
scroll to position [183, 0]
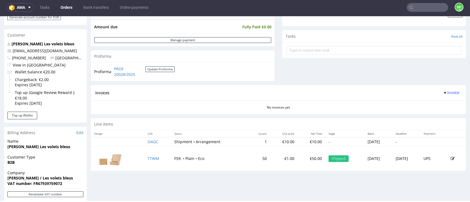
click at [443, 92] on span "Invoice" at bounding box center [451, 93] width 17 height 4
click at [434, 105] on span "Generate" at bounding box center [439, 105] width 27 height 6
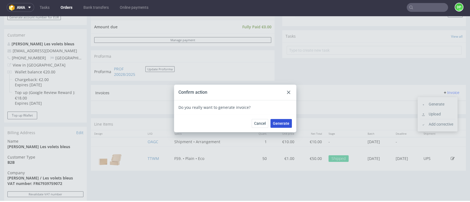
click at [281, 124] on span "Generate" at bounding box center [281, 124] width 17 height 4
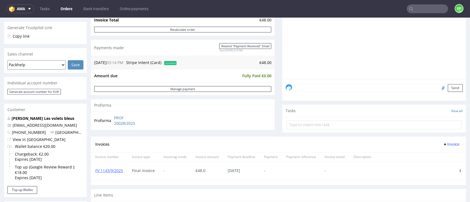
scroll to position [73, 0]
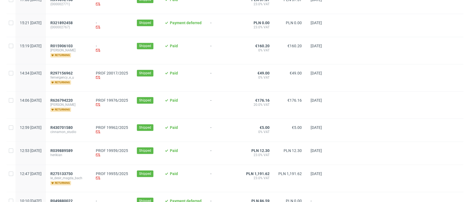
scroll to position [257, 0]
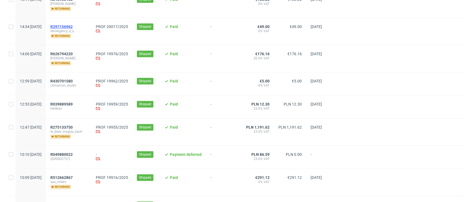
click at [73, 26] on span "R297156962" at bounding box center [61, 27] width 22 height 4
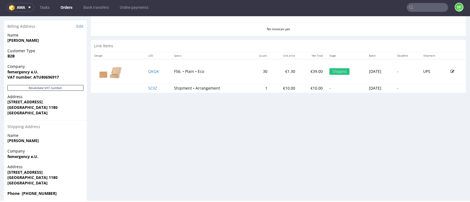
scroll to position [279, 0]
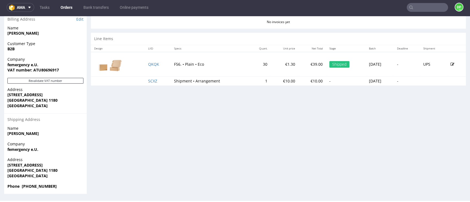
click at [35, 84] on div "Revalidate VAT number" at bounding box center [45, 82] width 83 height 9
click at [46, 81] on button "Revalidate VAT number" at bounding box center [45, 81] width 76 height 6
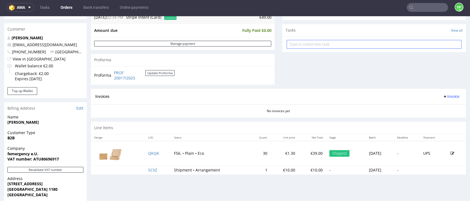
scroll to position [257, 0]
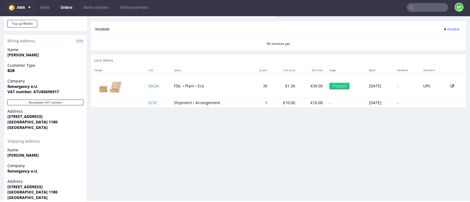
click at [443, 29] on span "Invoice" at bounding box center [451, 29] width 17 height 4
click at [426, 42] on span "Generate" at bounding box center [439, 41] width 27 height 6
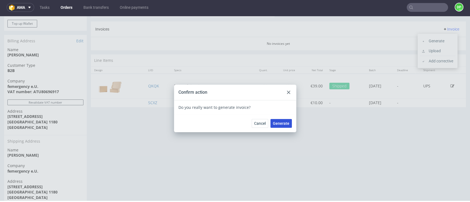
click at [281, 125] on span "Generate" at bounding box center [281, 124] width 17 height 4
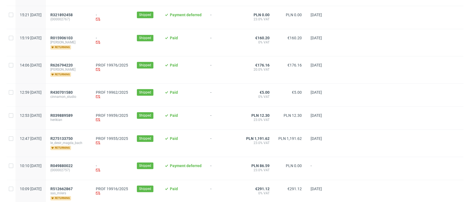
scroll to position [220, 0]
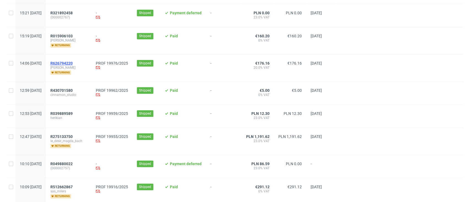
click at [73, 65] on span "R626794220" at bounding box center [61, 63] width 22 height 4
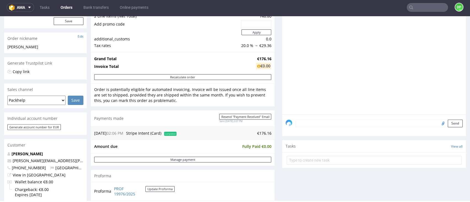
scroll to position [147, 0]
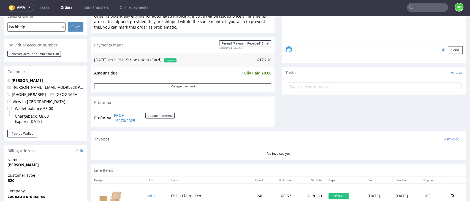
click at [443, 137] on span "Invoice" at bounding box center [451, 139] width 17 height 4
click at [427, 146] on li "Generate" at bounding box center [438, 151] width 36 height 10
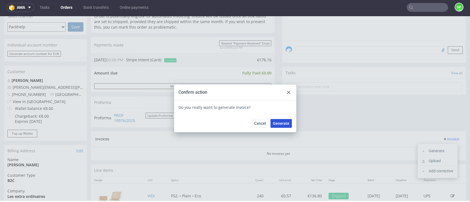
click at [283, 124] on span "Generate" at bounding box center [281, 124] width 17 height 4
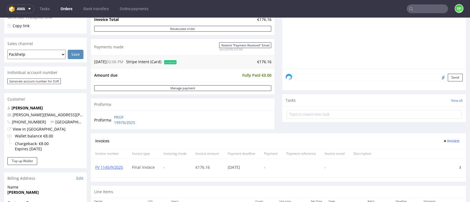
scroll to position [117, 0]
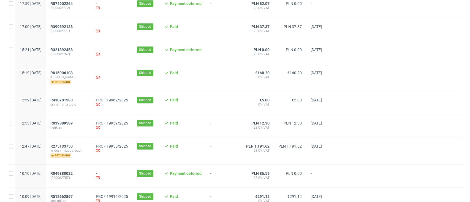
scroll to position [257, 0]
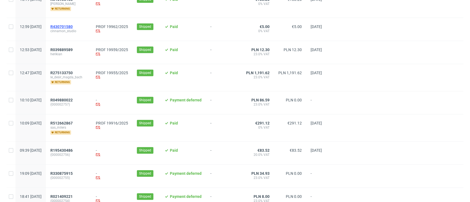
click at [73, 28] on span "R430701580" at bounding box center [61, 27] width 22 height 4
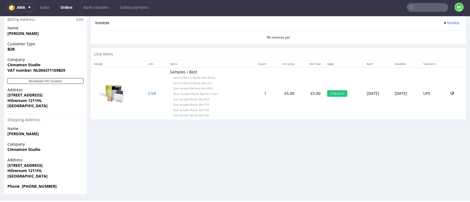
scroll to position [263, 0]
click at [42, 80] on button "Revalidate VAT number" at bounding box center [45, 81] width 76 height 6
click at [55, 79] on button "Revalidate VAT number" at bounding box center [45, 81] width 76 height 6
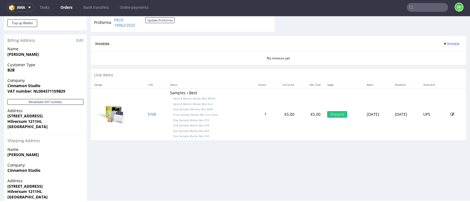
scroll to position [257, 0]
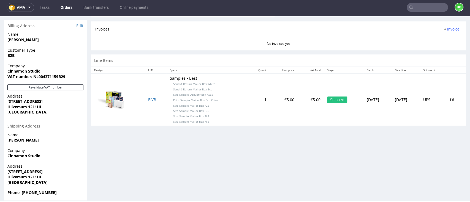
click at [443, 31] on span "Invoice" at bounding box center [451, 29] width 17 height 4
click at [431, 42] on span "Generate" at bounding box center [439, 41] width 27 height 6
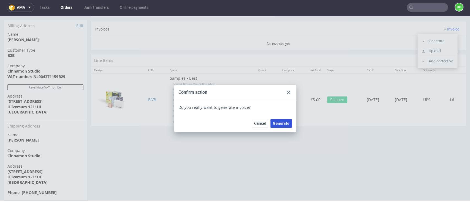
click at [274, 122] on span "Generate" at bounding box center [281, 124] width 17 height 4
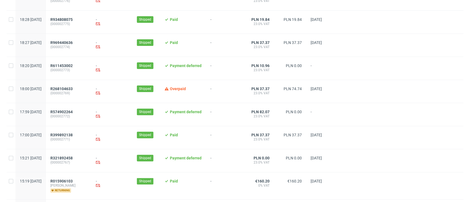
scroll to position [183, 0]
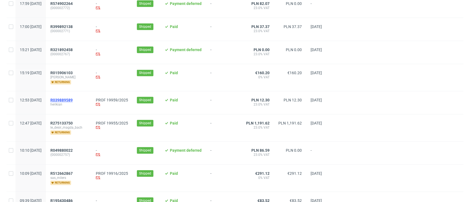
click at [73, 100] on span "R039889589" at bounding box center [61, 100] width 22 height 4
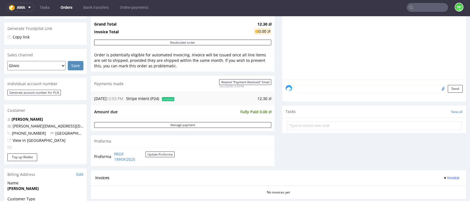
scroll to position [147, 0]
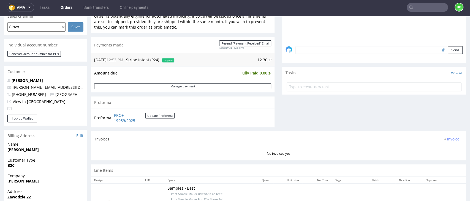
click at [443, 140] on span "Invoice" at bounding box center [451, 139] width 17 height 4
click at [429, 150] on span "Generate" at bounding box center [439, 151] width 27 height 6
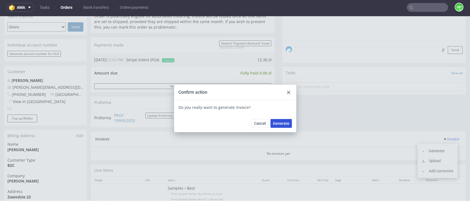
click at [278, 125] on span "Generate" at bounding box center [281, 124] width 17 height 4
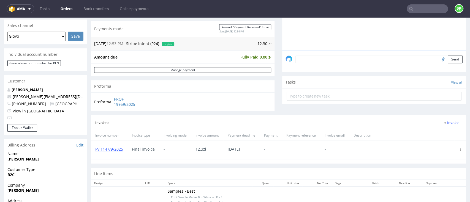
scroll to position [147, 0]
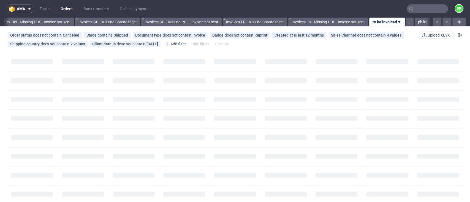
scroll to position [0, 660]
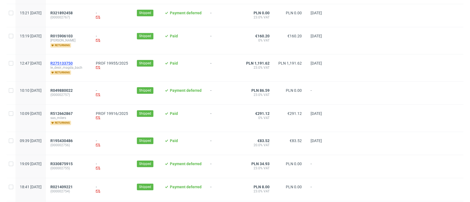
click at [73, 64] on span "R275133750" at bounding box center [61, 63] width 22 height 4
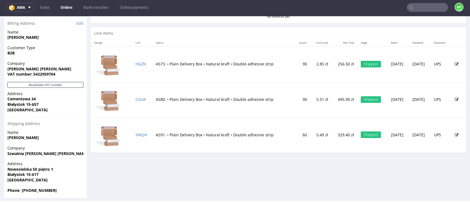
scroll to position [279, 0]
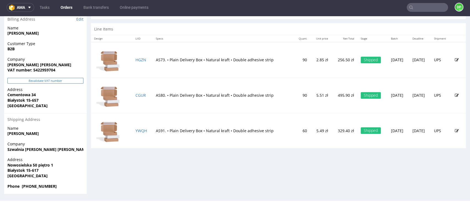
click at [58, 81] on button "Revalidate VAT number" at bounding box center [45, 81] width 76 height 6
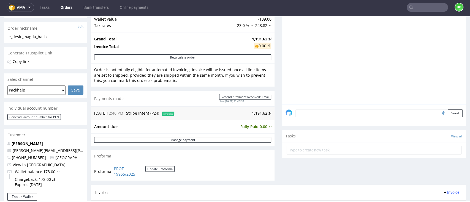
scroll to position [147, 0]
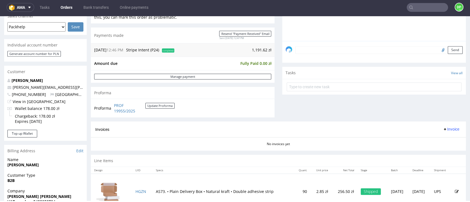
click at [443, 129] on span "Invoice" at bounding box center [451, 129] width 17 height 4
click at [428, 137] on li "Generate" at bounding box center [438, 141] width 36 height 10
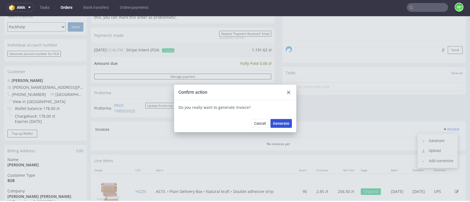
click at [273, 122] on span "Generate" at bounding box center [281, 124] width 17 height 4
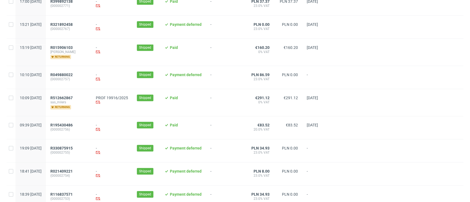
scroll to position [220, 0]
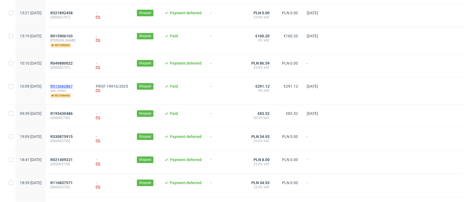
click at [73, 86] on span "R512662867" at bounding box center [61, 86] width 22 height 4
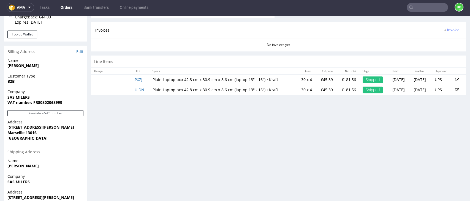
scroll to position [257, 0]
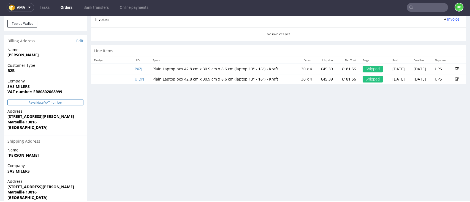
click at [41, 101] on button "Revalidate VAT number" at bounding box center [45, 103] width 76 height 6
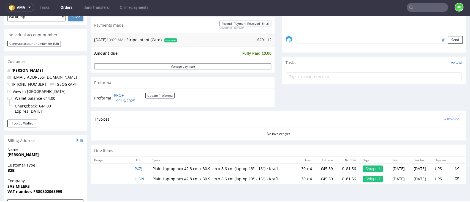
scroll to position [147, 0]
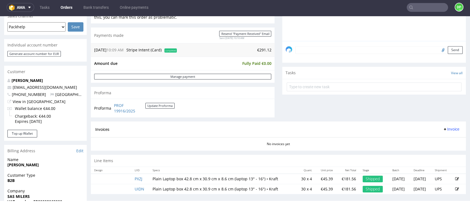
click at [443, 130] on span "Invoice" at bounding box center [451, 129] width 17 height 4
click at [428, 139] on span "Generate" at bounding box center [439, 141] width 27 height 6
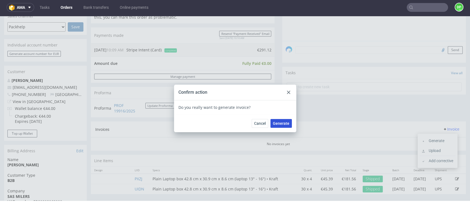
click at [284, 125] on span "Generate" at bounding box center [281, 124] width 17 height 4
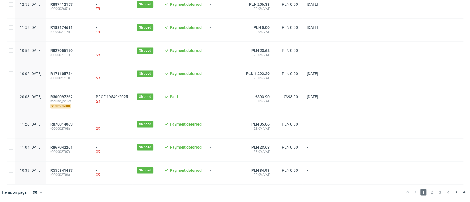
scroll to position [586, 0]
click at [429, 192] on span "2" at bounding box center [432, 192] width 6 height 7
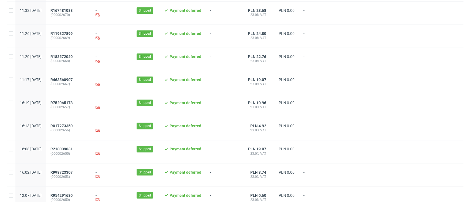
scroll to position [579, 0]
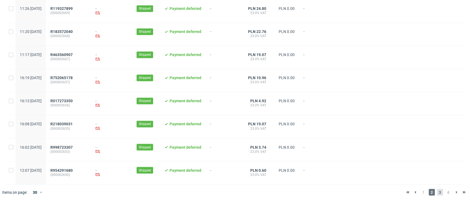
click at [437, 191] on span "3" at bounding box center [440, 192] width 6 height 7
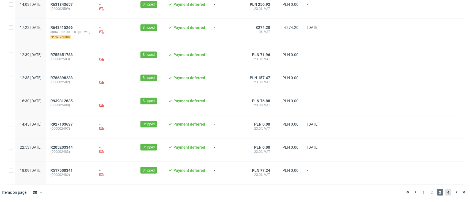
click at [445, 192] on span "4" at bounding box center [448, 192] width 6 height 7
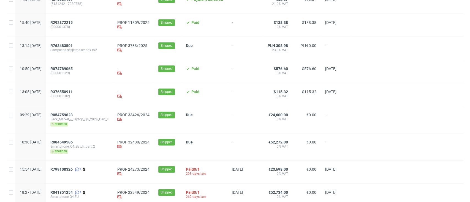
scroll to position [447, 0]
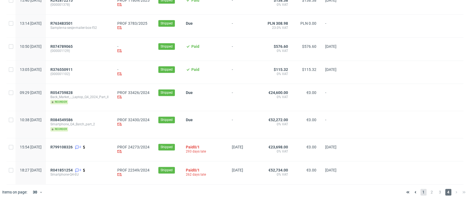
click at [420, 191] on span "1" at bounding box center [423, 192] width 6 height 7
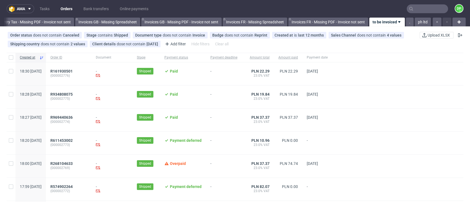
scroll to position [37, 0]
